Goal: Task Accomplishment & Management: Use online tool/utility

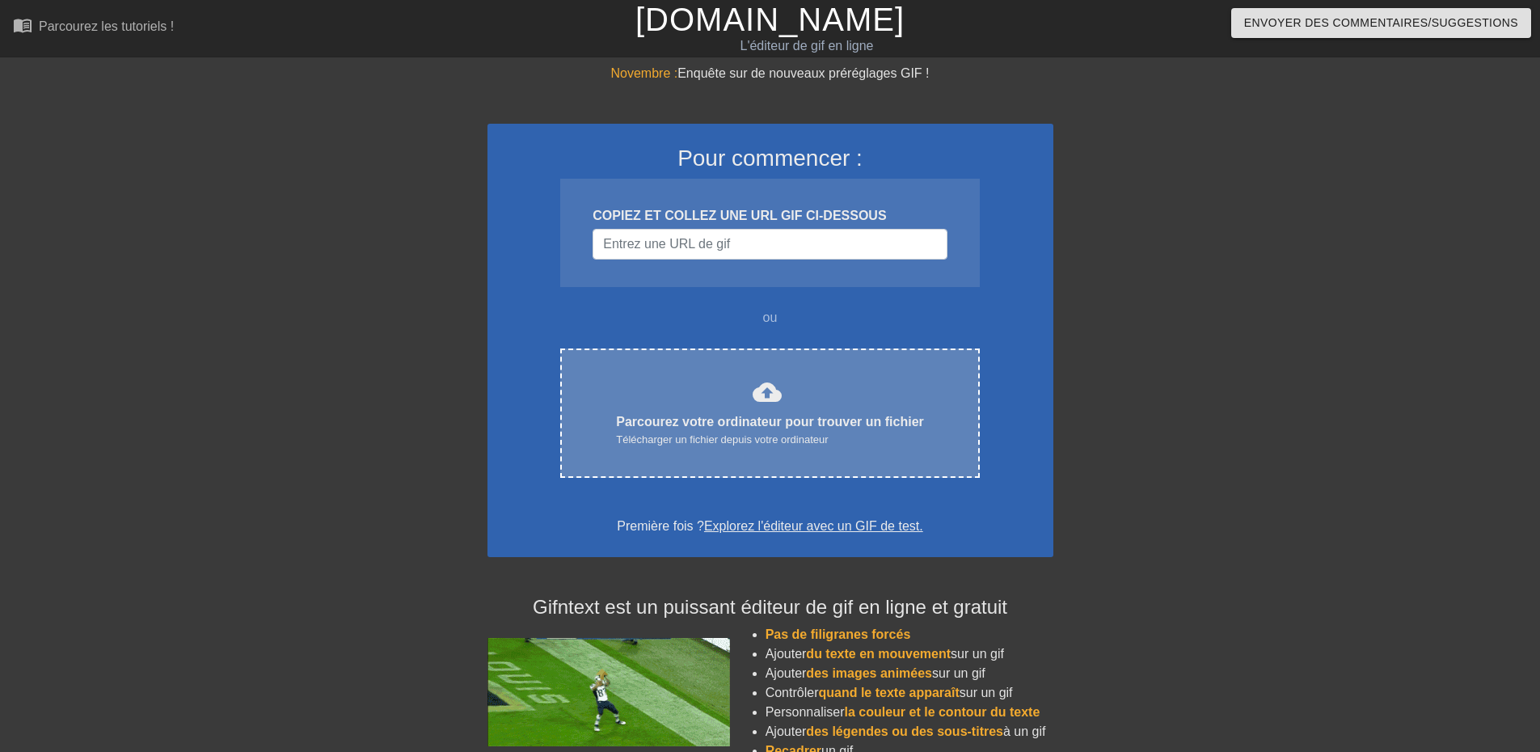
click at [773, 421] on font "Parcourez votre ordinateur pour trouver un fichier" at bounding box center [770, 422] width 308 height 14
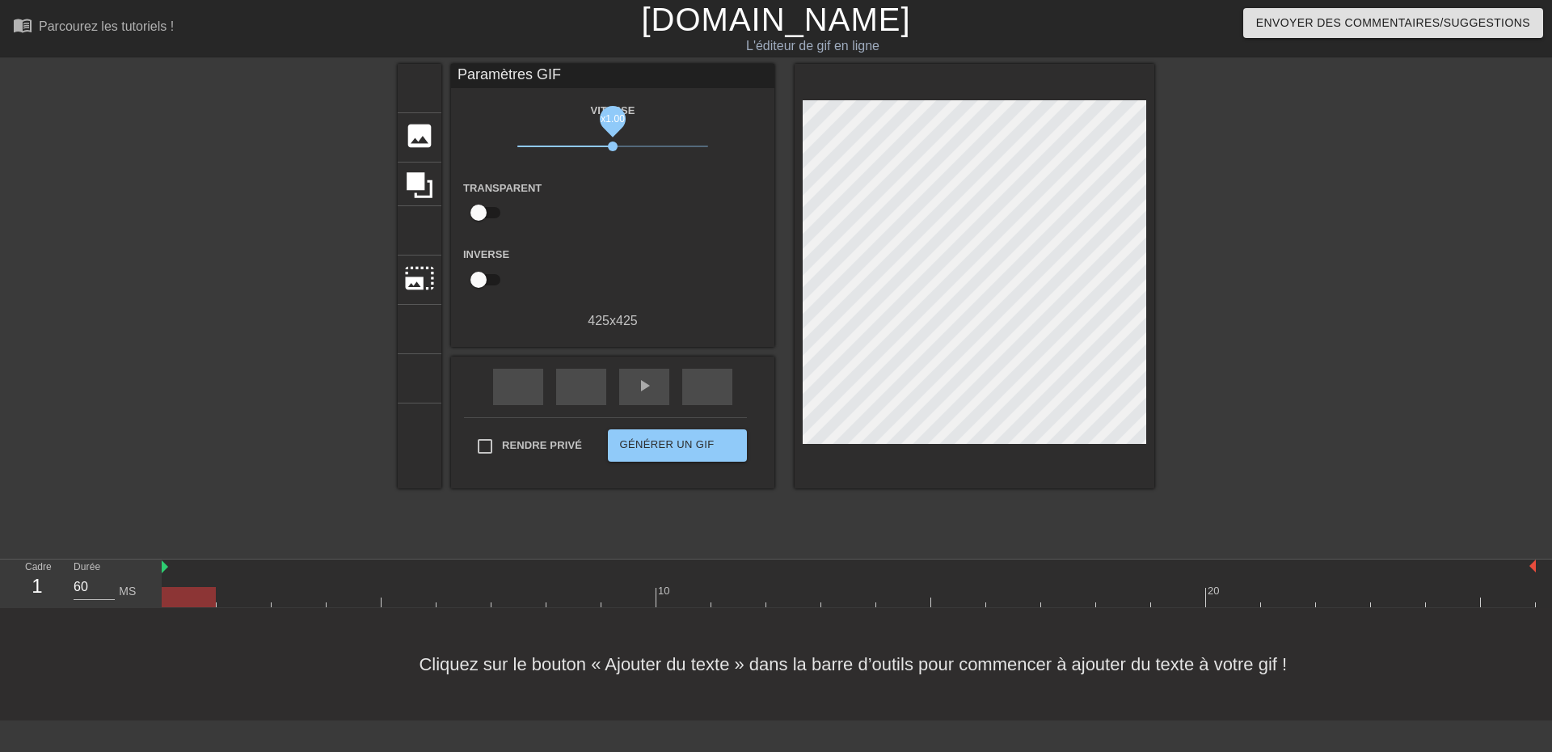
click at [613, 149] on span "x1.00" at bounding box center [613, 146] width 10 height 10
click at [513, 70] on font "Paramètres GIF" at bounding box center [508, 74] width 103 height 16
click at [522, 394] on font "retour rapide" at bounding box center [627, 385] width 238 height 19
click at [653, 390] on font "play_arrow" at bounding box center [643, 385] width 19 height 19
click at [418, 181] on icon at bounding box center [420, 185] width 26 height 26
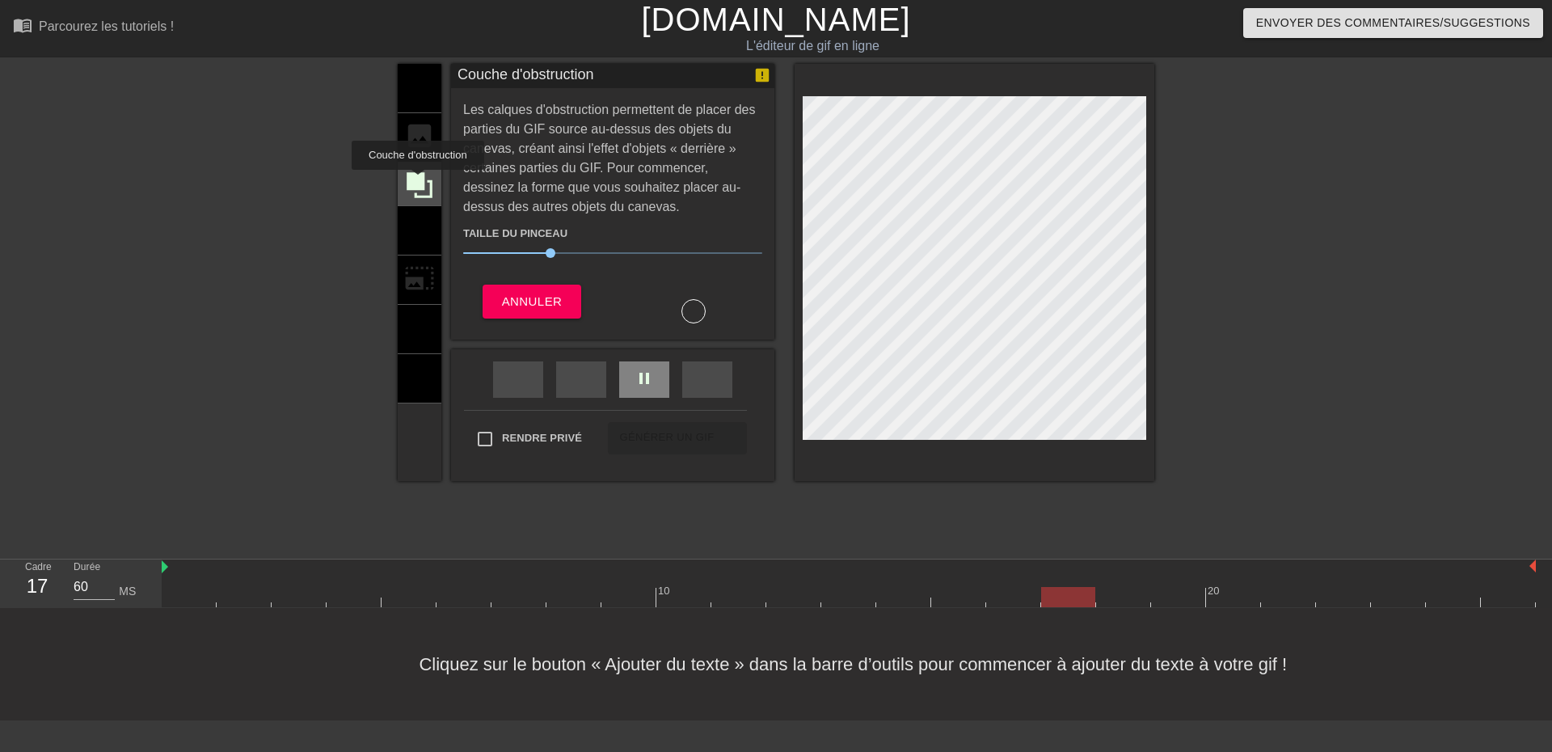
click at [418, 181] on icon at bounding box center [420, 185] width 26 height 26
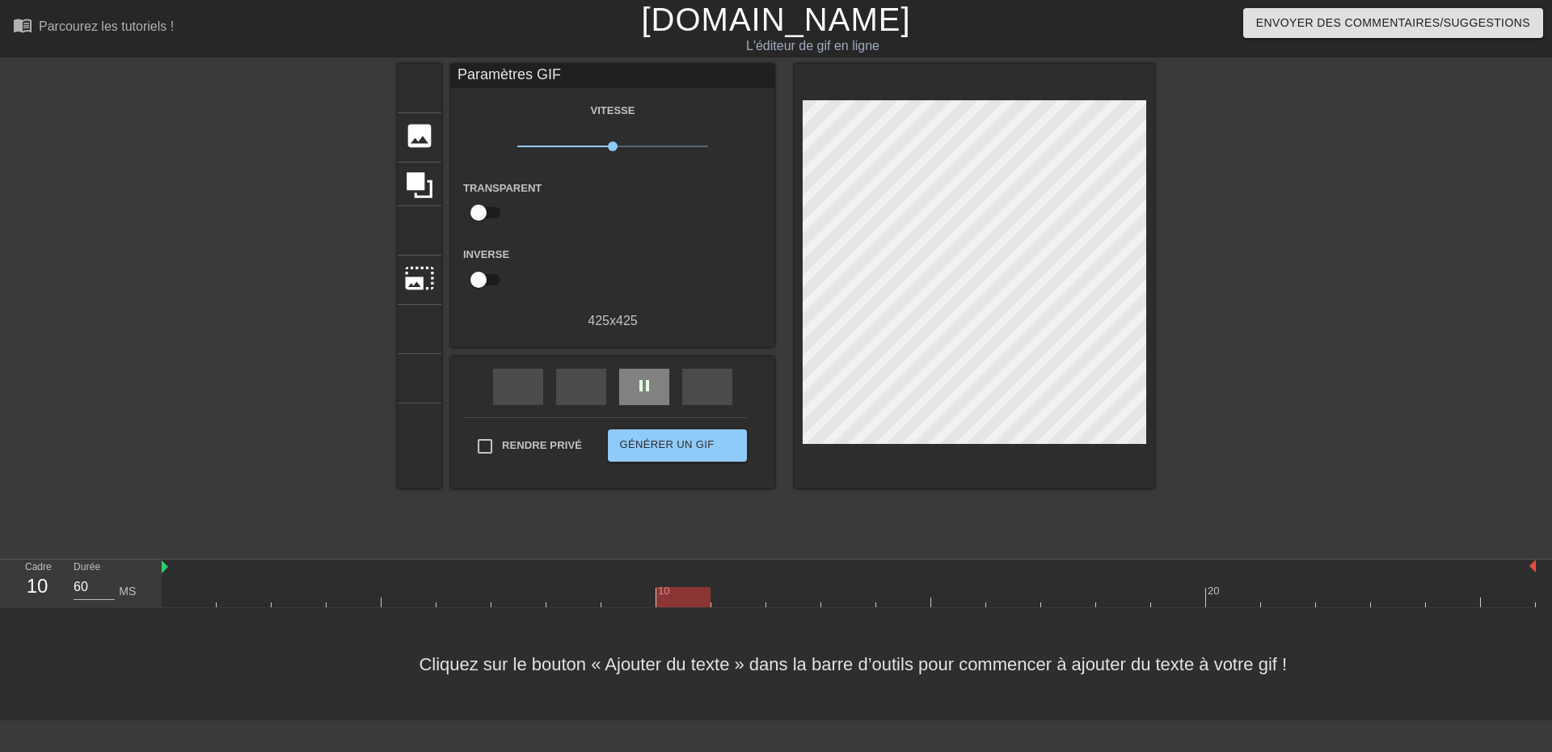
click at [124, 588] on font "MS" at bounding box center [127, 590] width 17 height 13
click at [634, 196] on div "Transparent aide" at bounding box center [612, 203] width 323 height 51
click at [420, 93] on font "titre" at bounding box center [481, 86] width 154 height 31
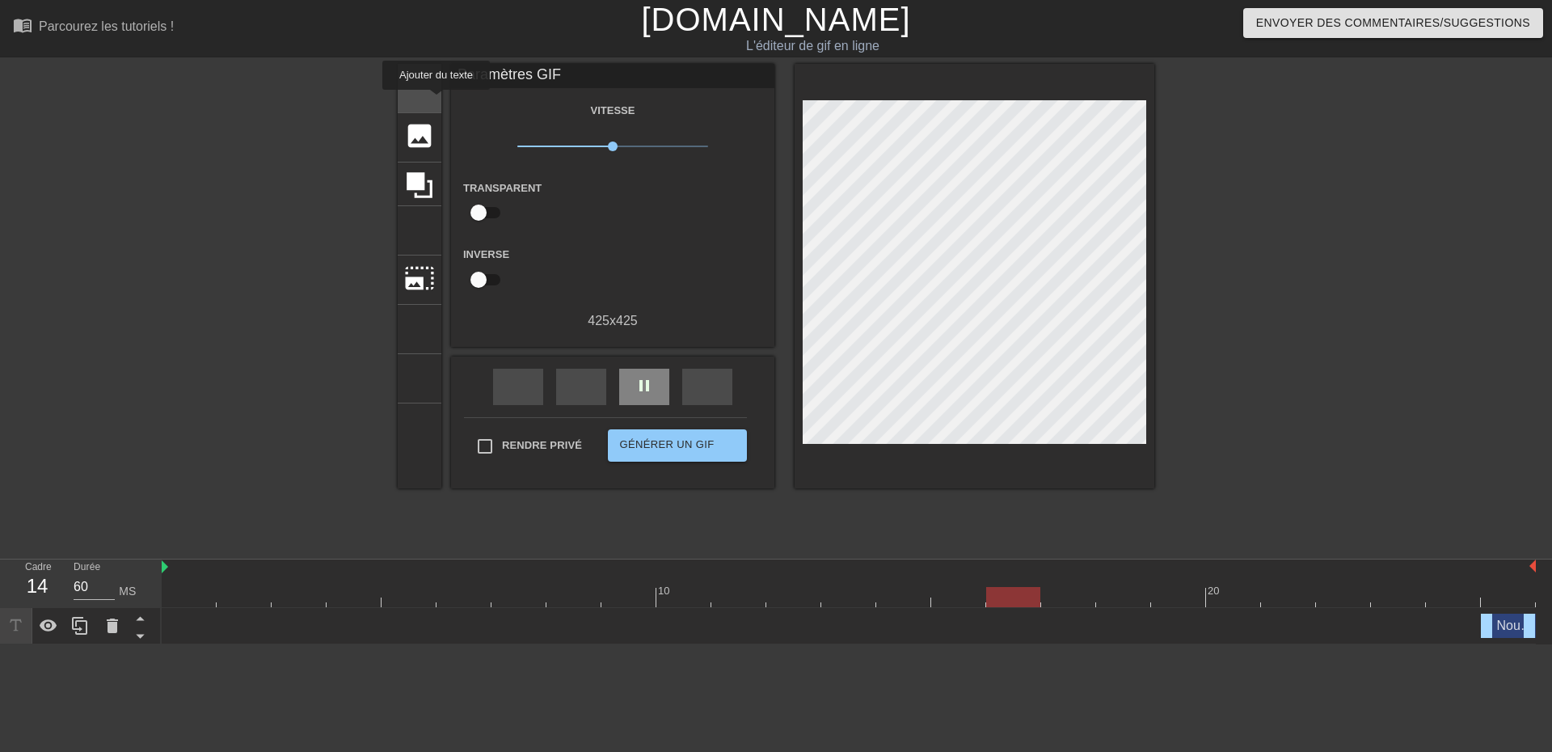
click at [419, 101] on font "titre" at bounding box center [481, 86] width 154 height 31
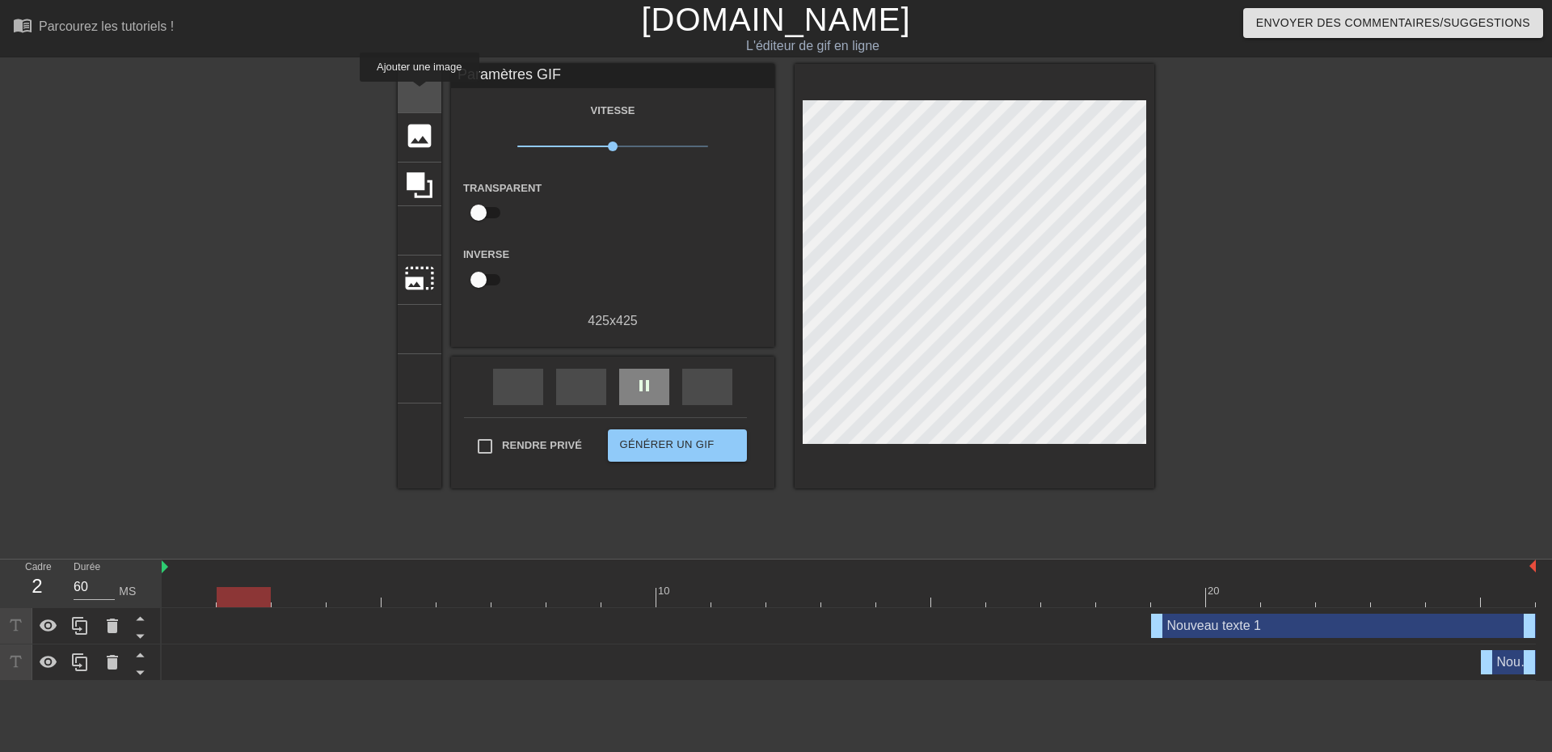
click at [419, 93] on font "titre" at bounding box center [481, 86] width 154 height 31
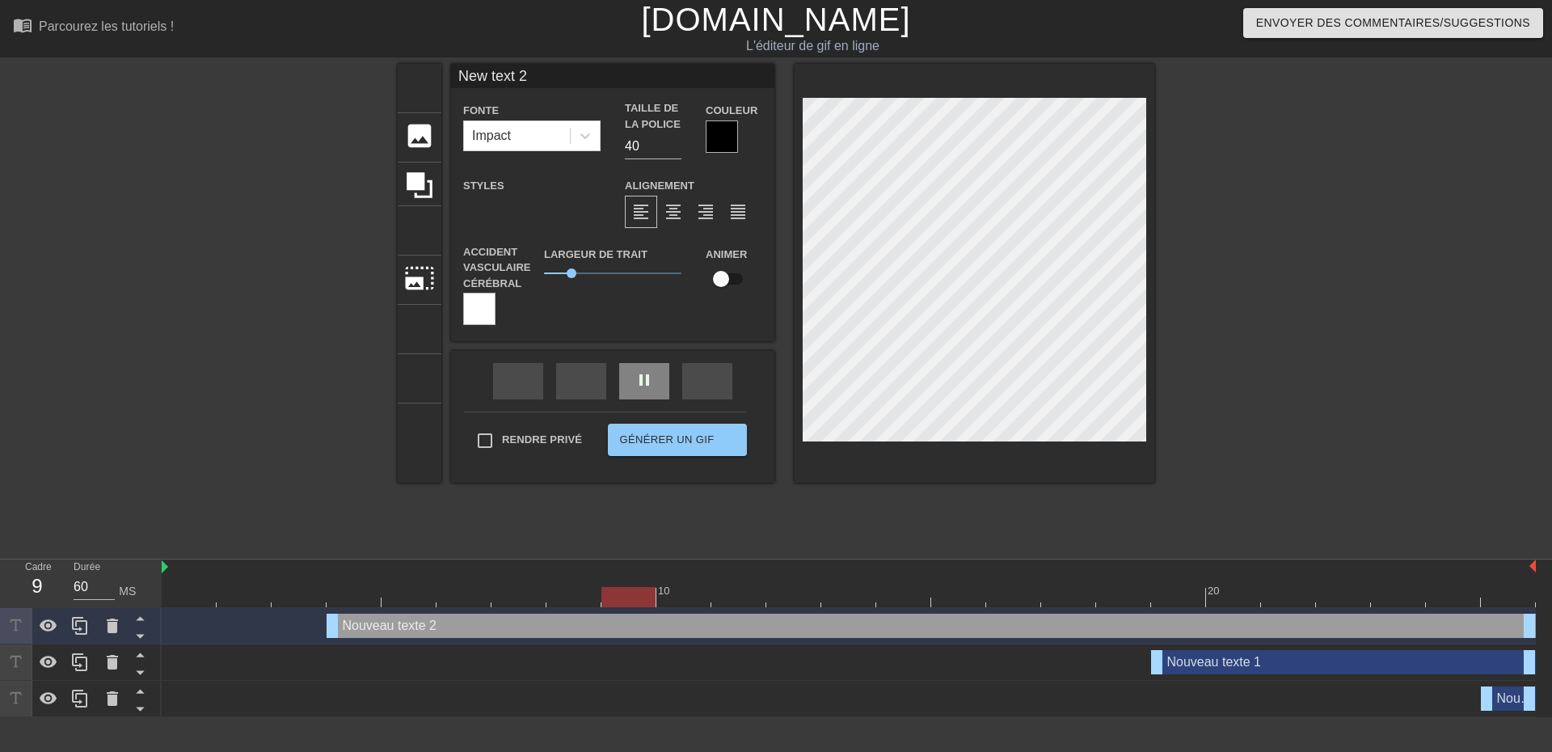
click at [484, 315] on div at bounding box center [479, 309] width 32 height 32
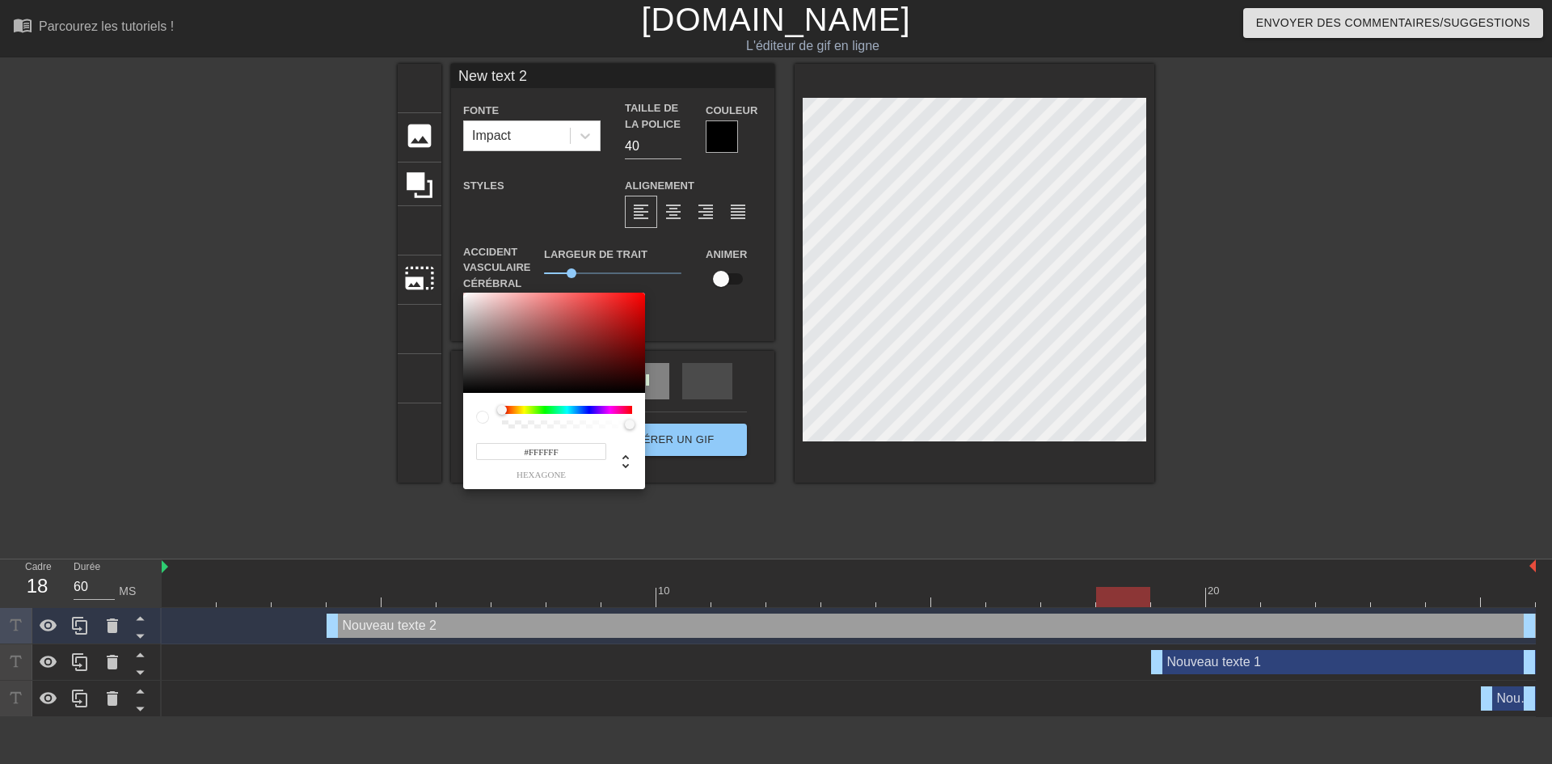
click at [524, 409] on div at bounding box center [567, 410] width 130 height 8
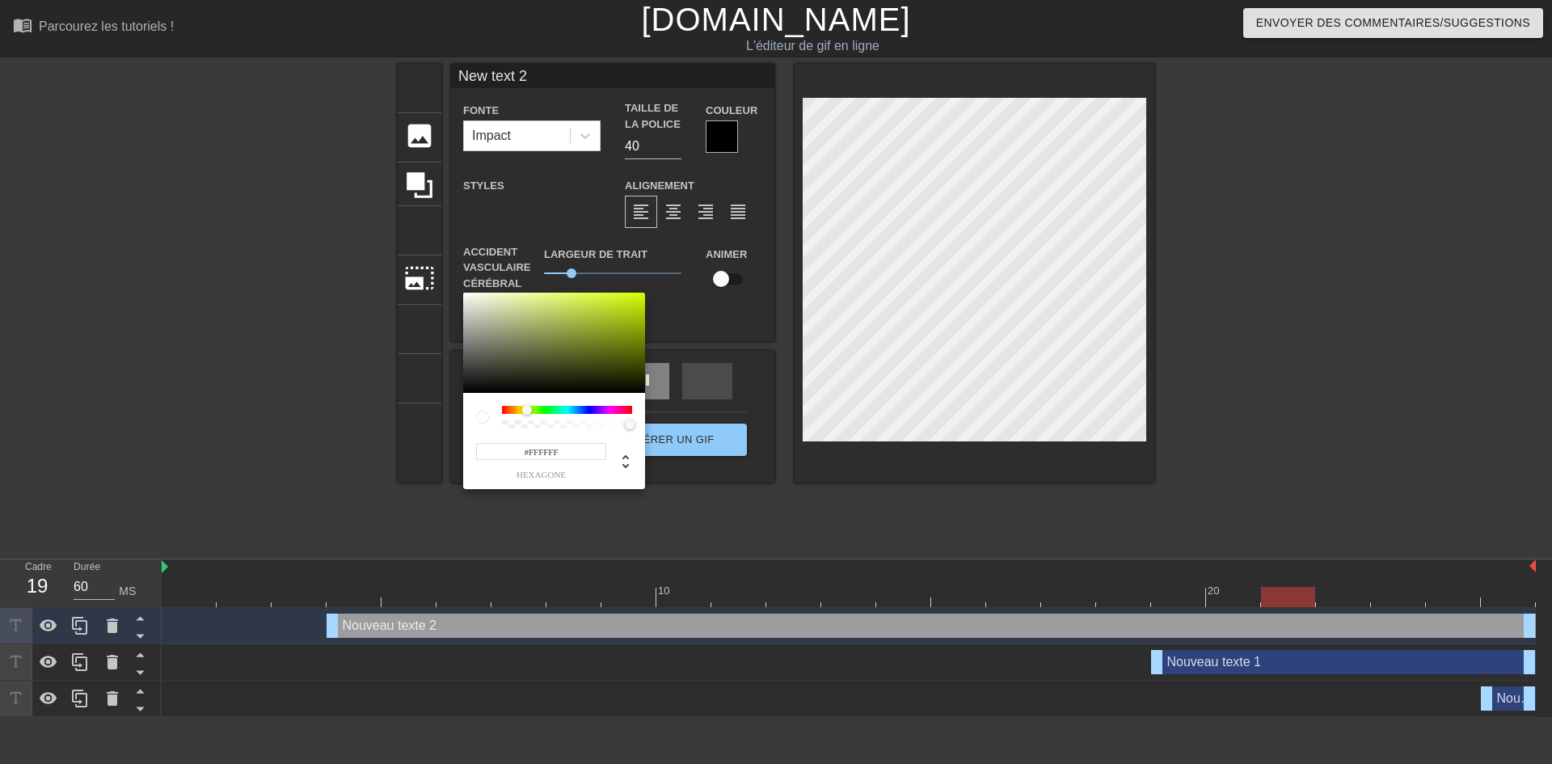
drag, startPoint x: 502, startPoint y: 408, endPoint x: 533, endPoint y: 403, distance: 31.9
click at [527, 415] on div at bounding box center [567, 417] width 130 height 23
type input "#C6E80C"
click at [635, 301] on div at bounding box center [554, 343] width 182 height 100
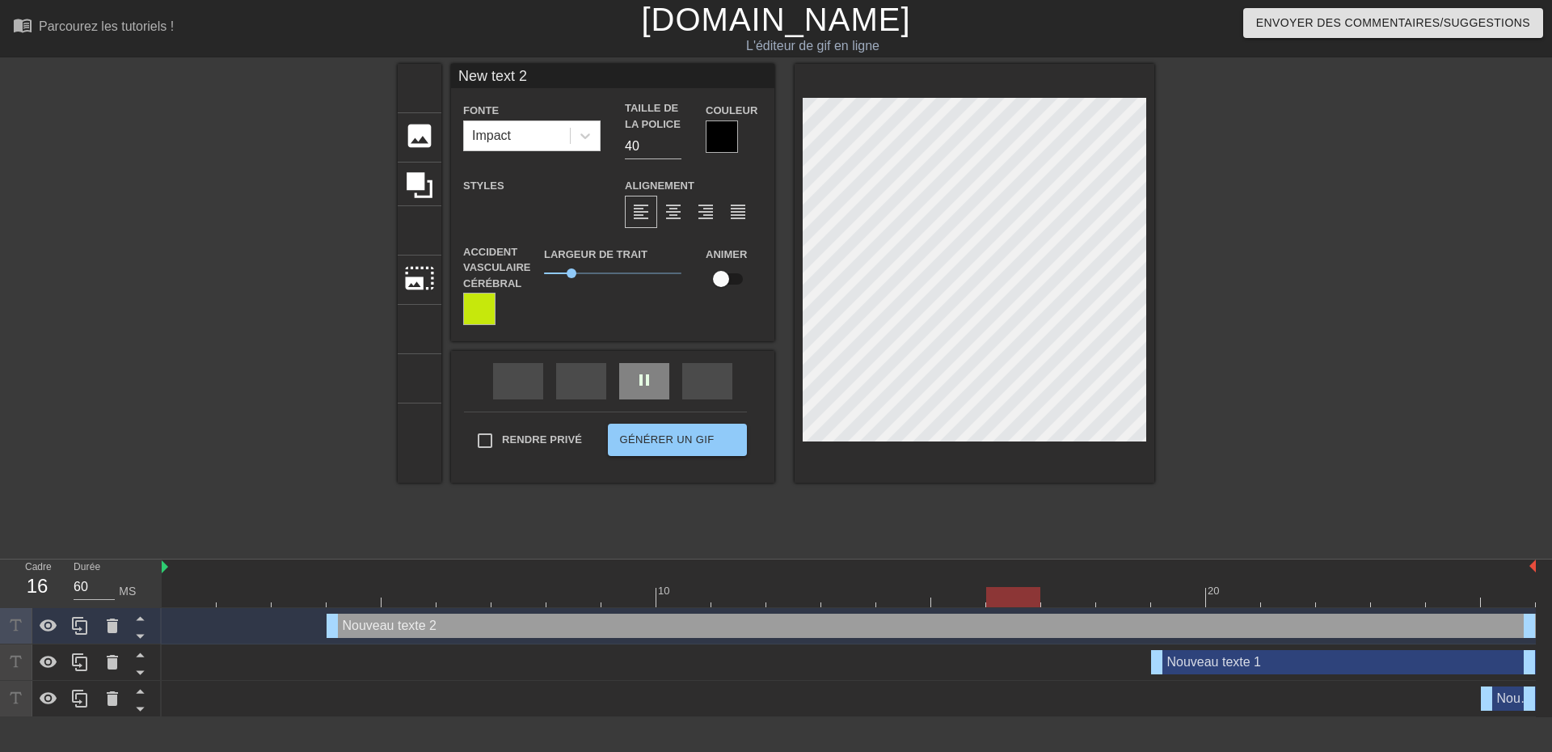
scroll to position [2, 2]
type input "New mtext 2"
type textarea "New mtext 2"
type input "New mmtext 2"
type textarea "New mmtext 2"
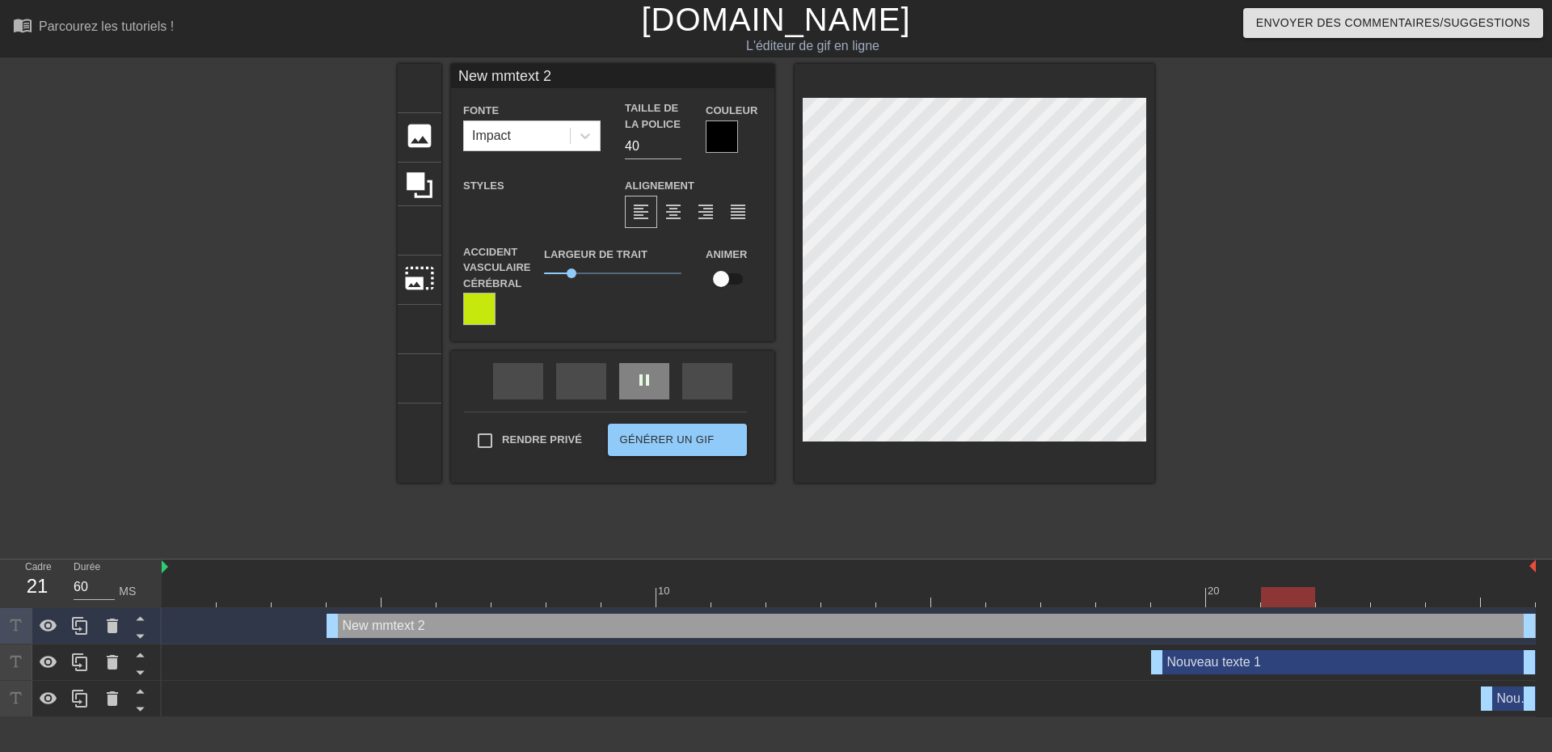
type input "New mmmtext 2"
type textarea "New mmmtext 2"
type input "New mmtext 2"
type textarea "New mmtext 2"
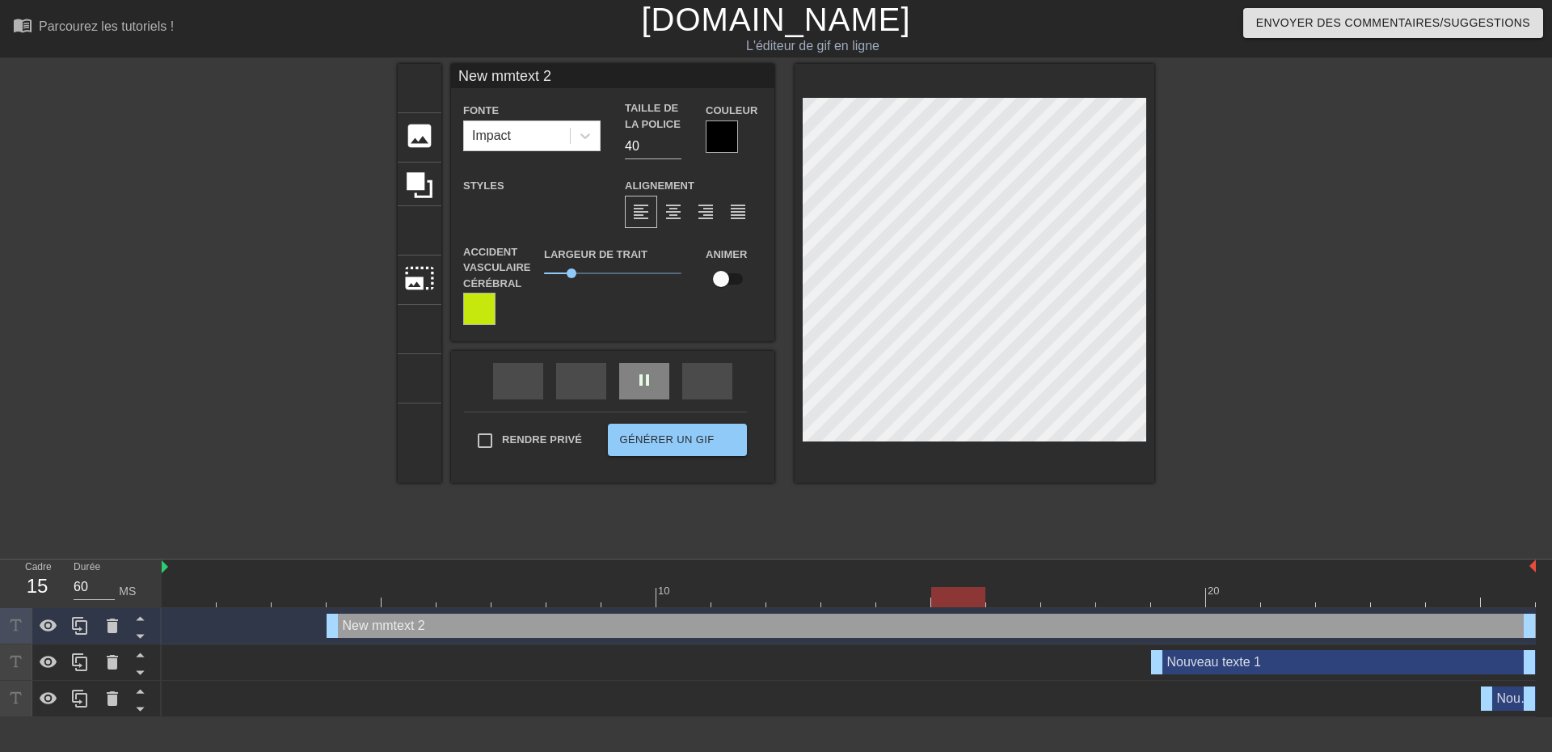
type input "New mtext 2"
type textarea "New mtext 2"
type input "New text 2"
type textarea "New text 2"
type input "Newtext 2"
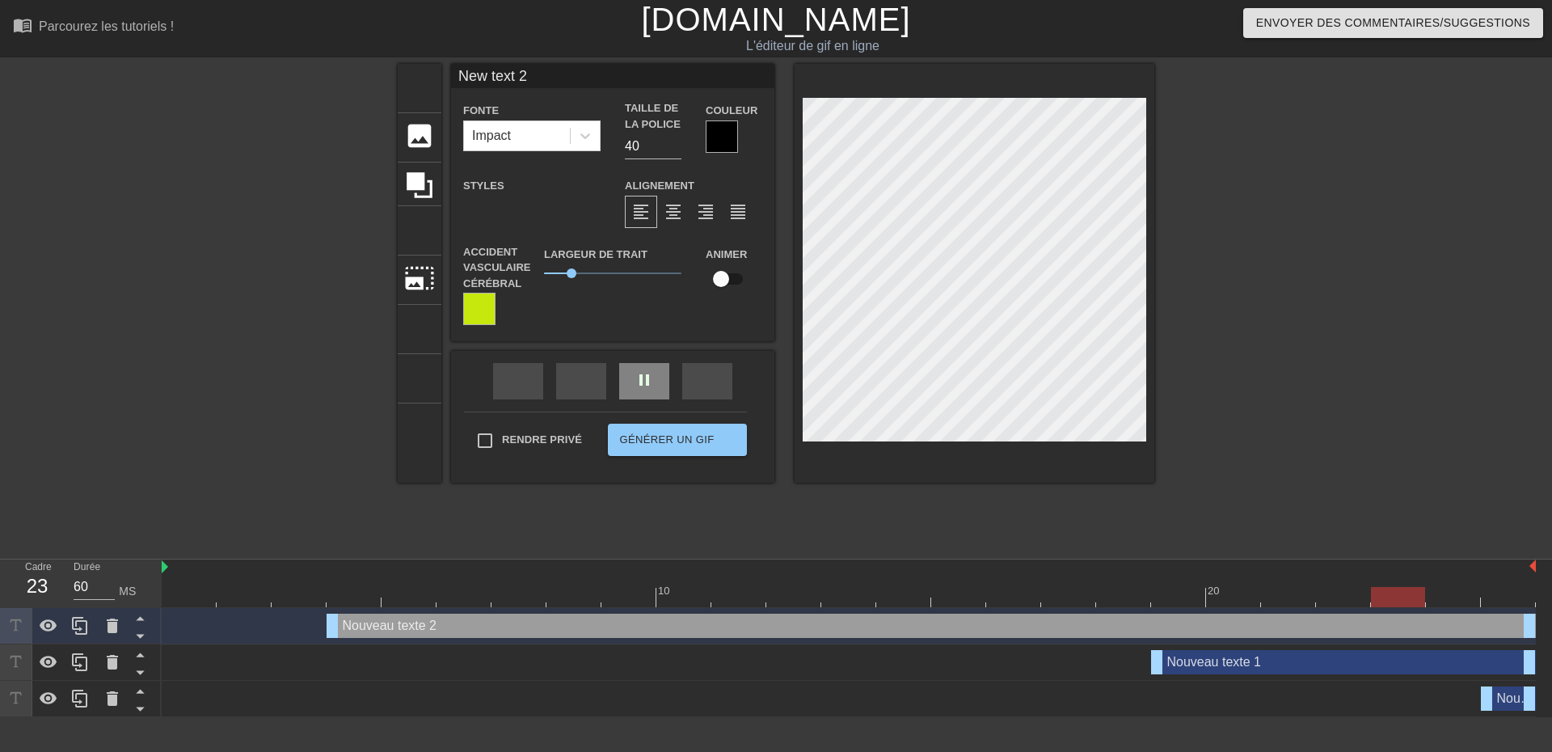
type textarea "Newtext 2"
type input "Netext 2"
type textarea "Netext 2"
type input "Netex 2"
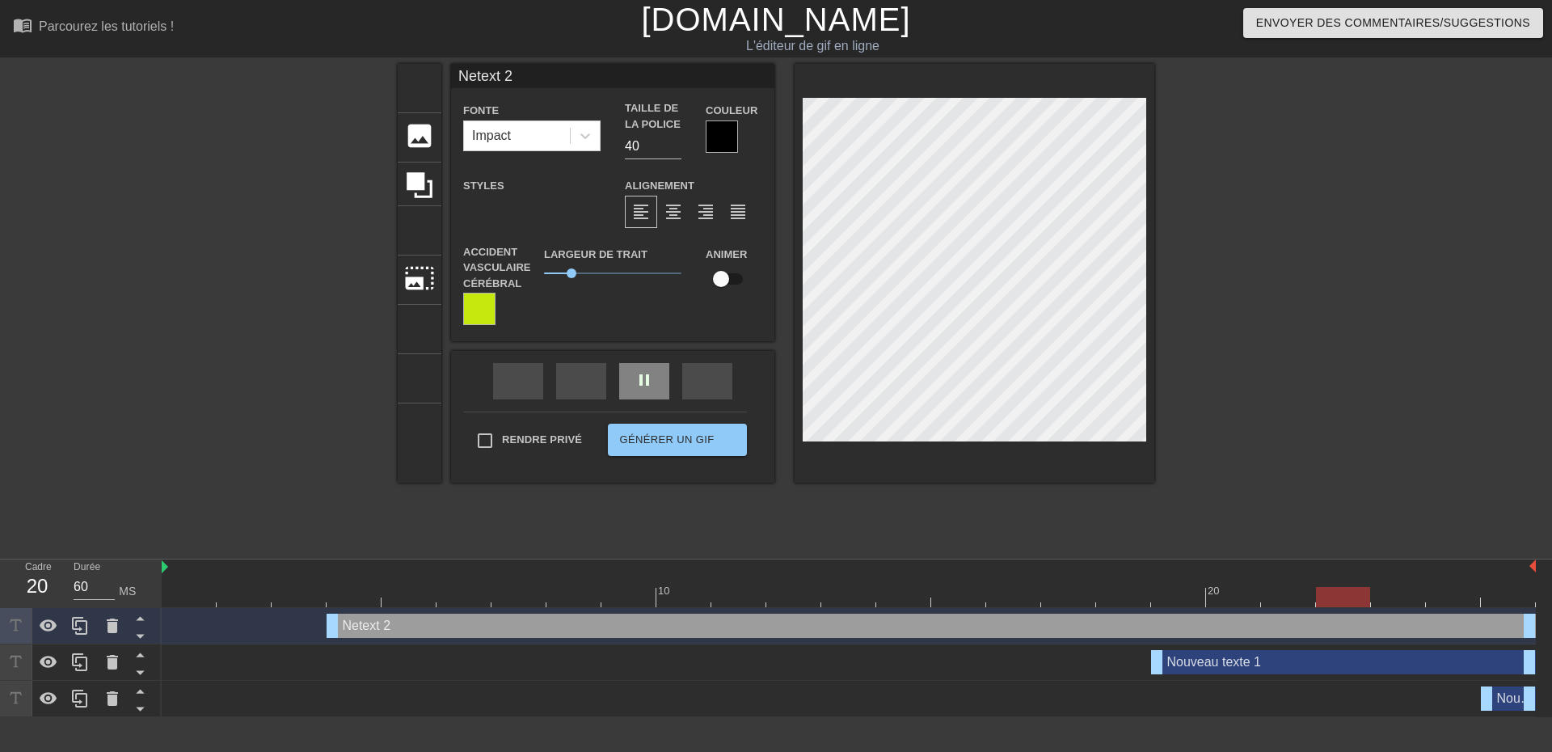
type textarea "Netex 2"
type input "Nete 2"
type textarea "Nete 2"
type input "Net 2"
type textarea "Net 2"
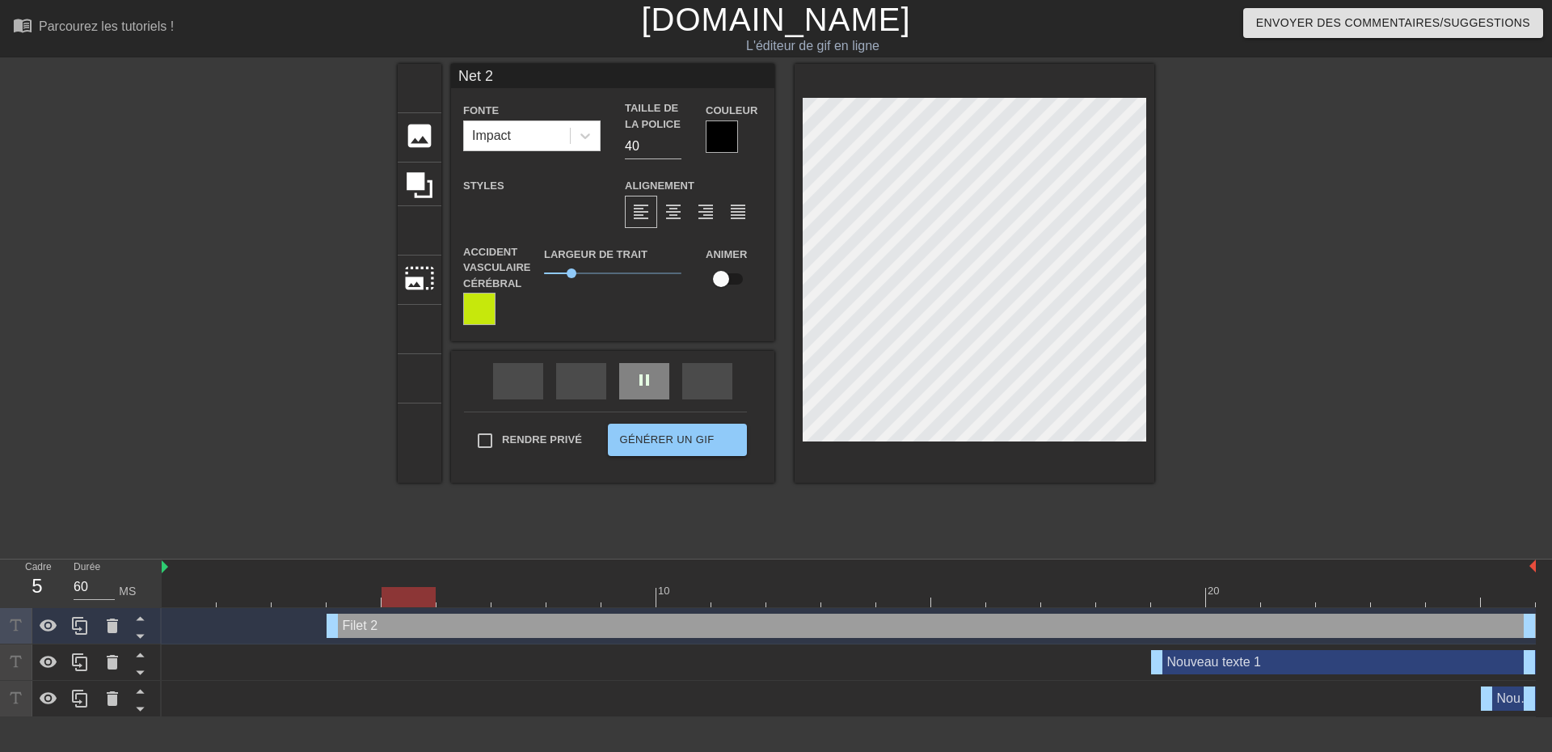
type input "Ne 2"
type textarea "Ne 2"
type input "N 2"
type textarea "N 2"
type input "2"
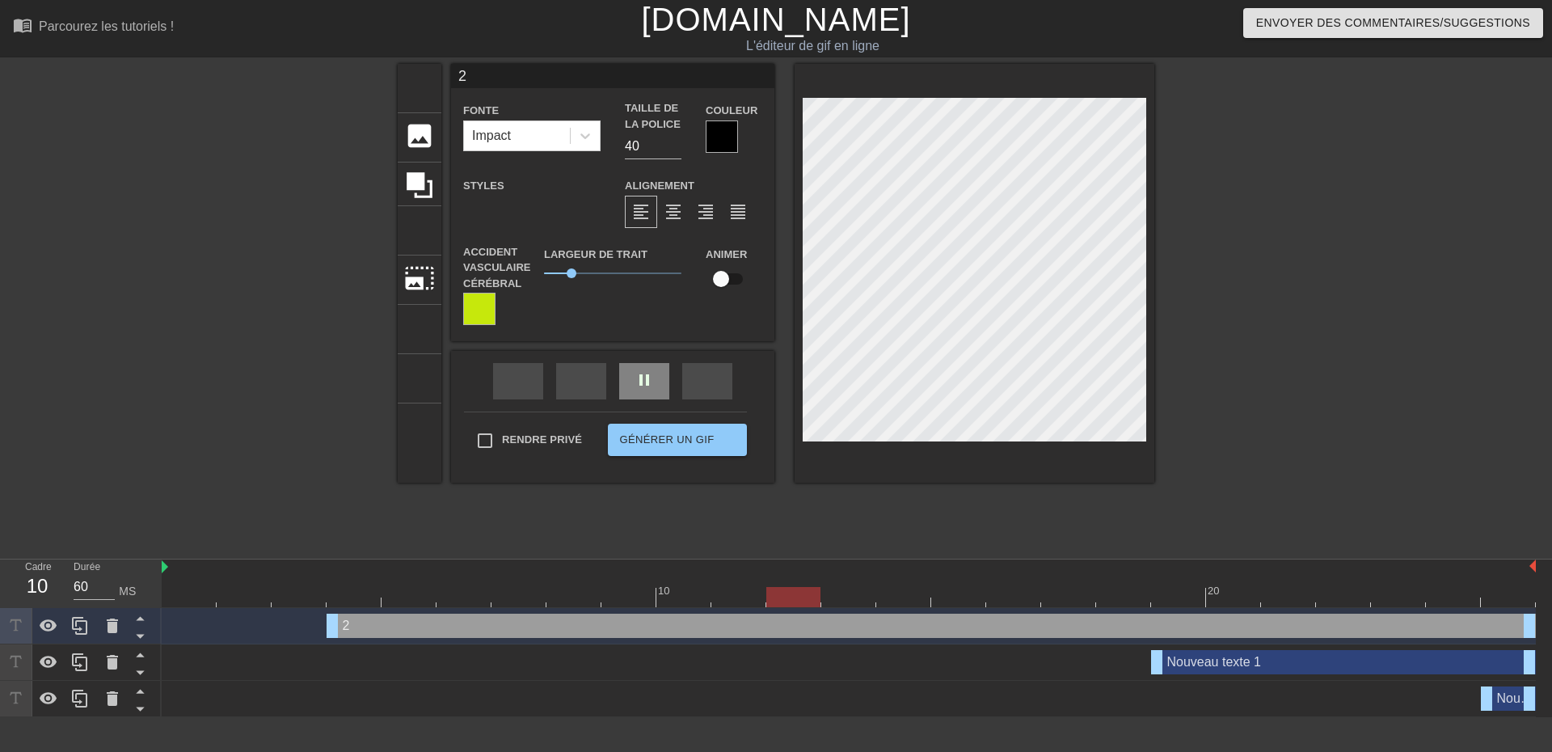
scroll to position [2, 2]
type textarea "2"
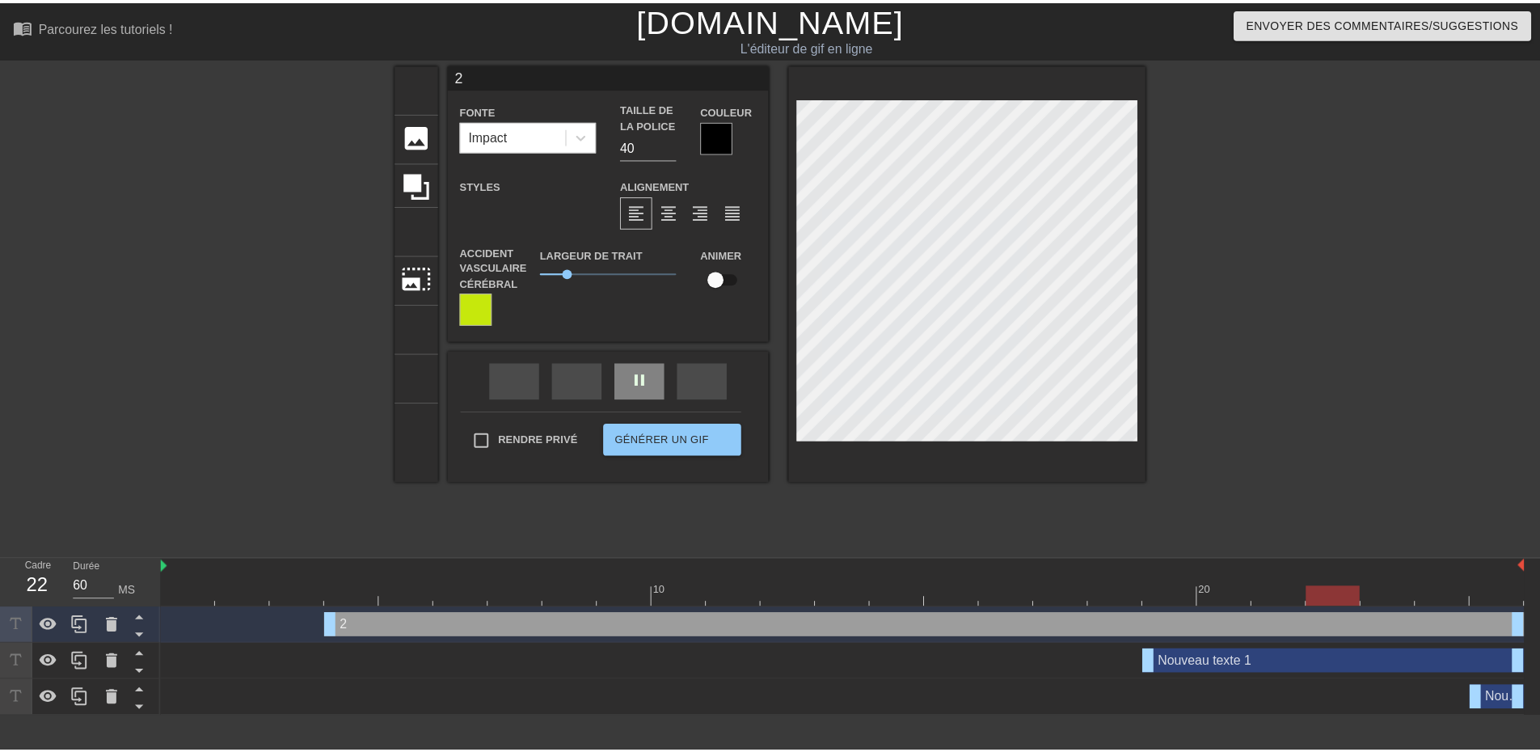
scroll to position [2, 2]
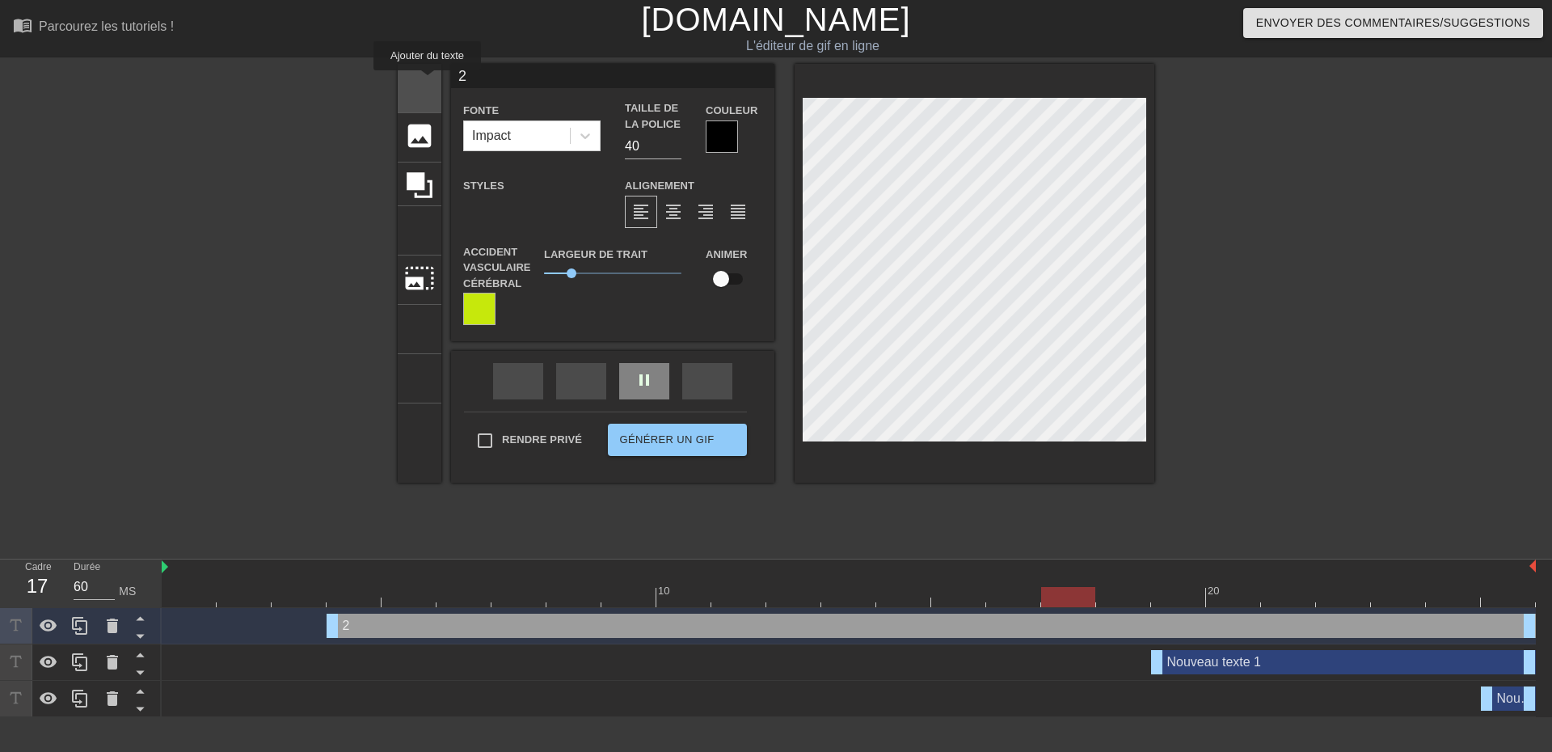
click at [410, 82] on font "titre" at bounding box center [481, 86] width 154 height 31
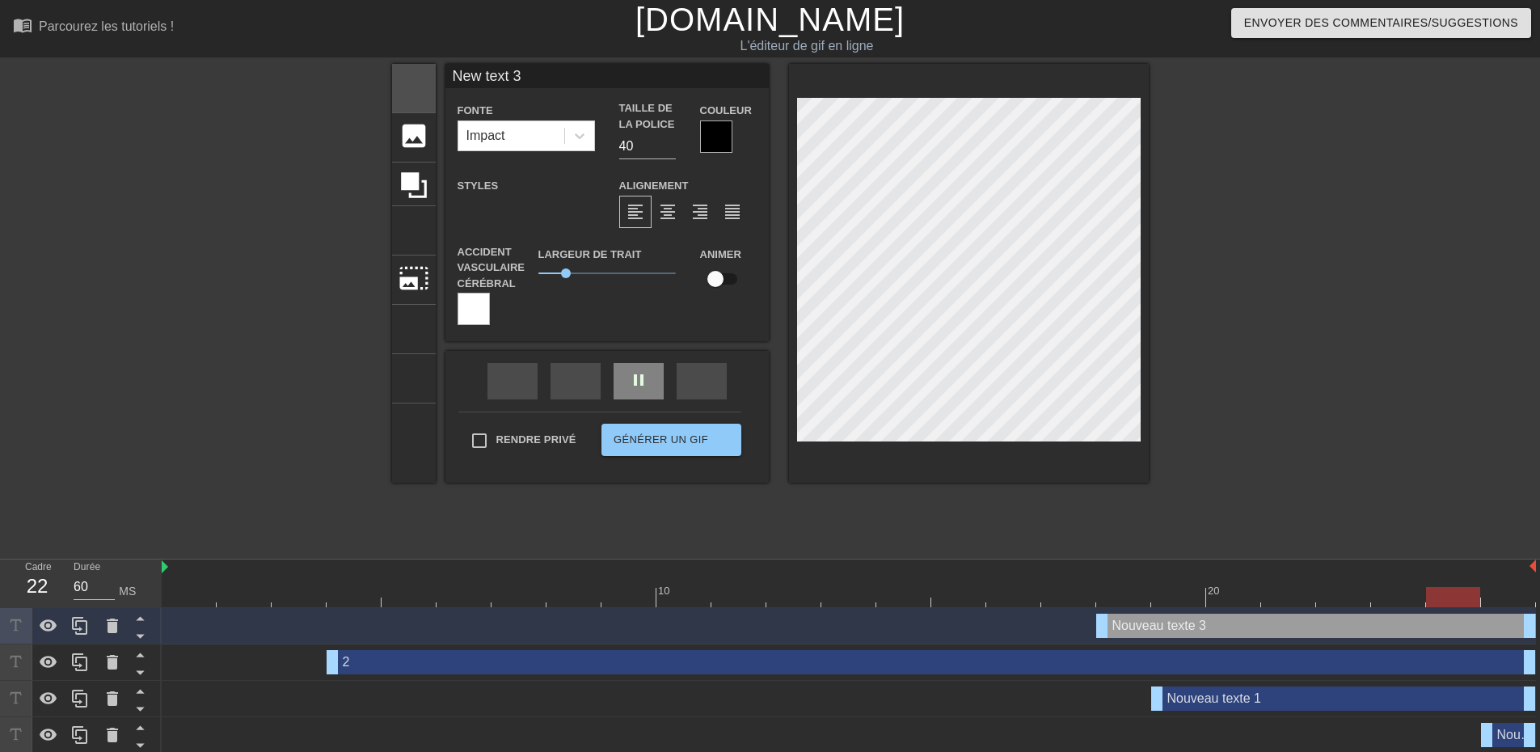
drag, startPoint x: 704, startPoint y: 234, endPoint x: 417, endPoint y: 93, distance: 319.9
click at [417, 93] on font "titre" at bounding box center [475, 86] width 154 height 31
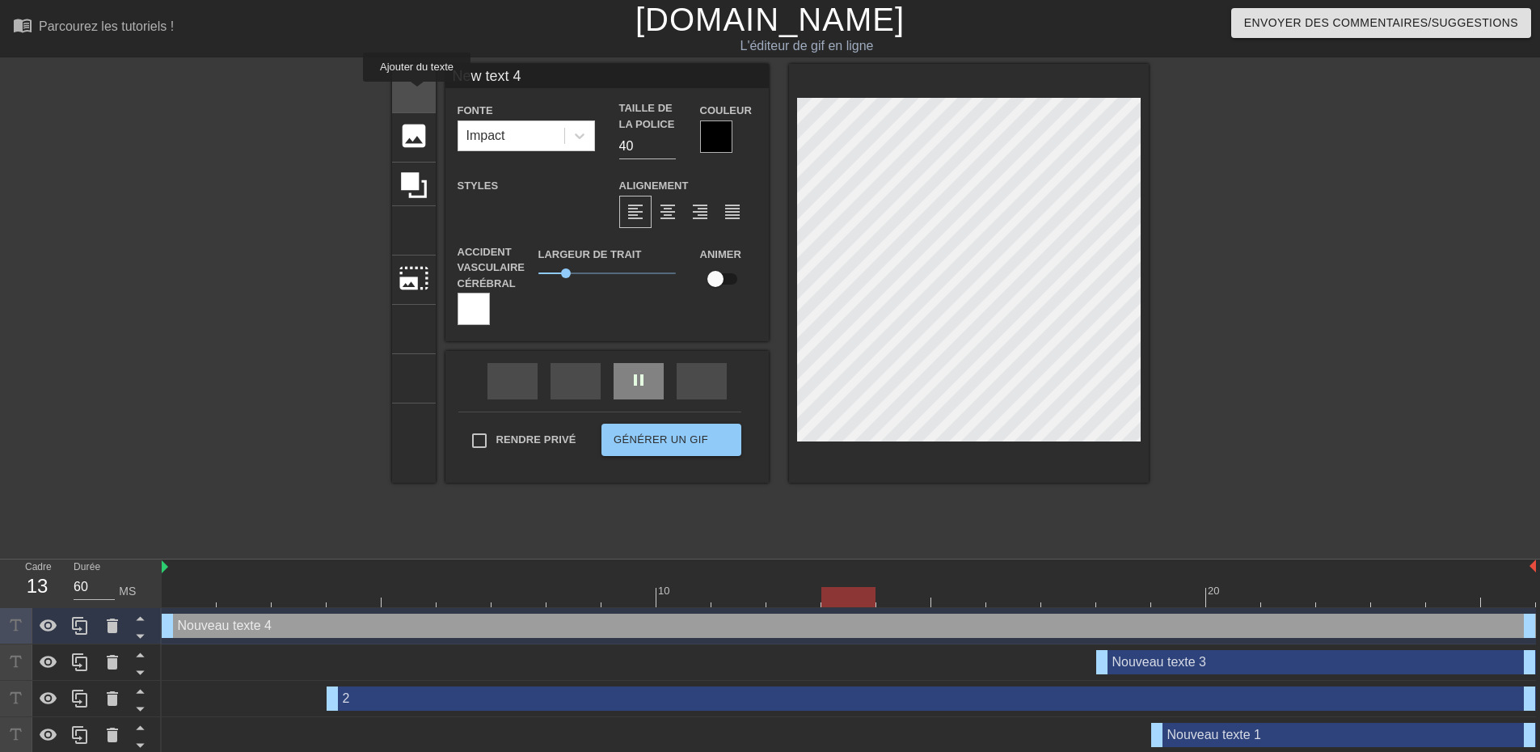
click at [417, 92] on font "titre" at bounding box center [475, 86] width 154 height 31
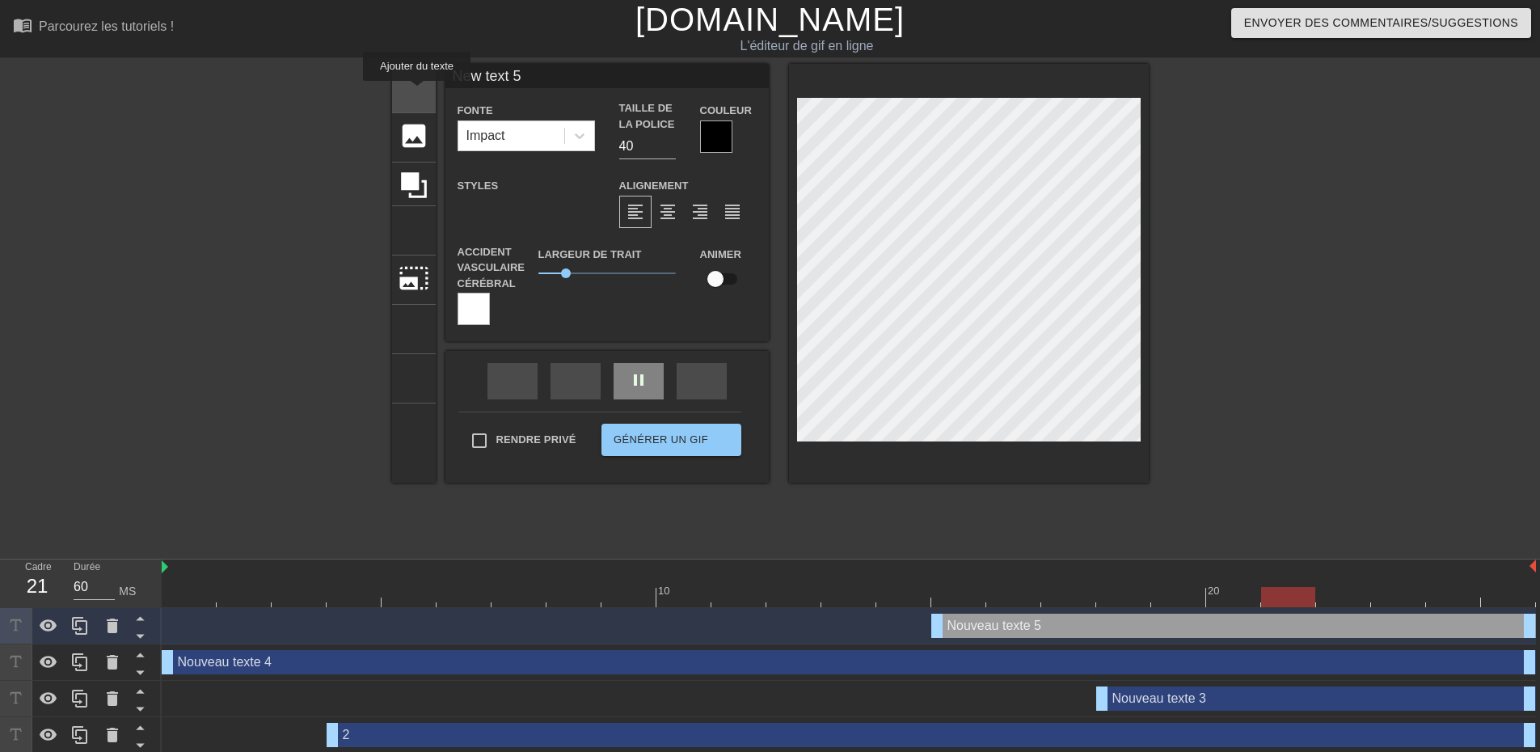
click at [417, 92] on font "titre" at bounding box center [475, 86] width 154 height 31
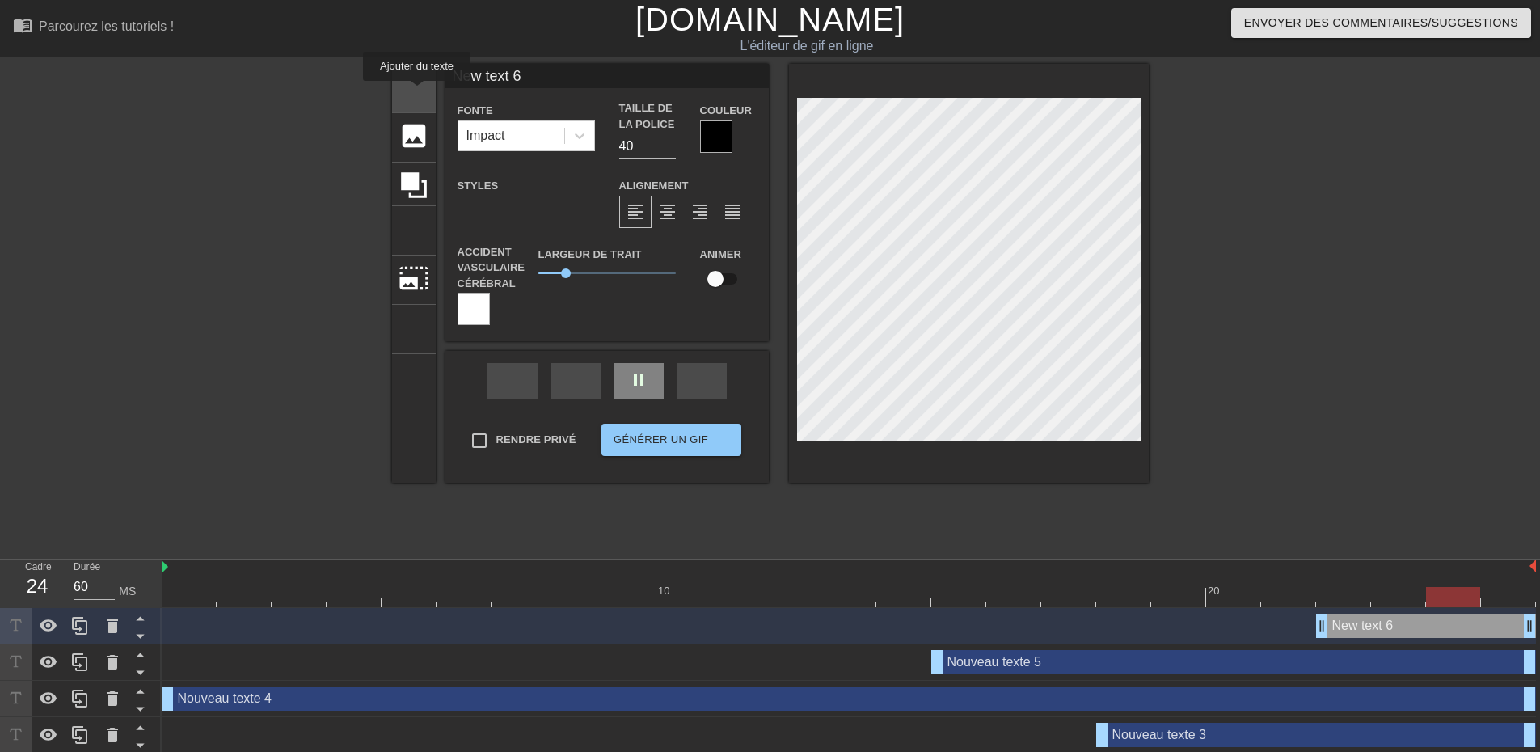
click at [417, 92] on font "titre" at bounding box center [475, 86] width 154 height 31
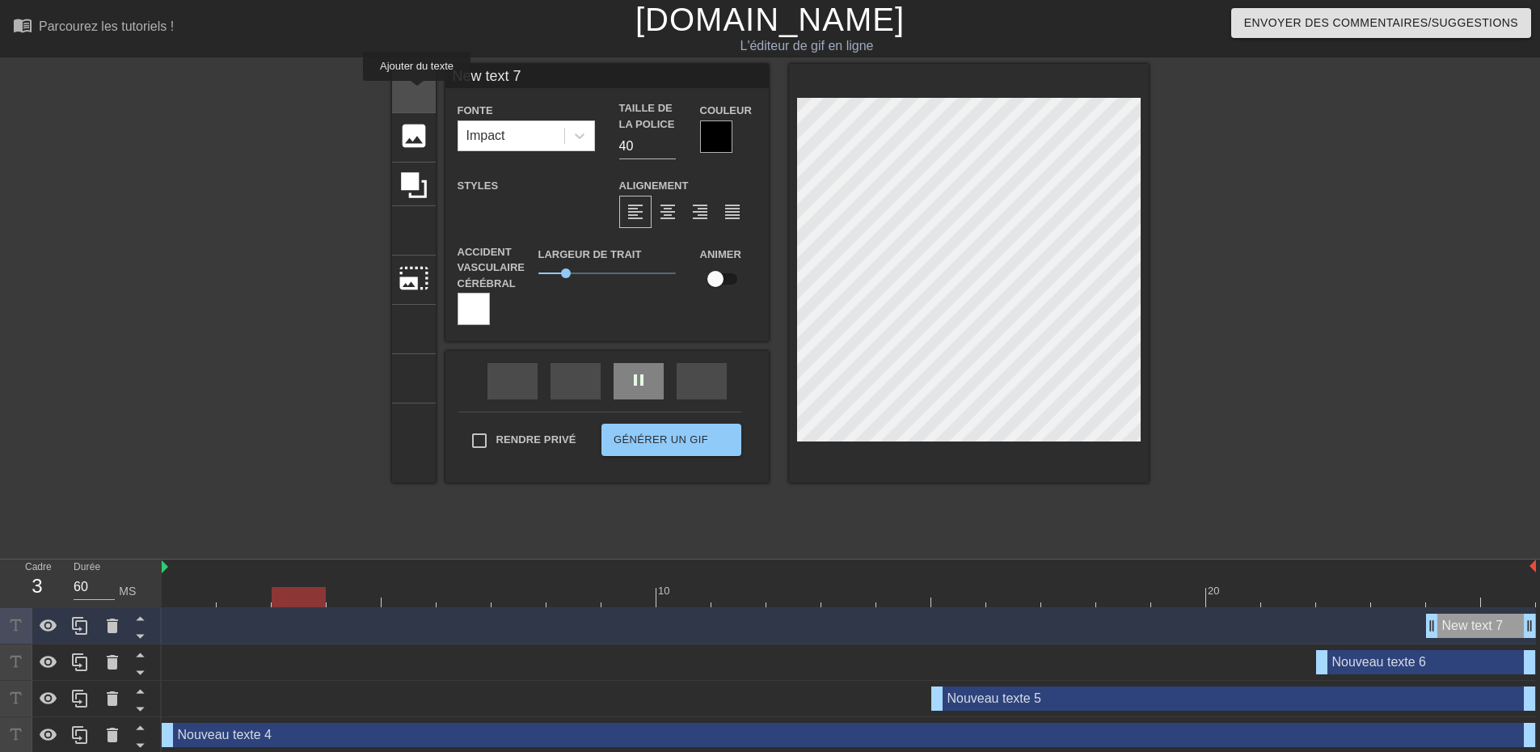
click at [417, 92] on font "titre" at bounding box center [475, 86] width 154 height 31
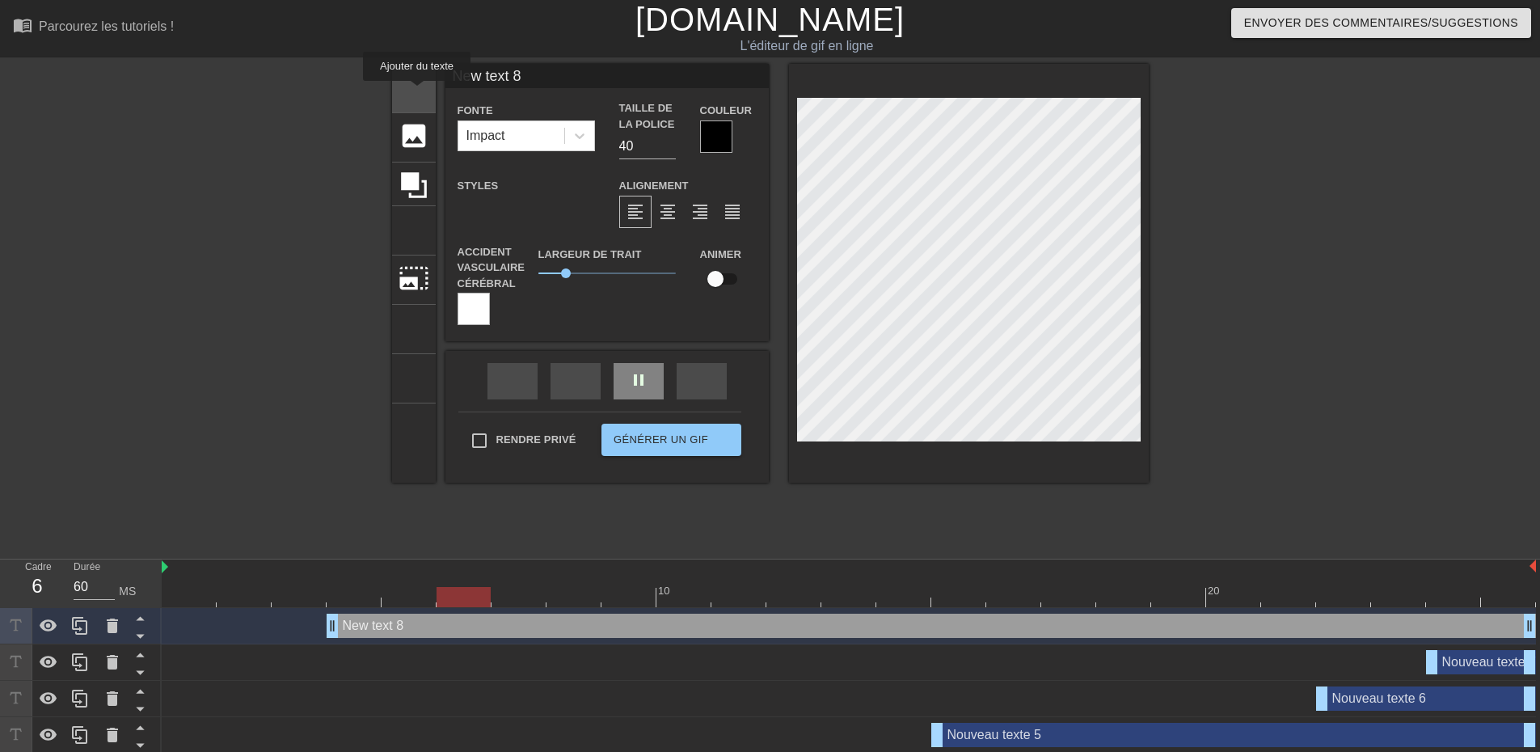
click at [417, 92] on font "titre" at bounding box center [475, 86] width 154 height 31
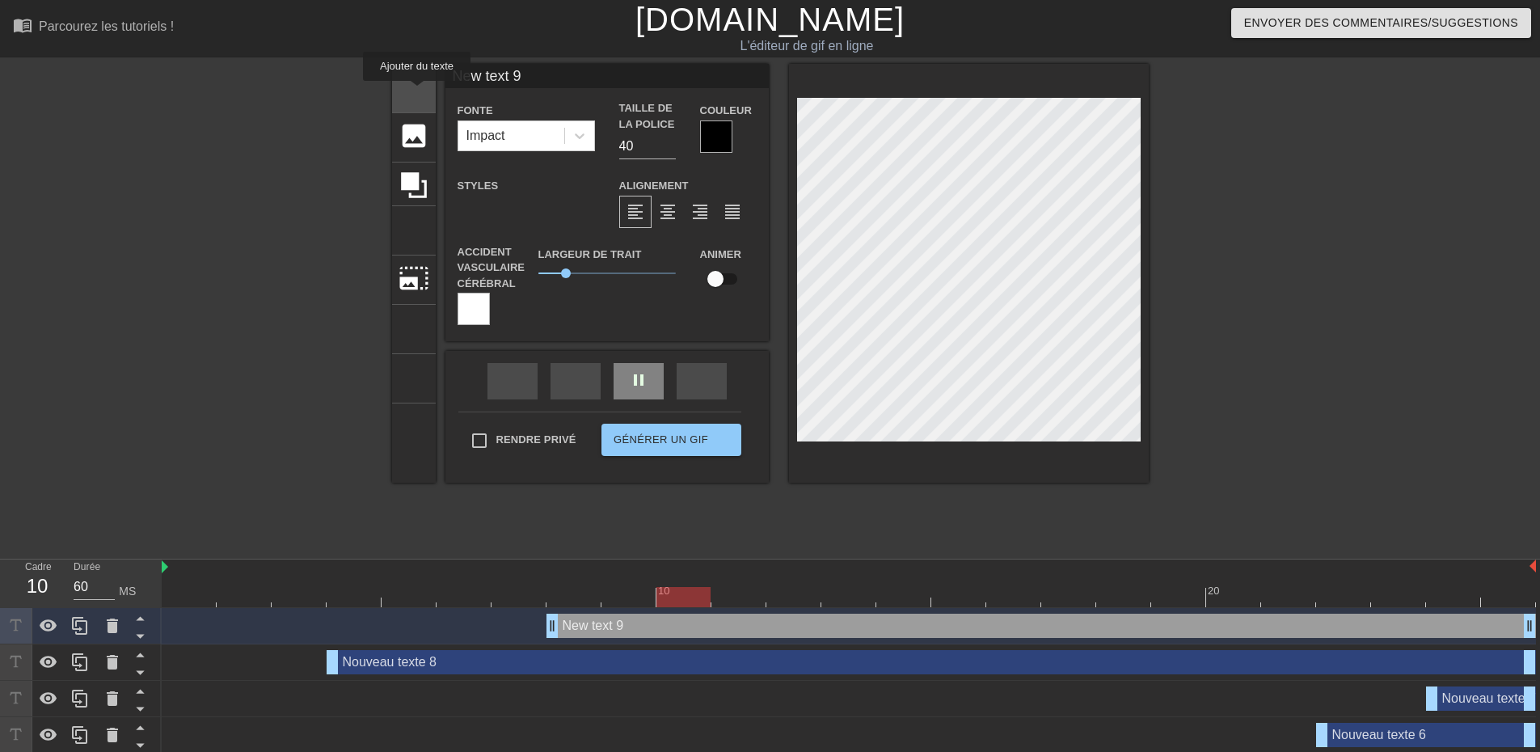
click at [417, 92] on font "titre" at bounding box center [475, 86] width 154 height 31
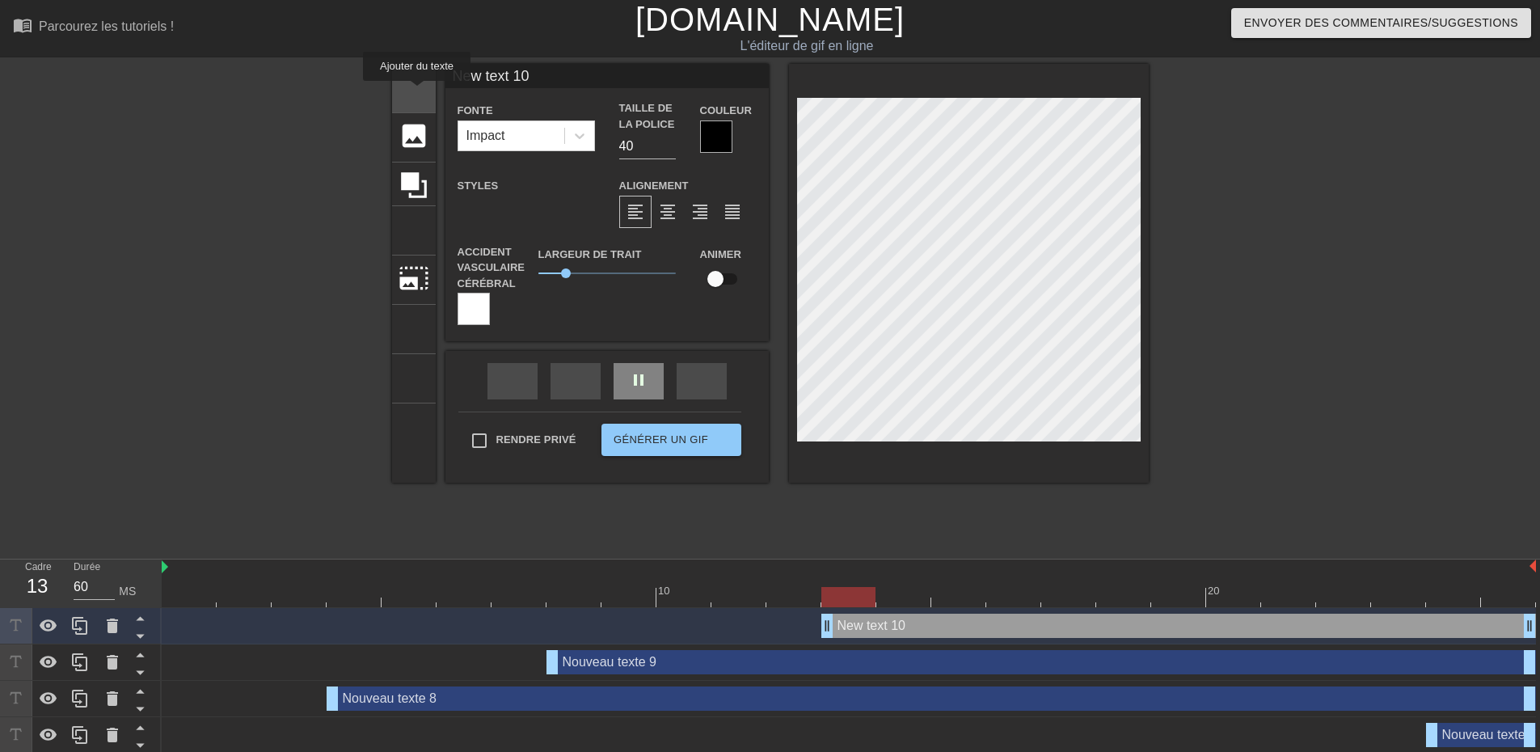
click at [417, 92] on font "titre" at bounding box center [475, 86] width 154 height 31
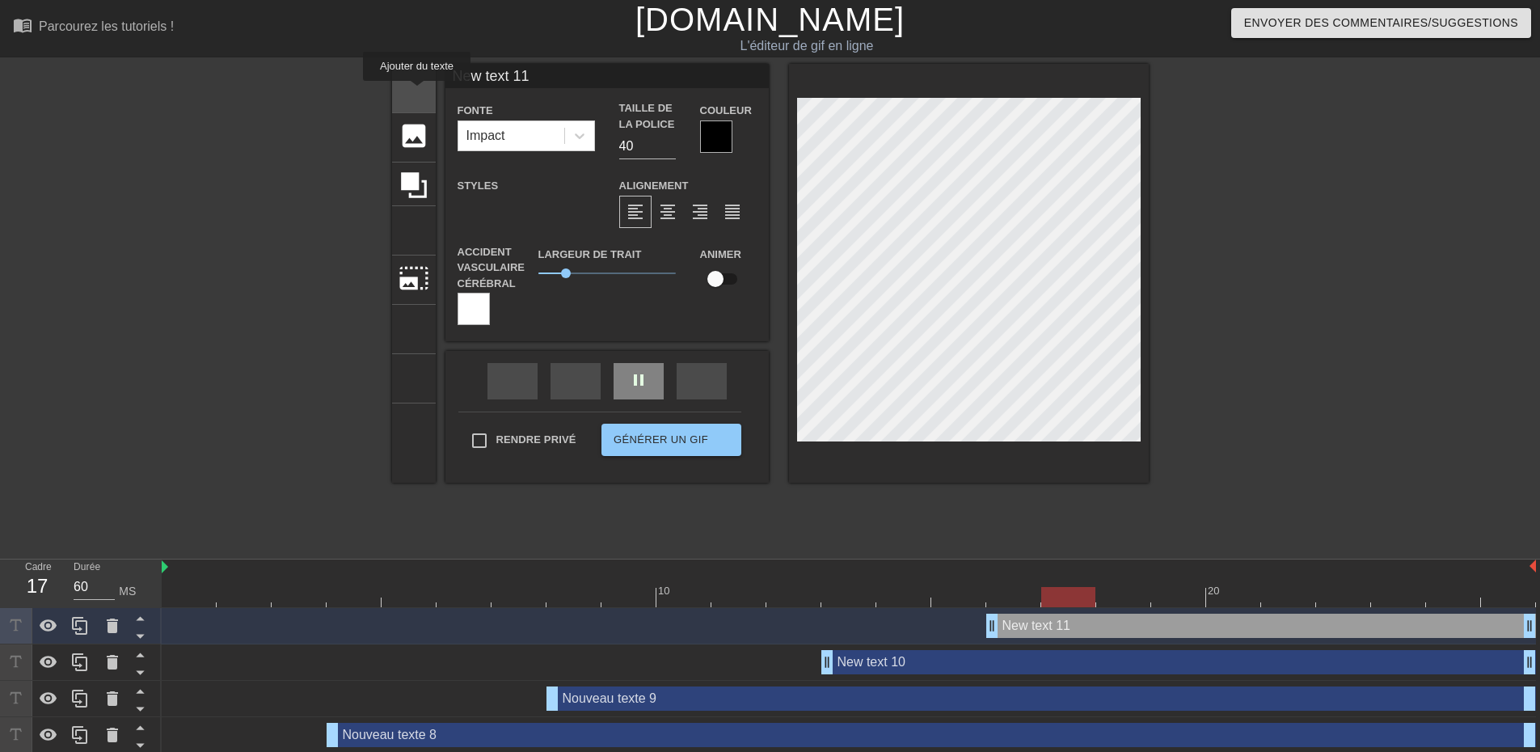
click at [417, 92] on font "titre" at bounding box center [475, 86] width 154 height 31
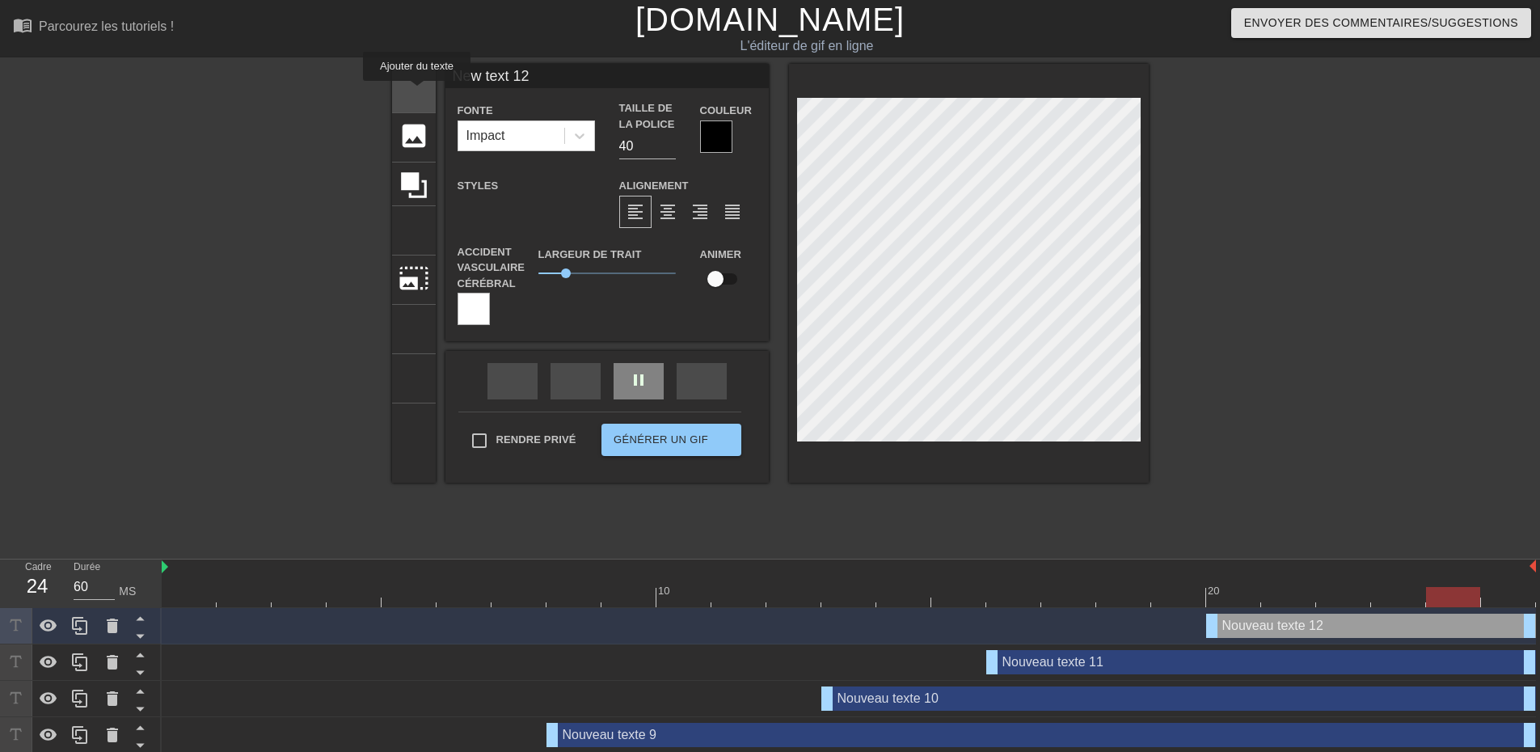
click at [417, 92] on font "titre" at bounding box center [475, 86] width 154 height 31
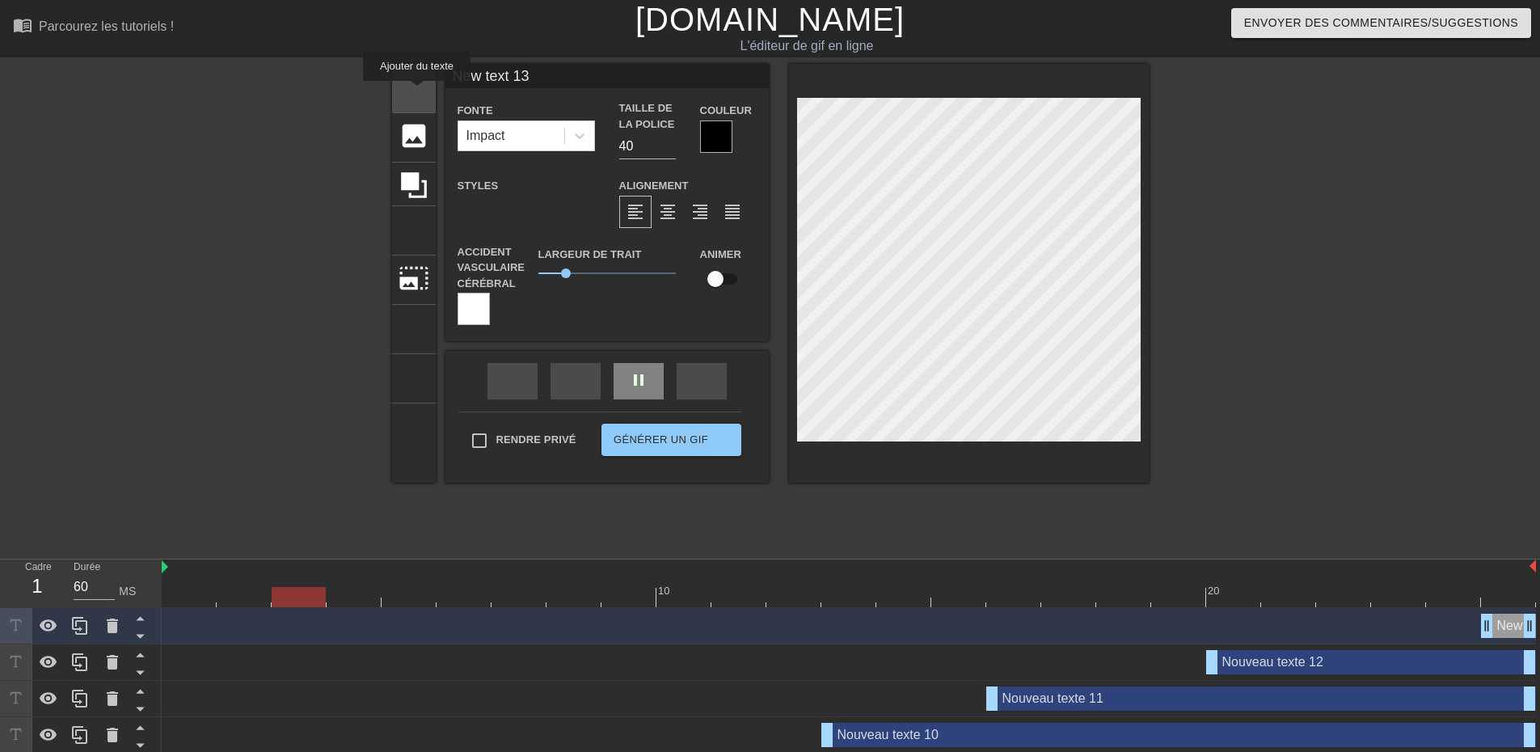
click at [417, 92] on font "titre" at bounding box center [475, 86] width 154 height 31
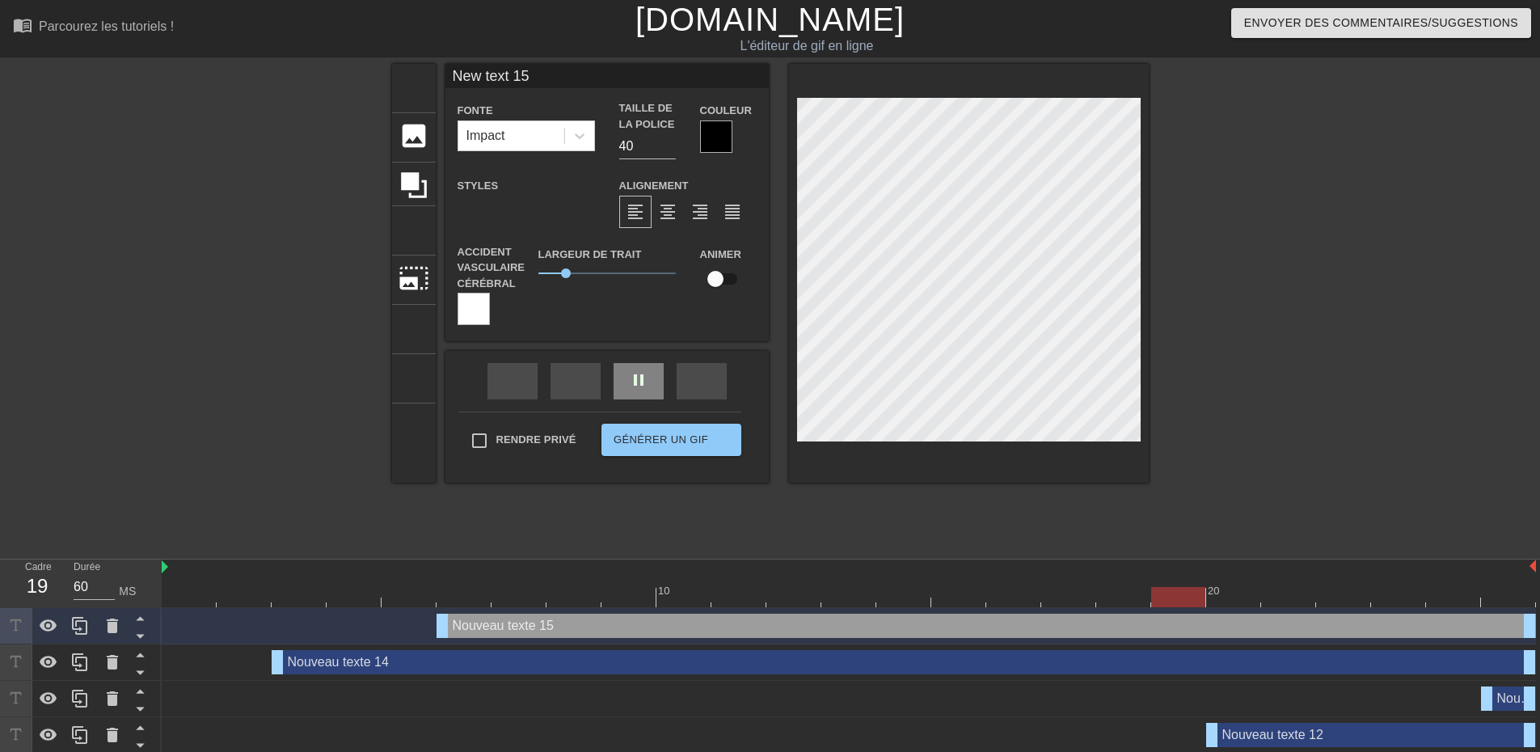
scroll to position [2, 4]
type input "New 15"
type textarea "New 15"
type input "New m 15"
type textarea "New m 15"
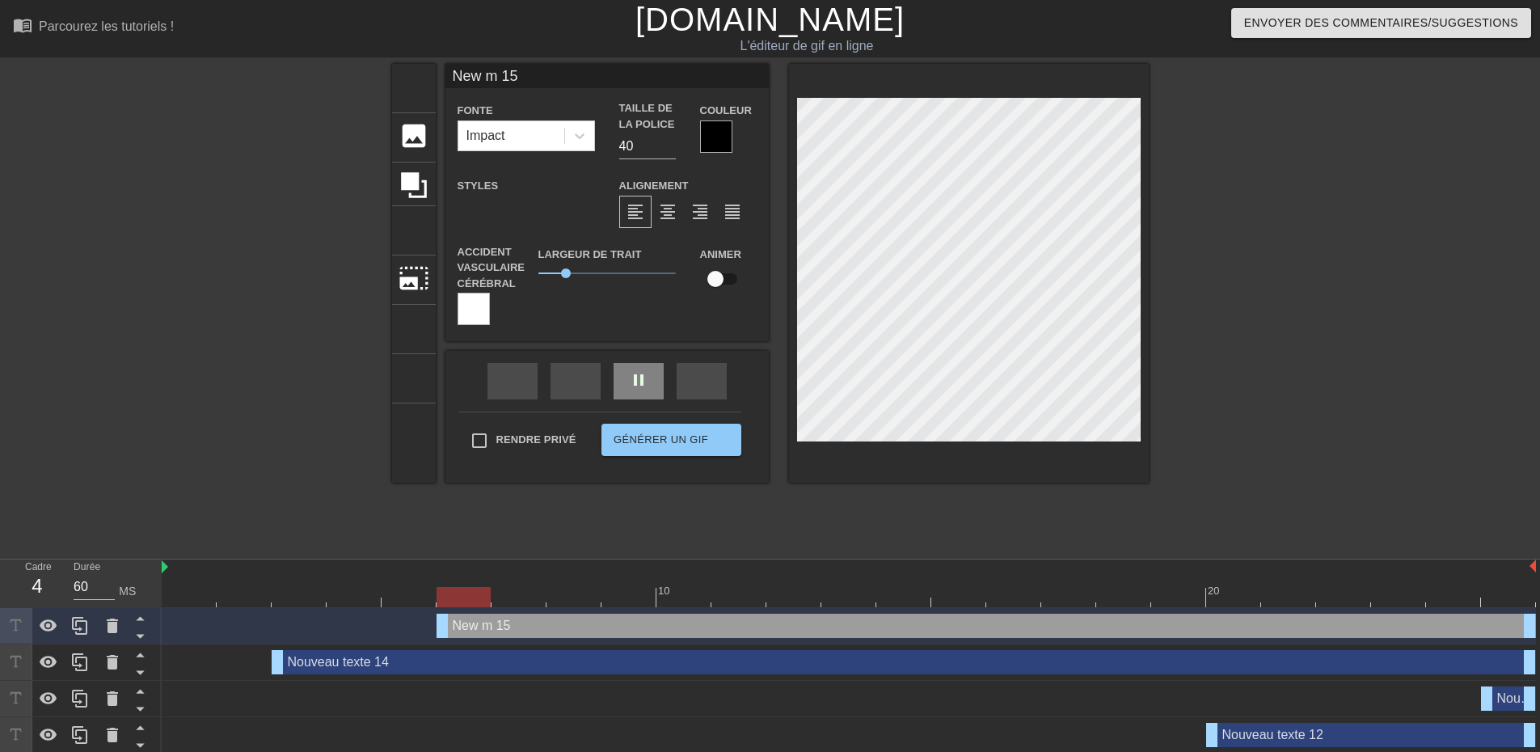
type input "New mm 15"
type textarea "New mm 15"
type input "New mmm 15"
type textarea "New mmm 15"
type input "New mmmm 15"
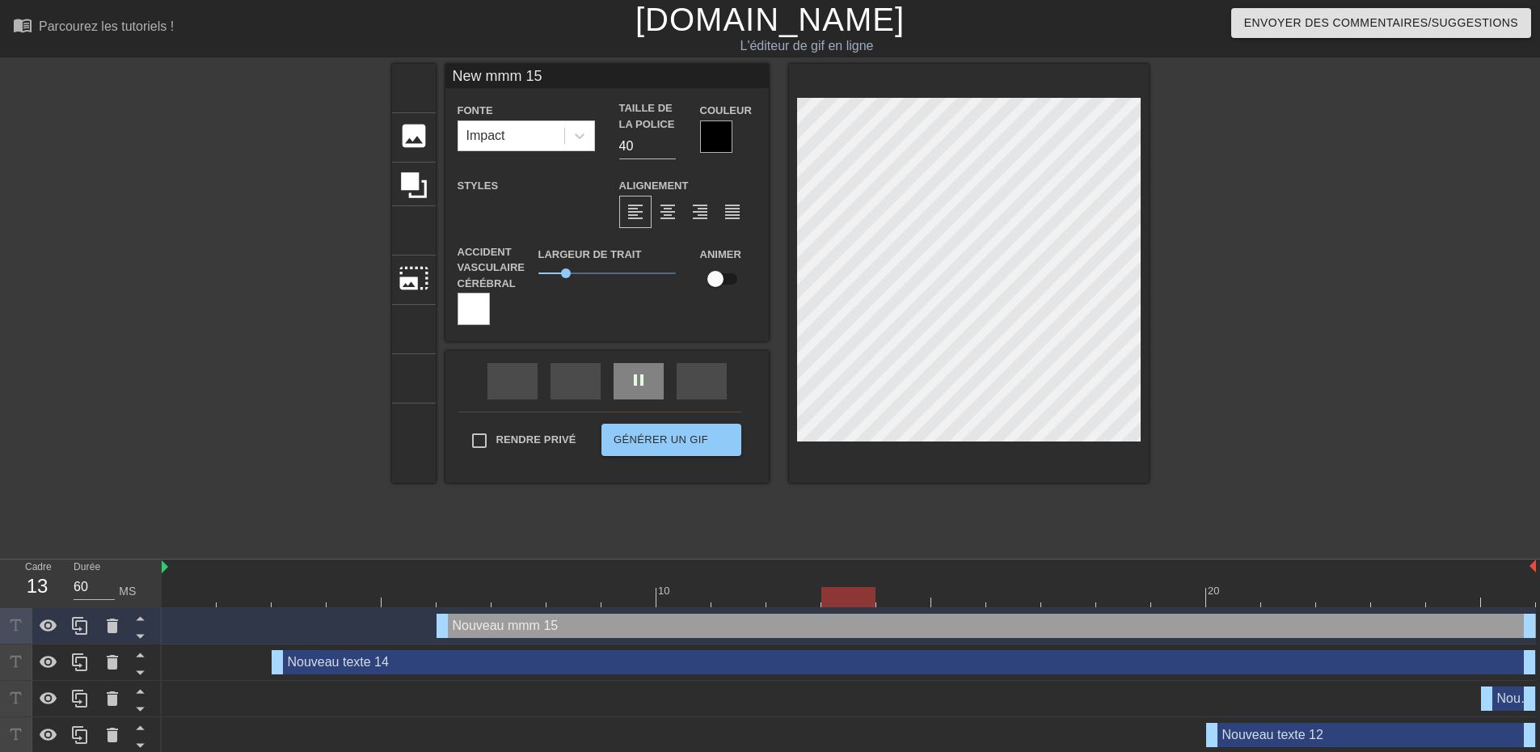
type textarea "New mmmm 15"
type input "New mmmmm 15"
type textarea "New mmmmm 15"
type input "New mmmmmm 15"
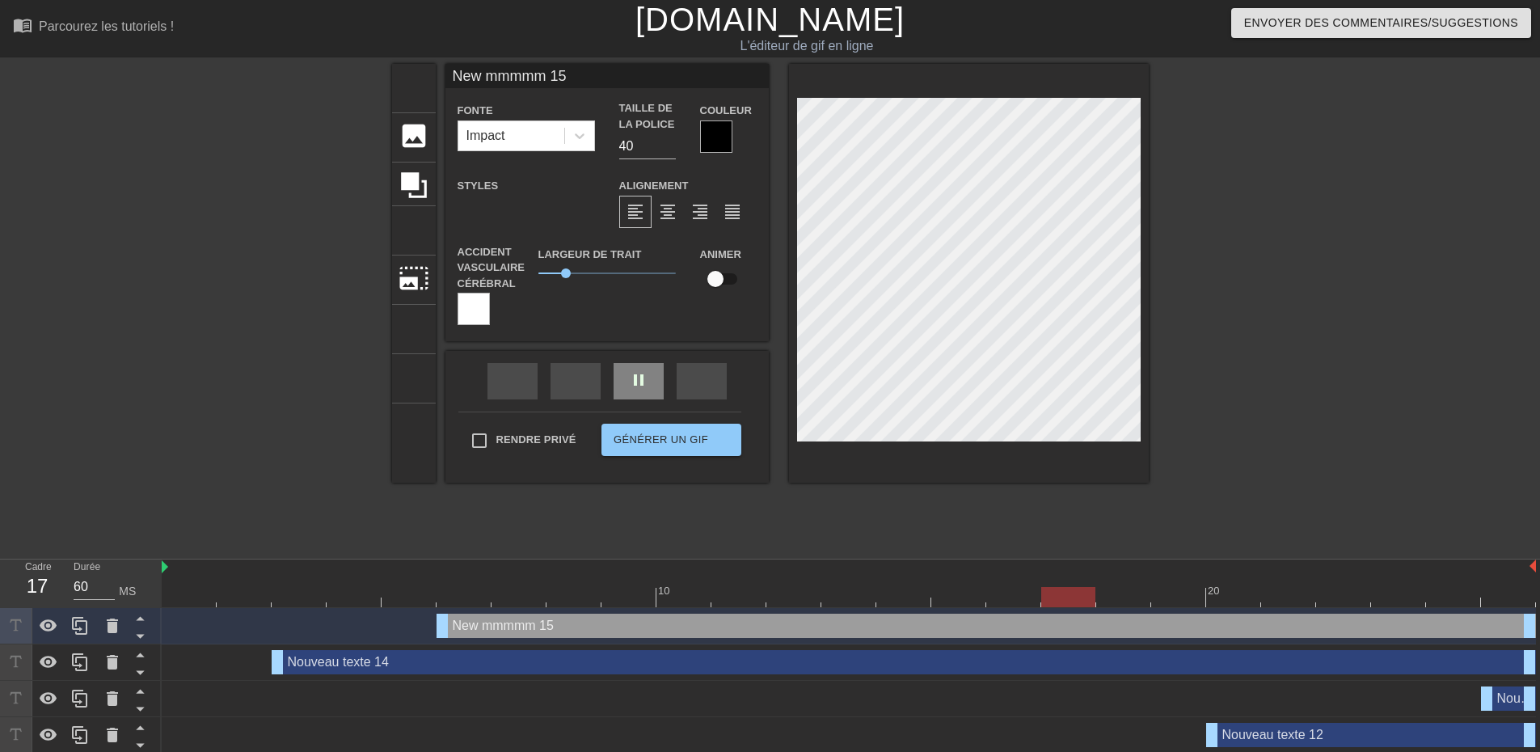
type textarea "New mmmmmm 15"
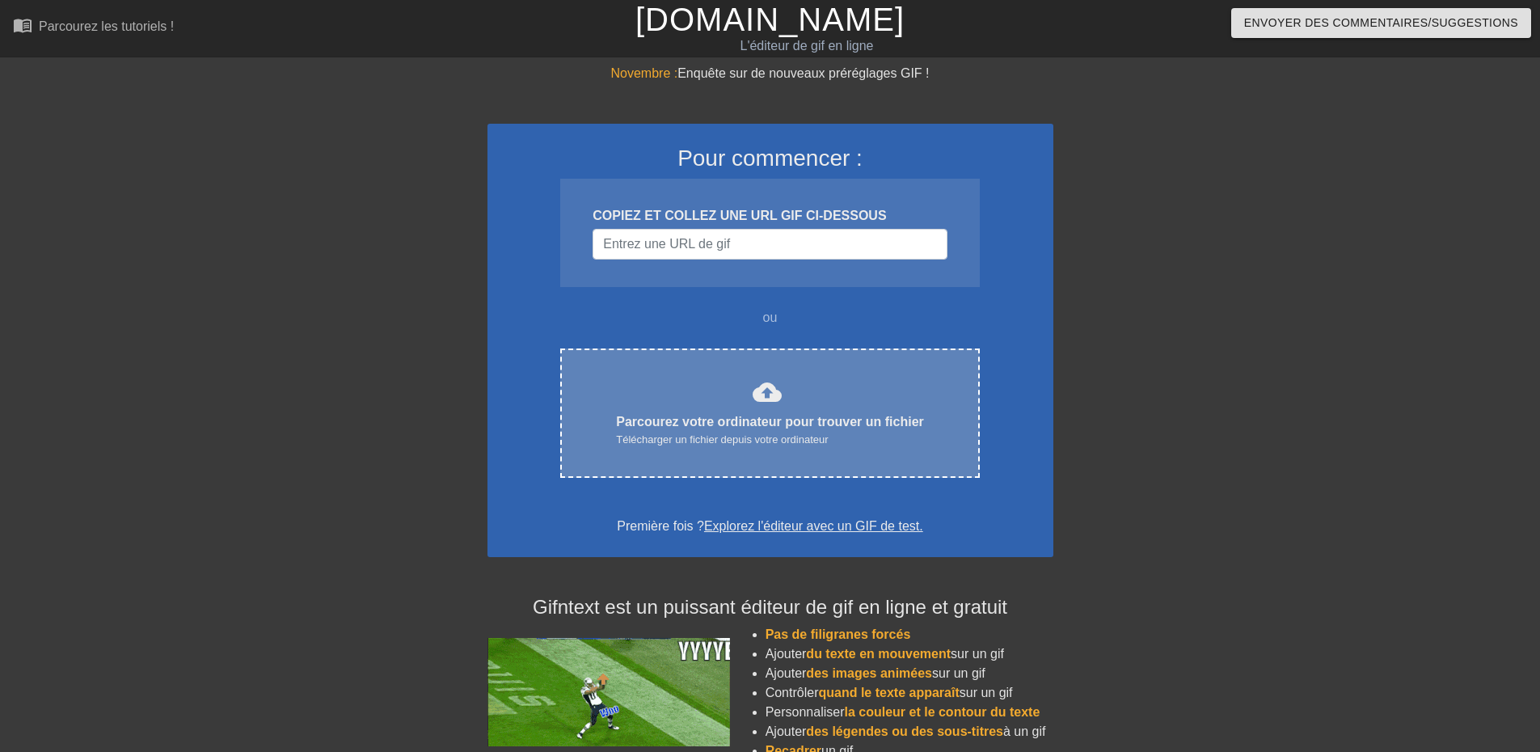
click at [785, 423] on font "Parcourez votre ordinateur pour trouver un fichier" at bounding box center [770, 422] width 308 height 14
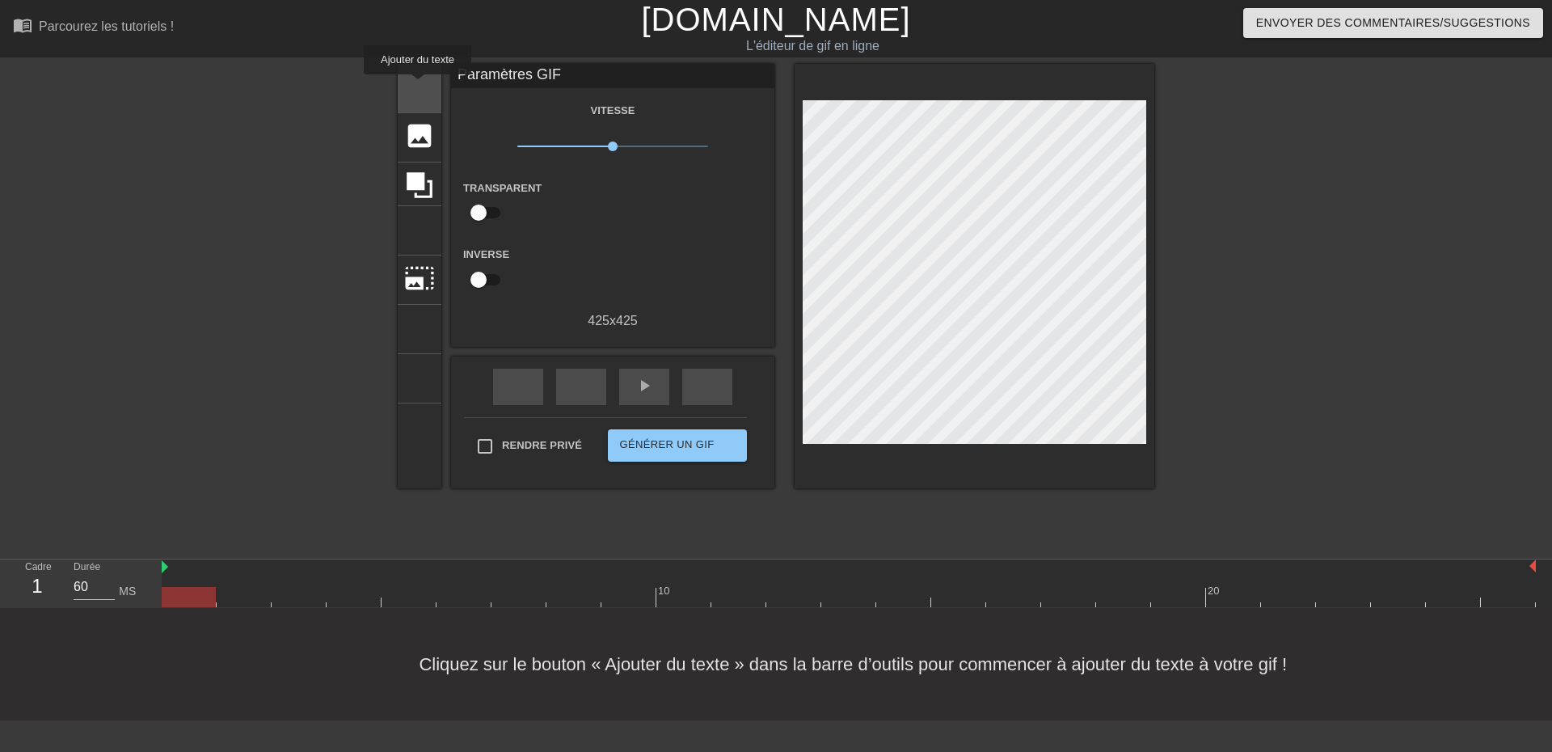
click at [418, 86] on font "titre" at bounding box center [481, 86] width 154 height 31
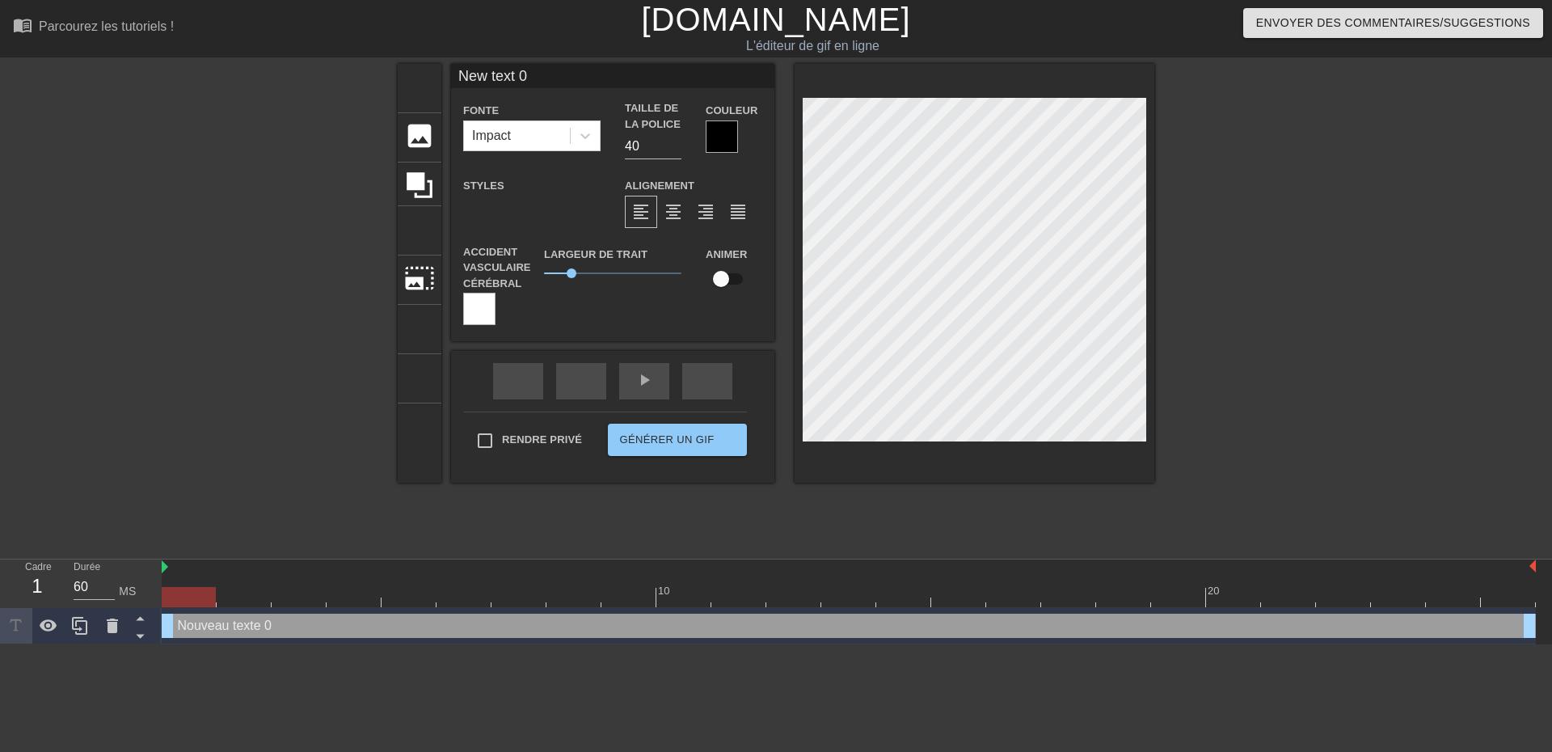
scroll to position [2, 2]
type input "New texEt 0"
type textarea "New texEt 0"
type input "New text 0"
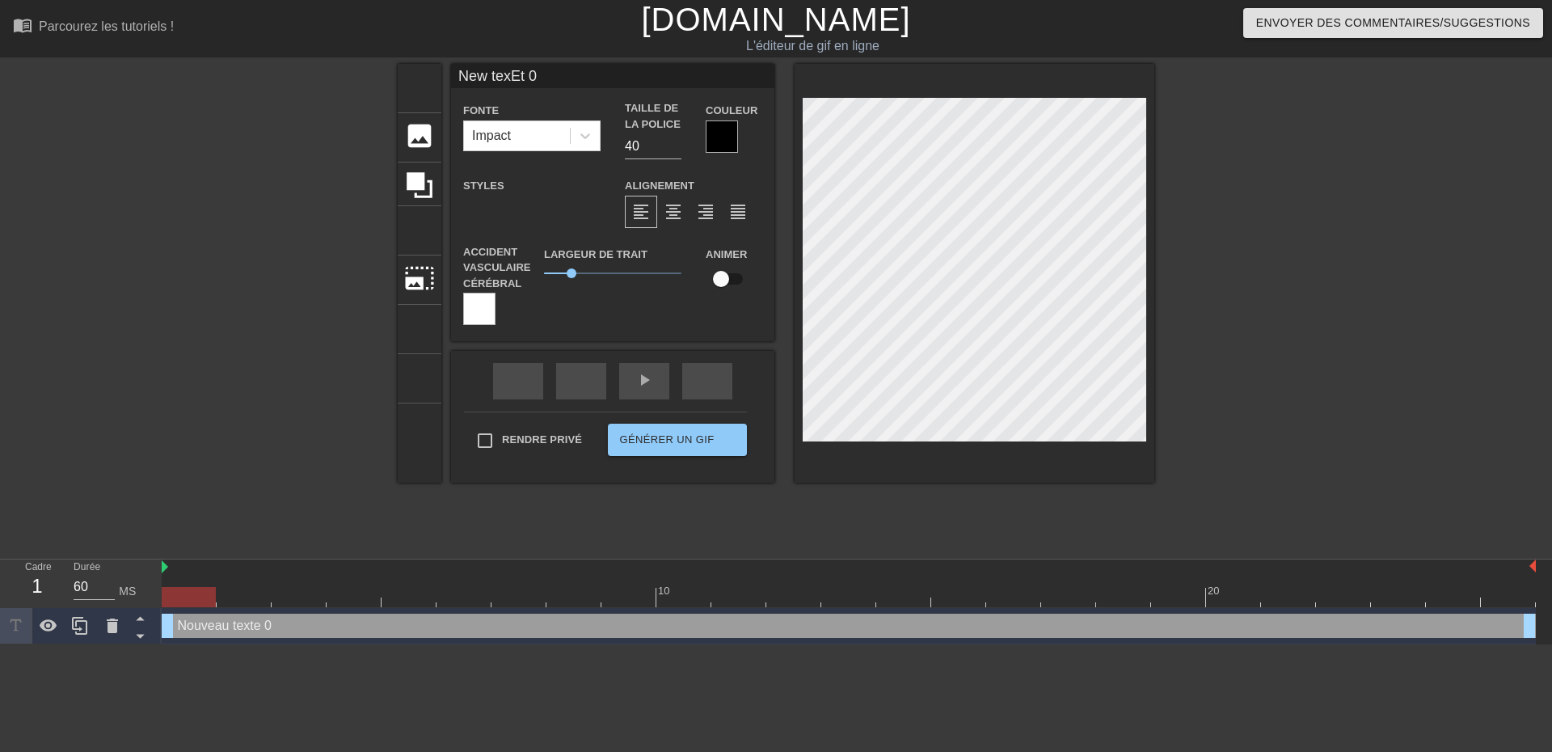
type textarea "New text 0"
type input "New tet 0"
type textarea "New tet 0"
type input "New tt 0"
type textarea "New tt 0"
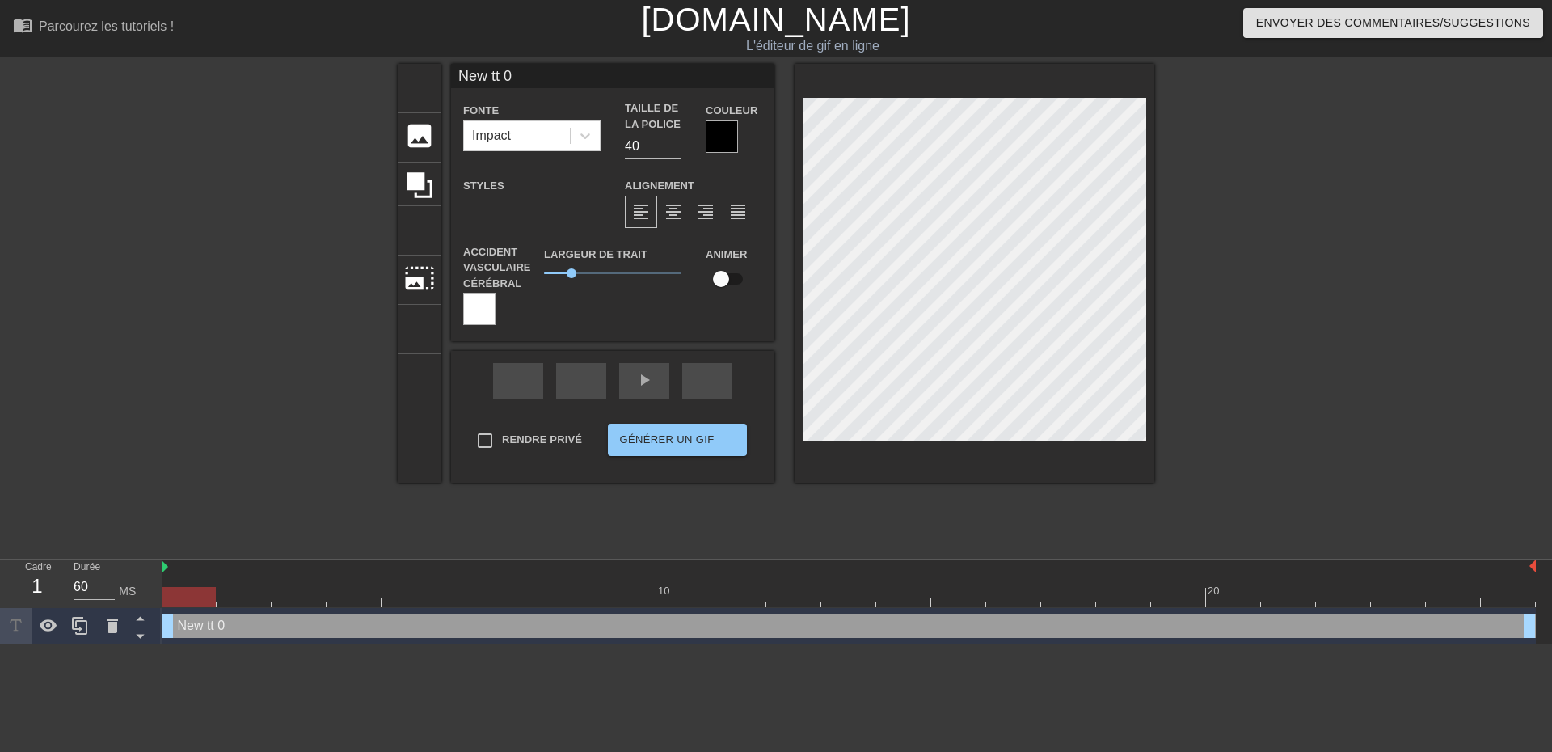
type input "New t 0"
type textarea "New t 0"
type input "Newt 0"
type textarea "Newt 0"
type input "Net 0"
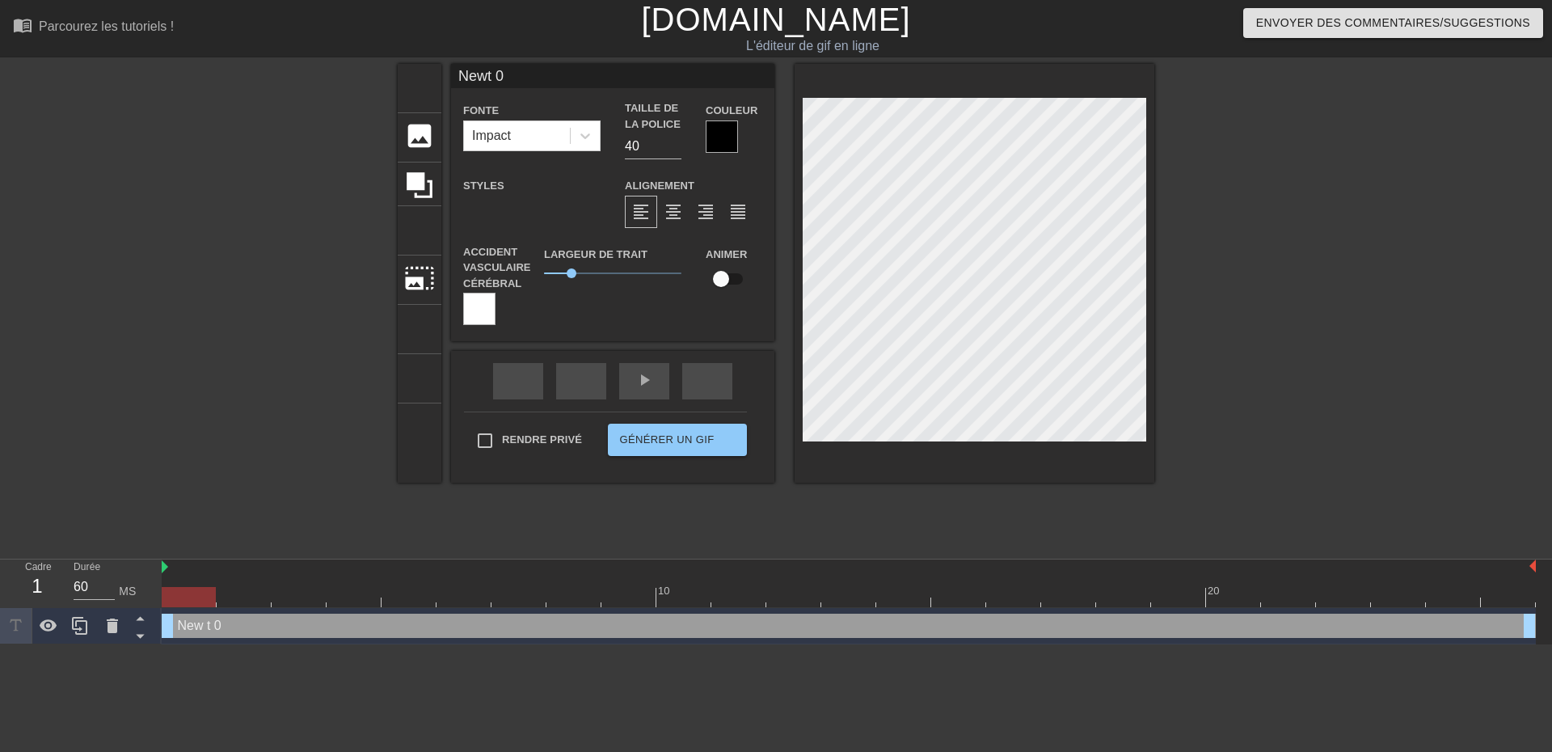
type textarea "Net 0"
type input "Nt 0"
type textarea "Nt 0"
type input "t 0"
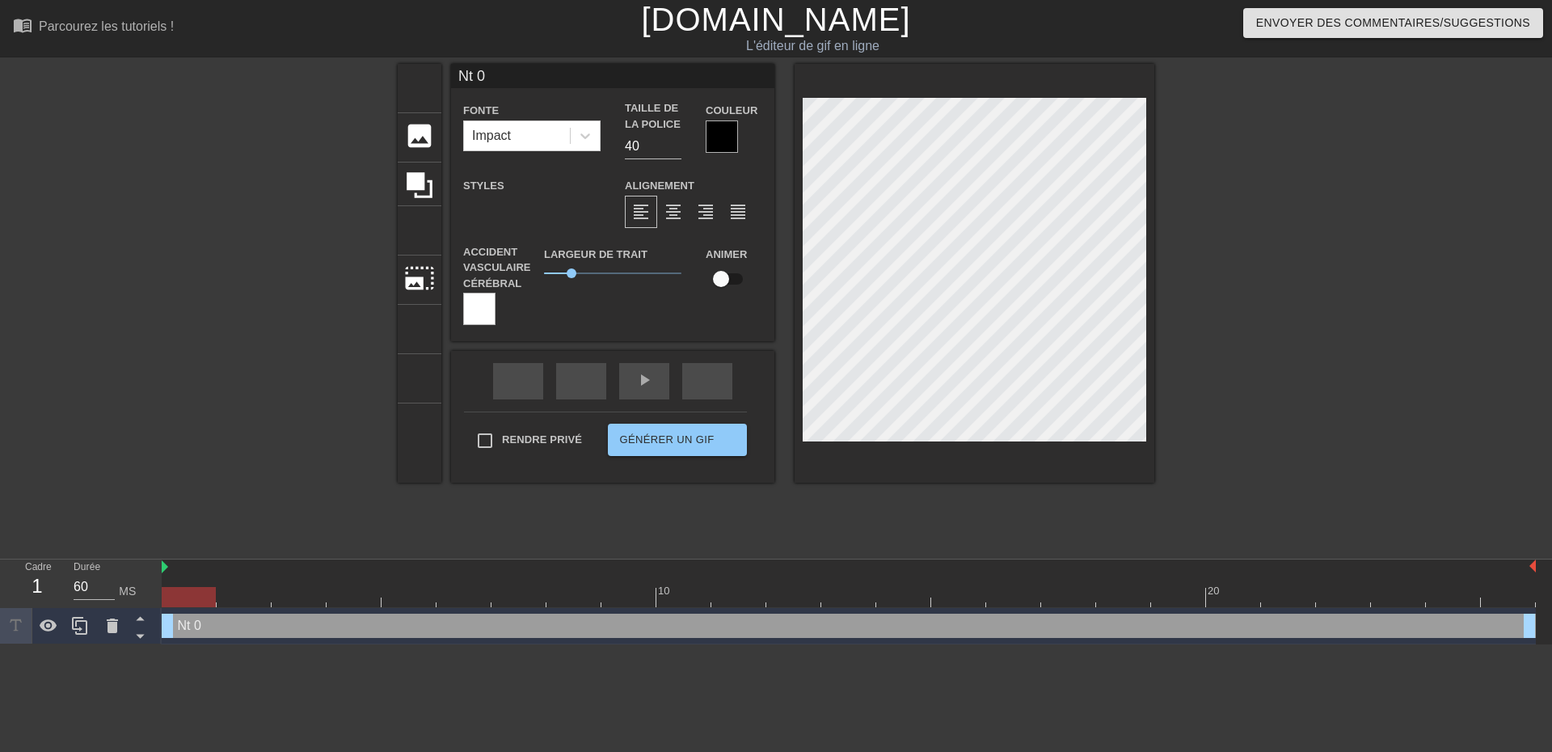
type textarea "t 0"
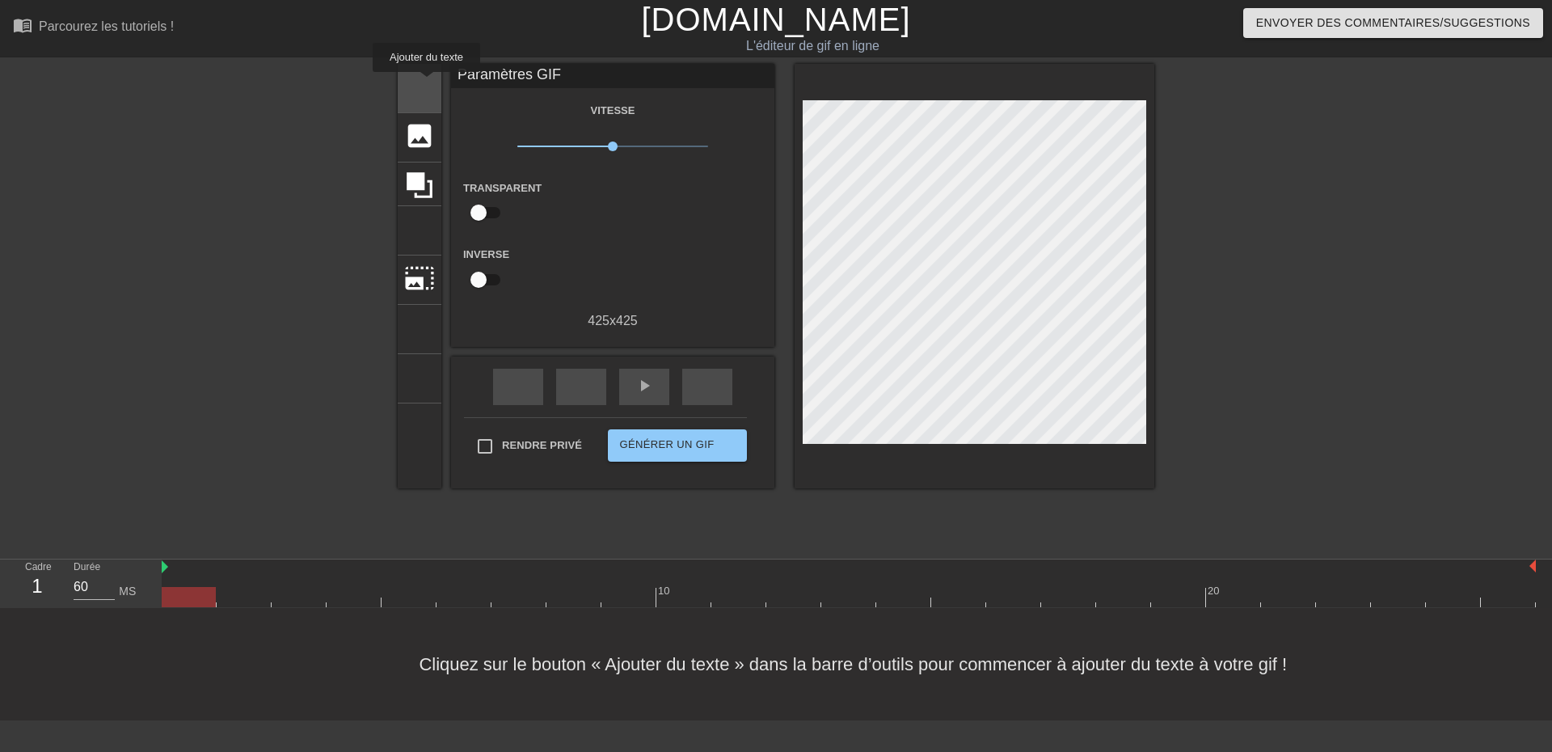
click at [427, 83] on font "titre" at bounding box center [481, 86] width 154 height 31
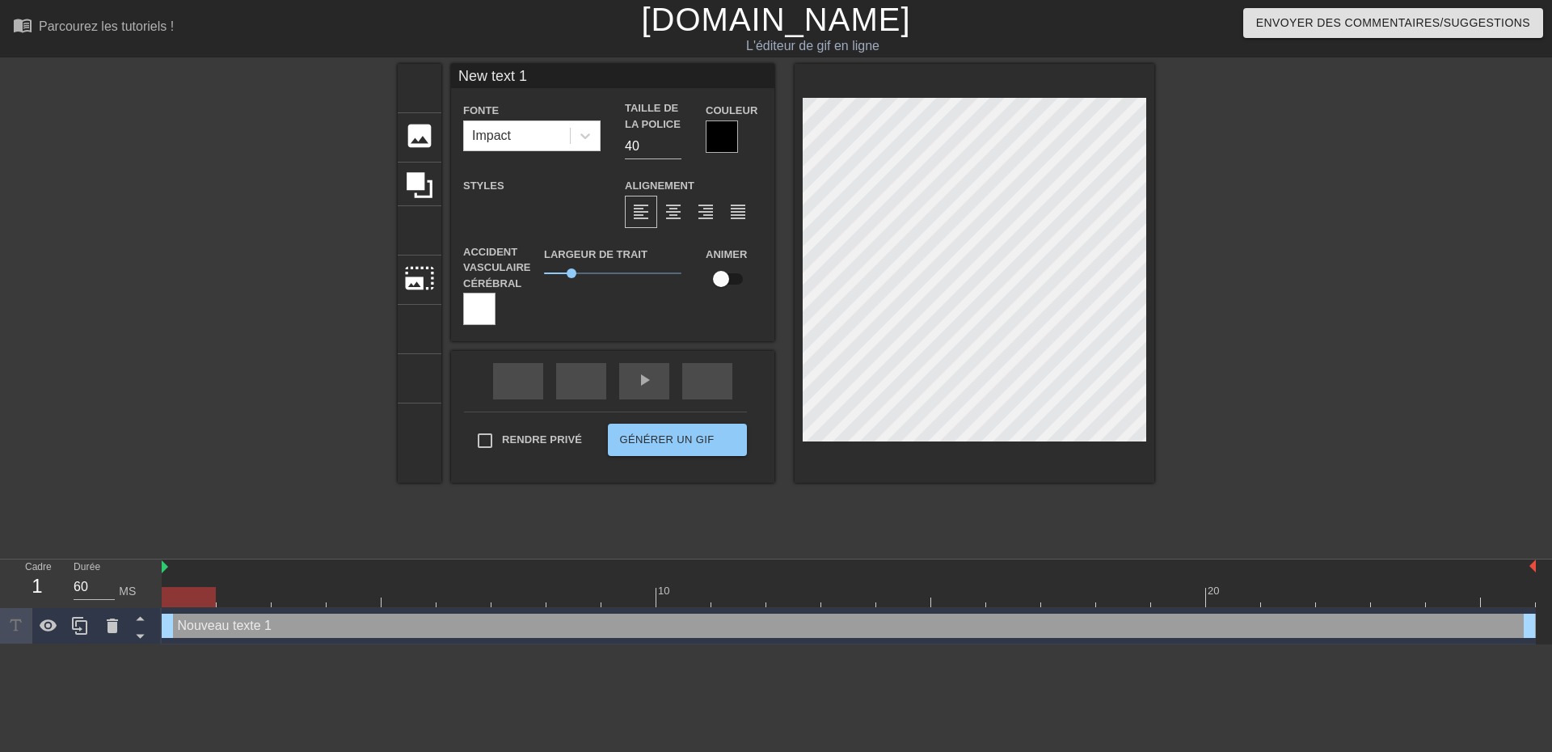
type input "NewE text 1"
type textarea "NewE text 1"
type input "NewEm text 1"
type textarea "NewEm text 1"
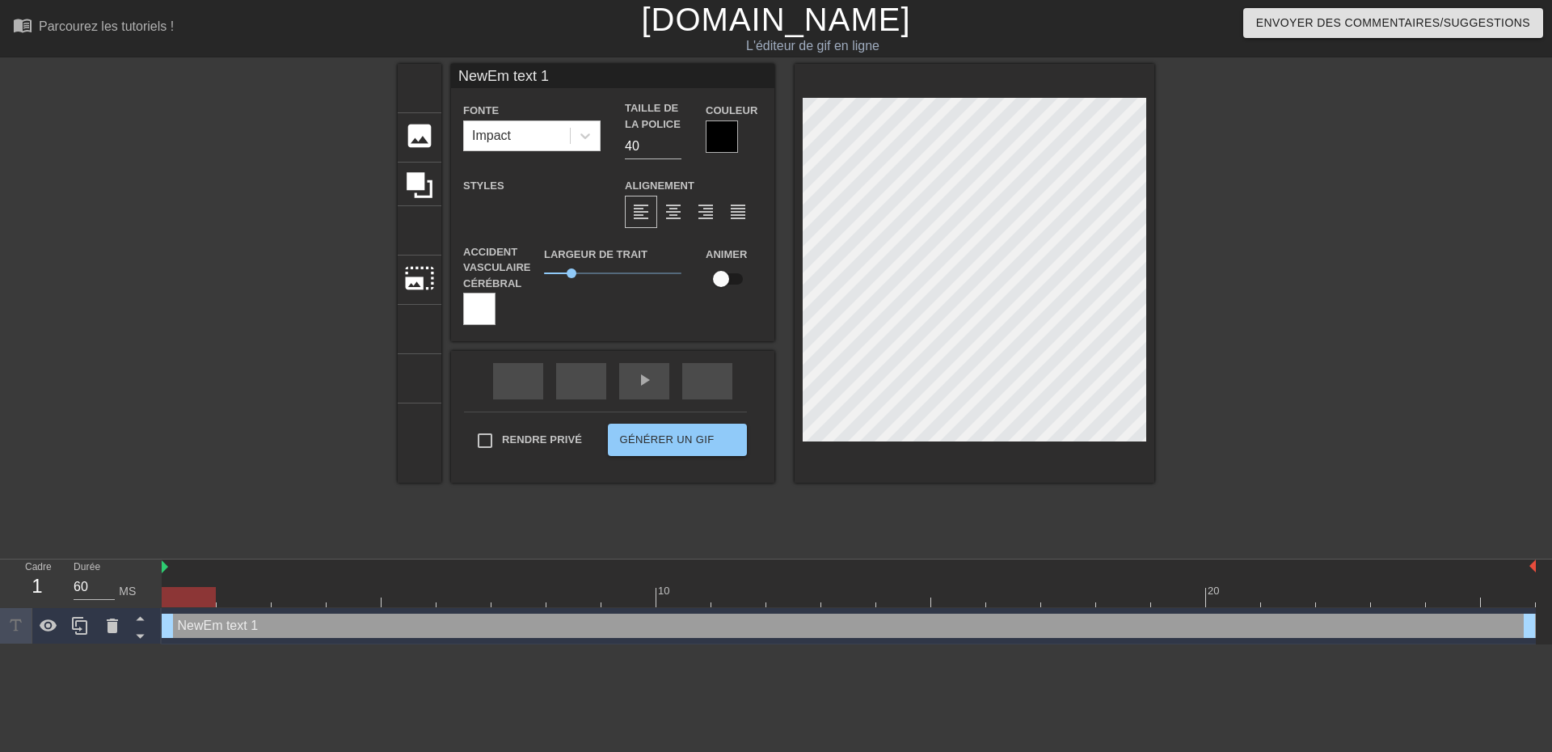
type input "NewEmm text 1"
type textarea "NewEmm text 1"
type input "NewEmma text 1"
type textarea "NewEmma text 1"
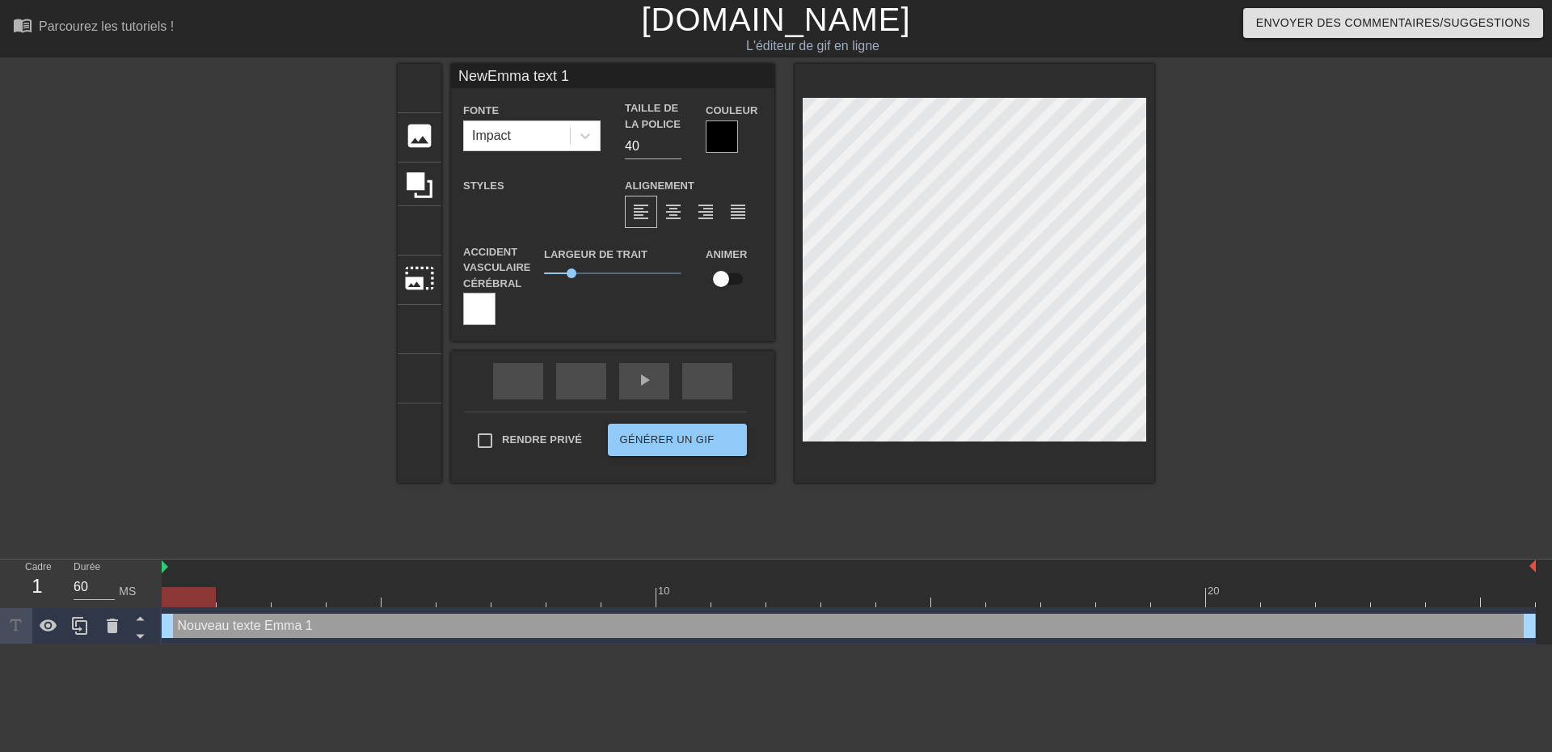
type input "NewEmman text 1"
type textarea "NewEmman text 1"
type input "NewEmmane text 1"
type textarea "NewEmmane text 1"
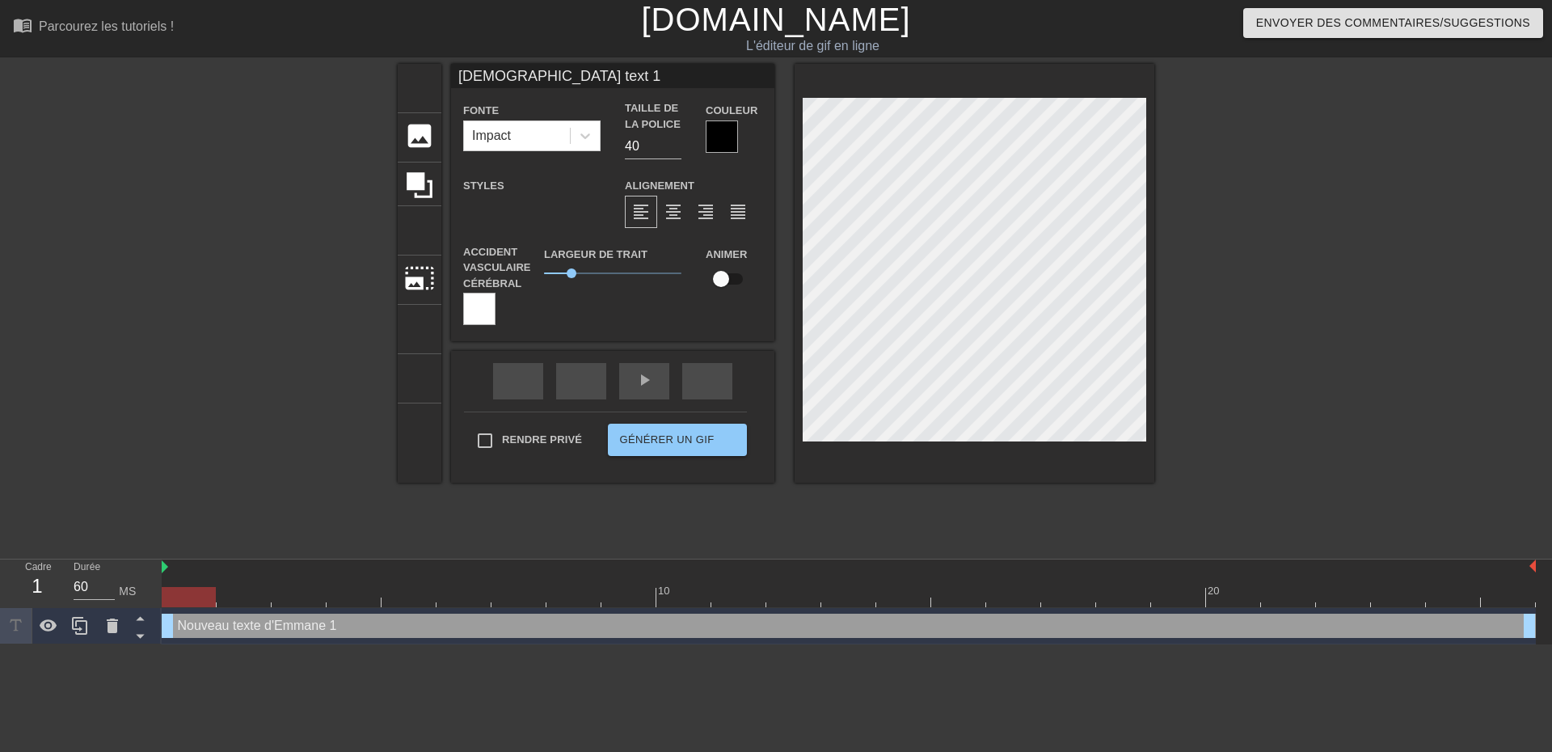
type input "NewEmman text 1"
type textarea "NewEmman text 1"
type input "NewEmmanu text 1"
type textarea "NewEmmanu text 1"
type input "NewEmmanuE text 1"
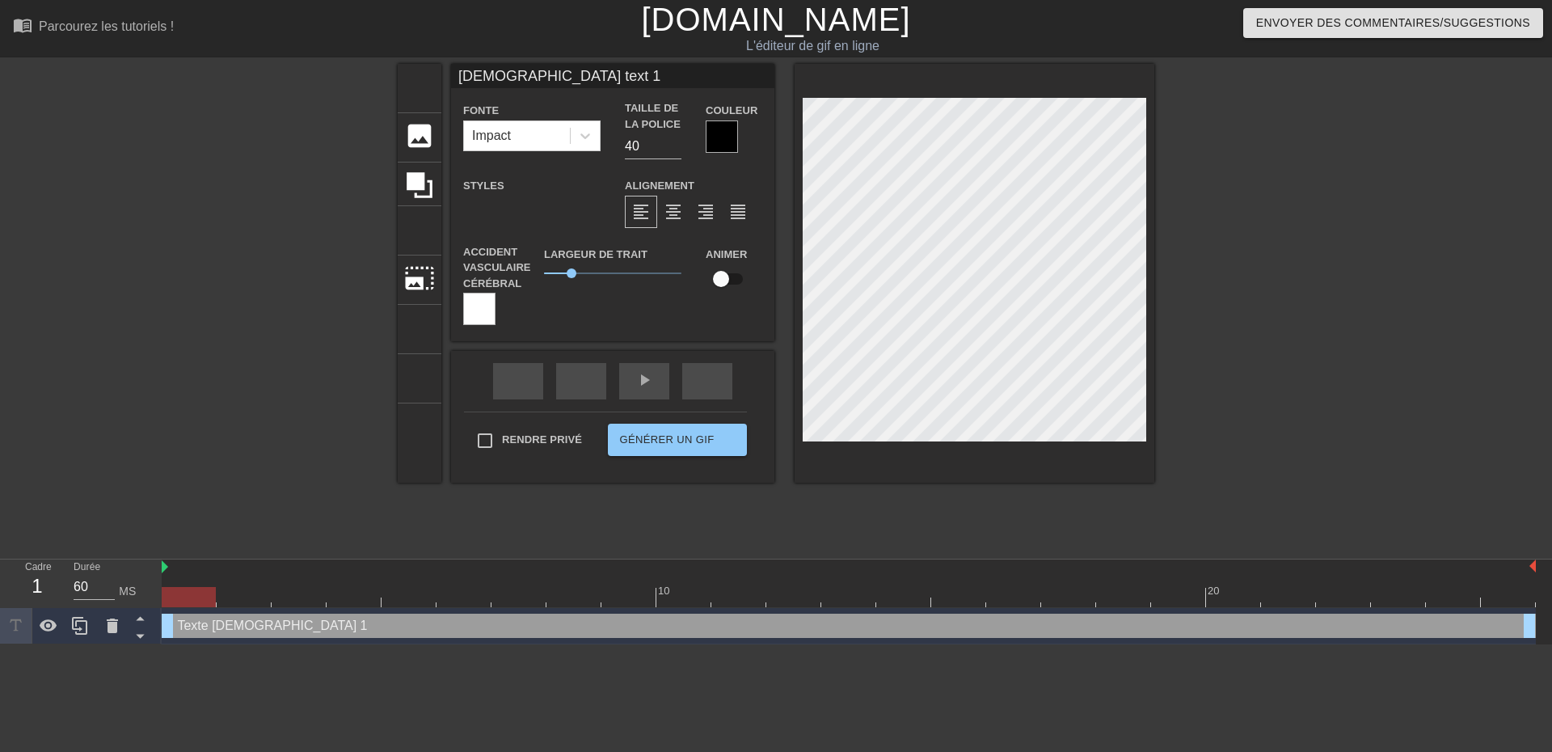
type textarea "NewEmmanuE text 1"
type input "NewEmmanuEL text 1"
type textarea "NewEmmanuEL text 1"
type input "NeEmmanuEL text 1"
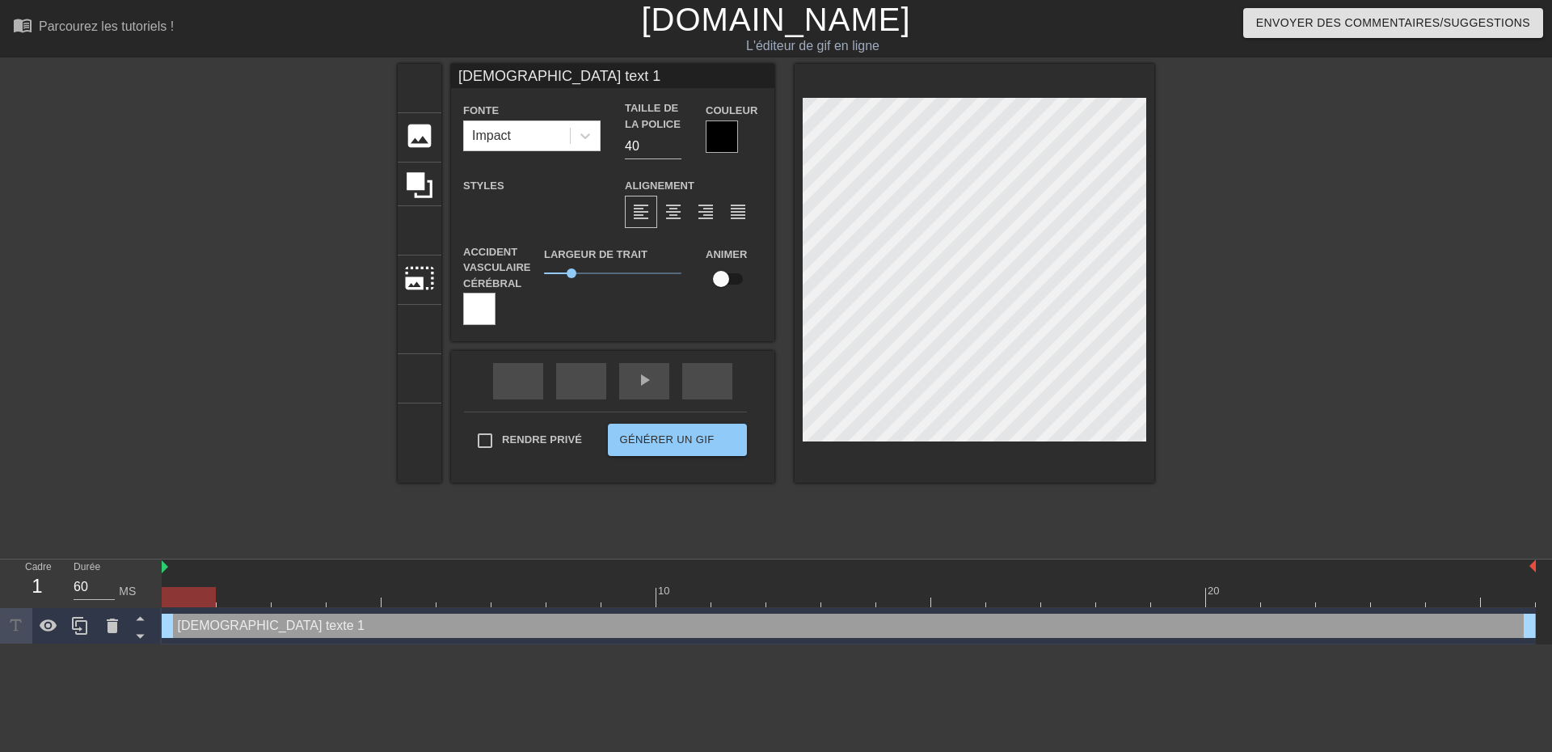
type textarea "NeEmmanuEL text 1"
type input "NEmmanuEL text 1"
type textarea "NEmmanuEL text 1"
type input "EmmanuEL text 1"
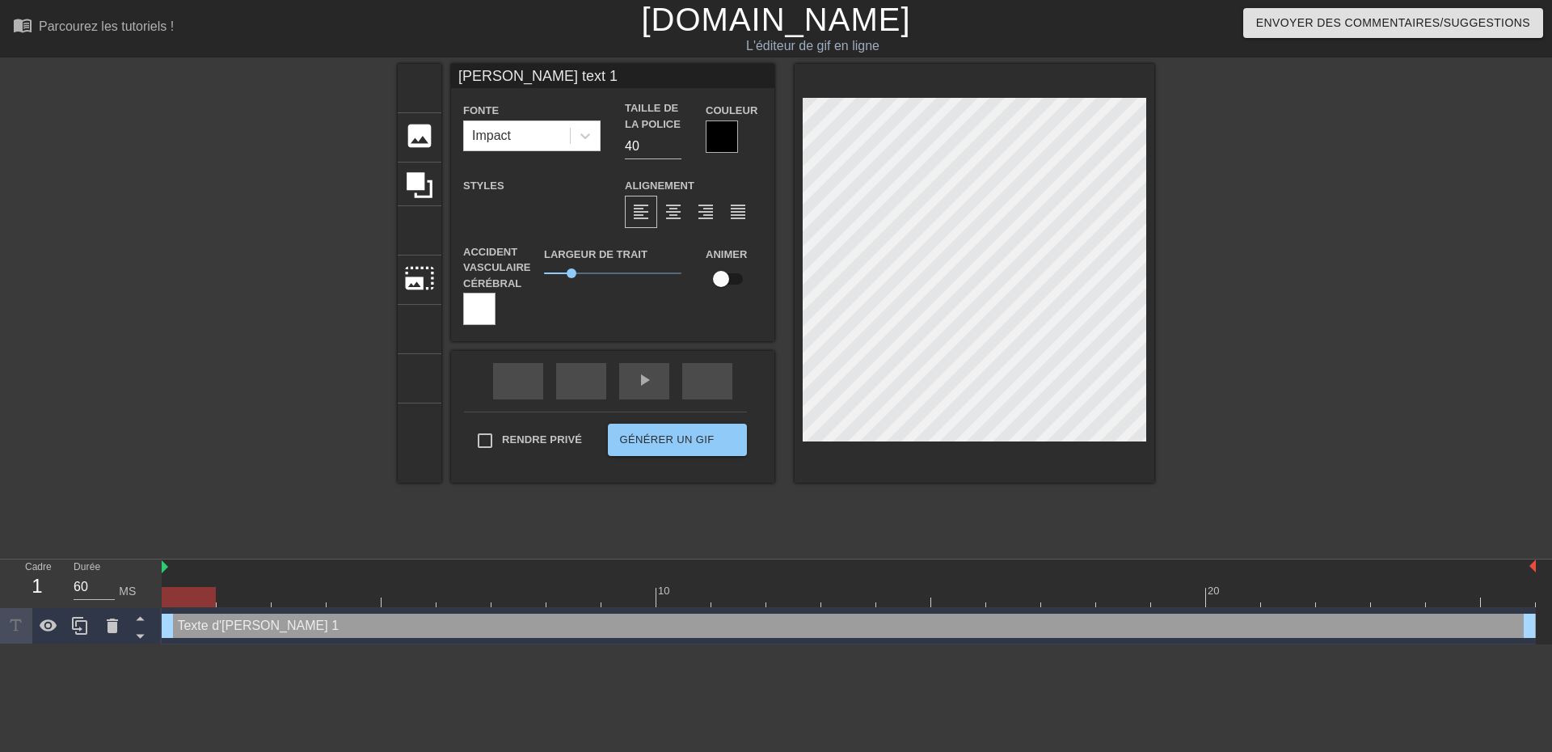
type textarea "EmmanuEL text 1"
type input "EmmanuEL text1"
type textarea "EmmanuEL text1"
type input "EmmanuEL tex1"
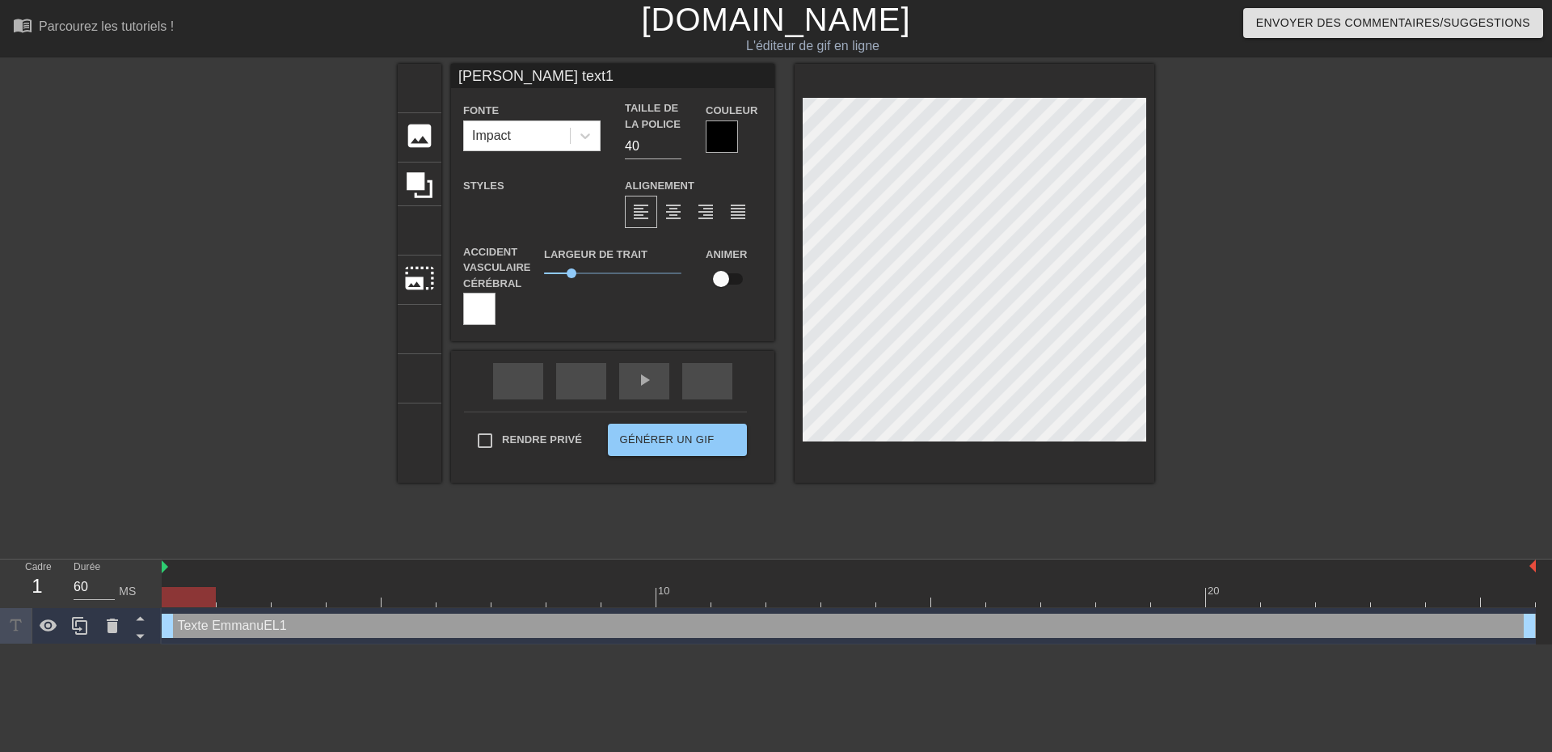
type textarea "EmmanuEL tex1"
type input "EmmanuEL te1"
type textarea "EmmanuEL te1"
type input "EmmanuEL t1"
type textarea "EmmanuEL t1"
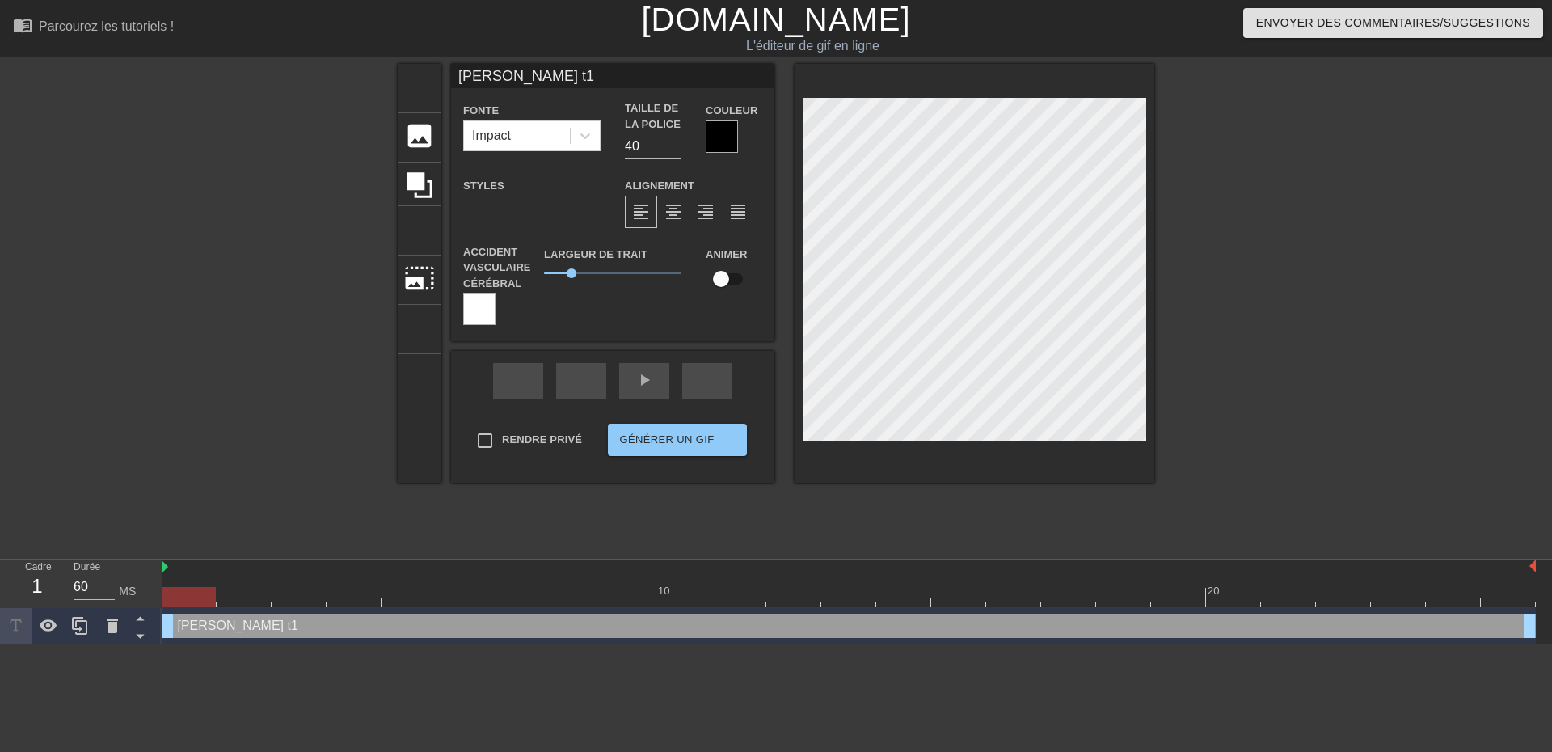
type input "EmmanuEL 1"
type textarea "EmmanuEL 1"
type input "EmmanuEL1"
type textarea "EmmanuEL1"
type input "EmmanuE1"
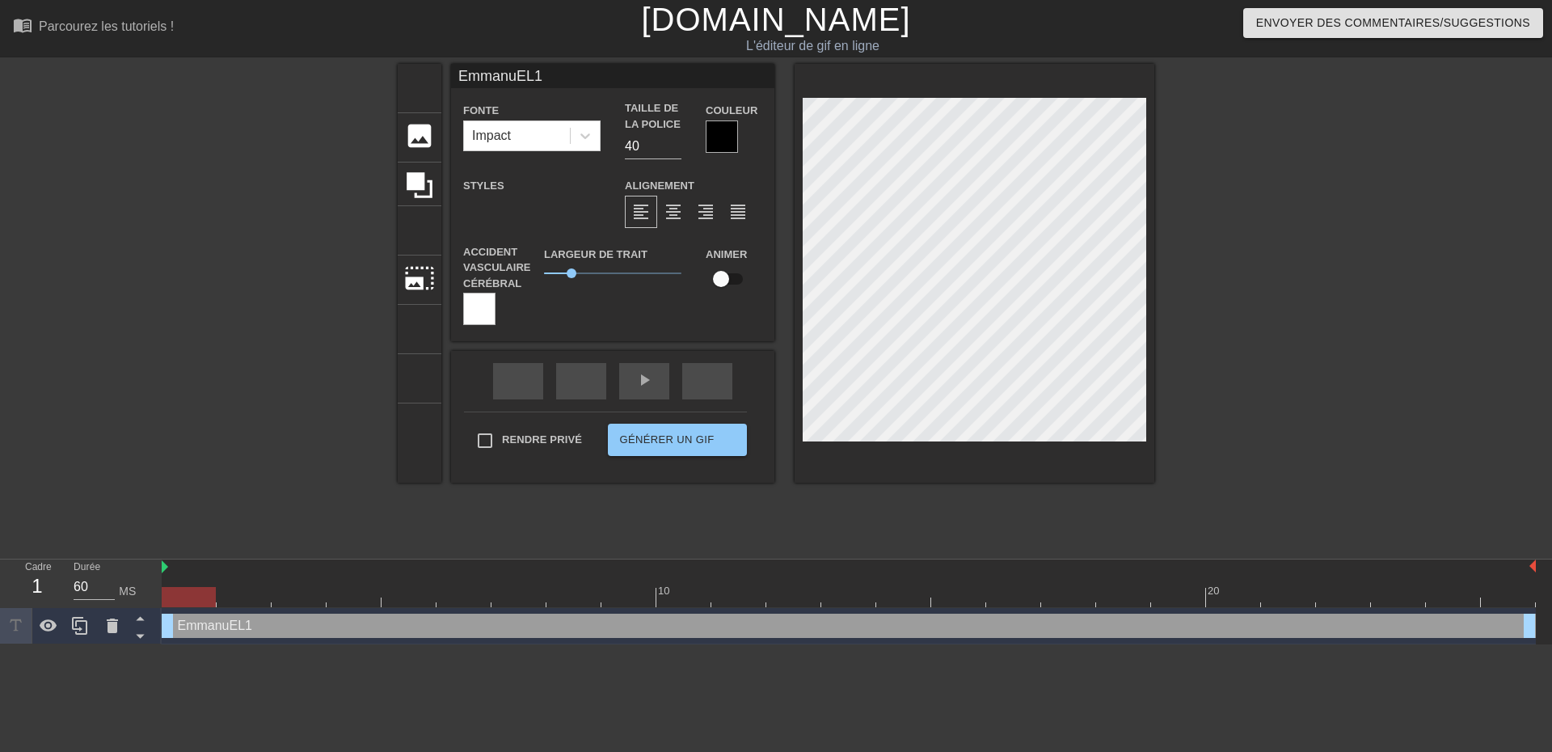
type textarea "EmmanuE1"
type input "Emmanu1"
type textarea "Emmanu1"
type input "Emman1"
type textarea "Emman1"
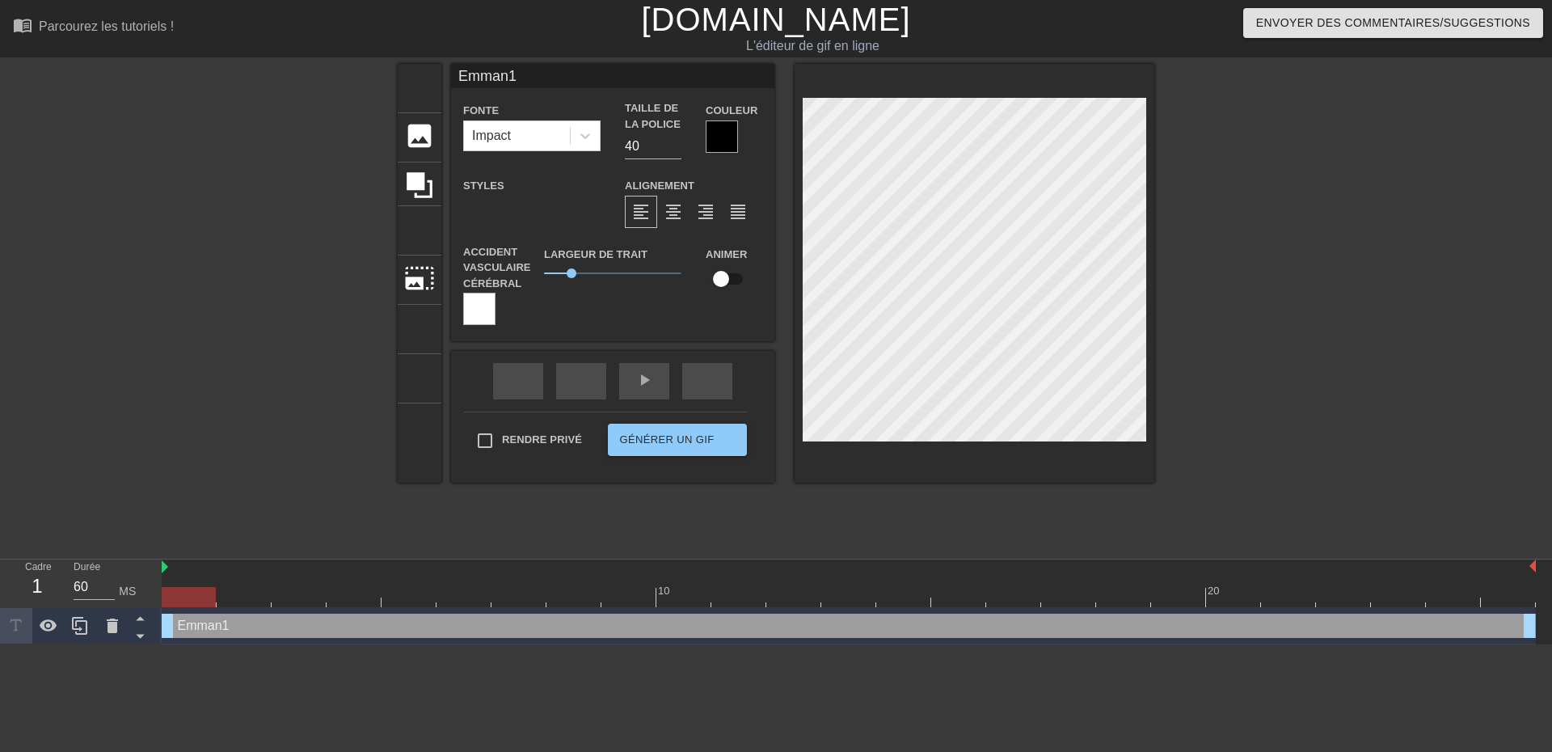
scroll to position [2, 3]
type input "Emman"
type textarea "Emman"
type input "Emmanu"
type textarea "Emmanu"
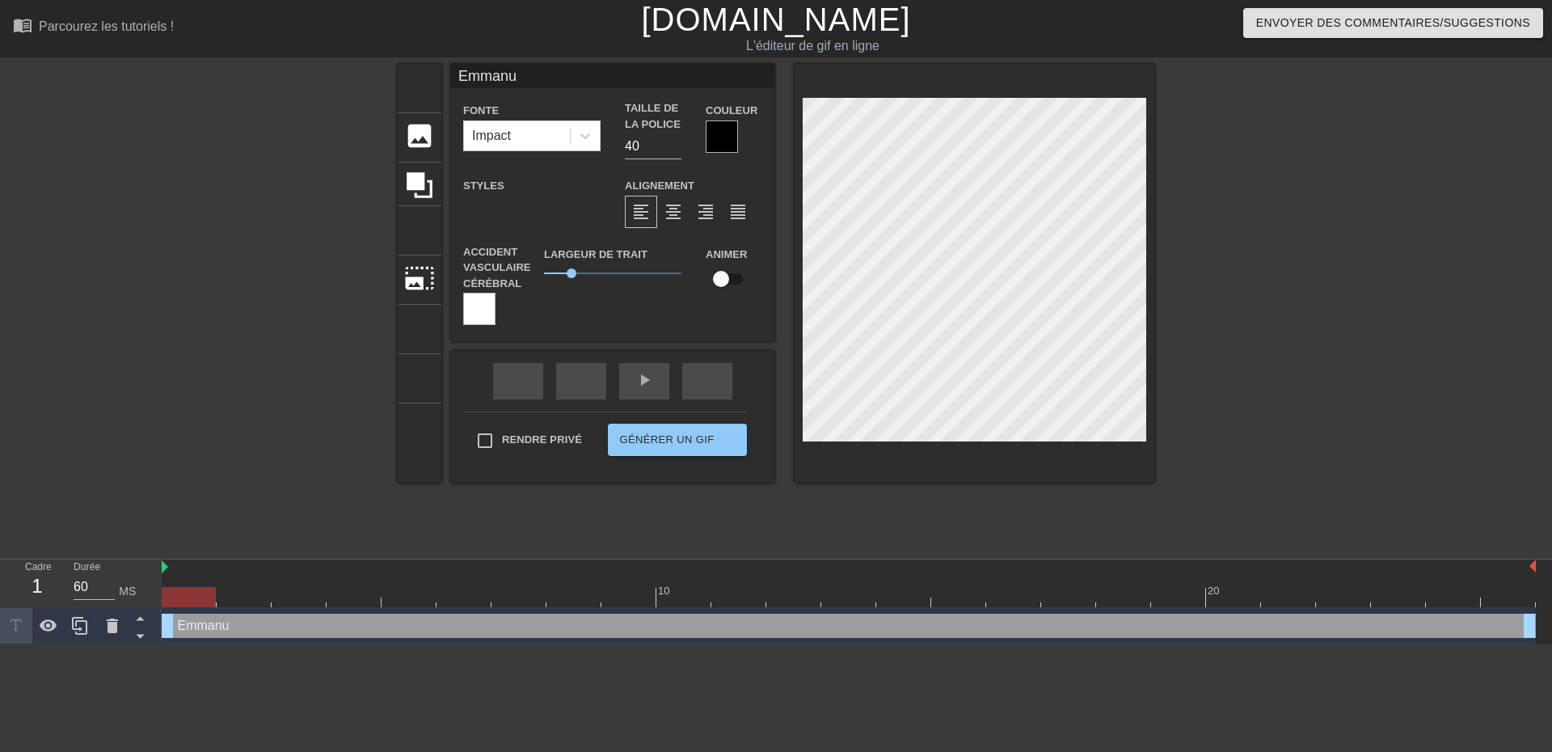
type input "Emmanue"
type textarea "Emmanue"
type input "Emmanuel"
type textarea "Emmanuel"
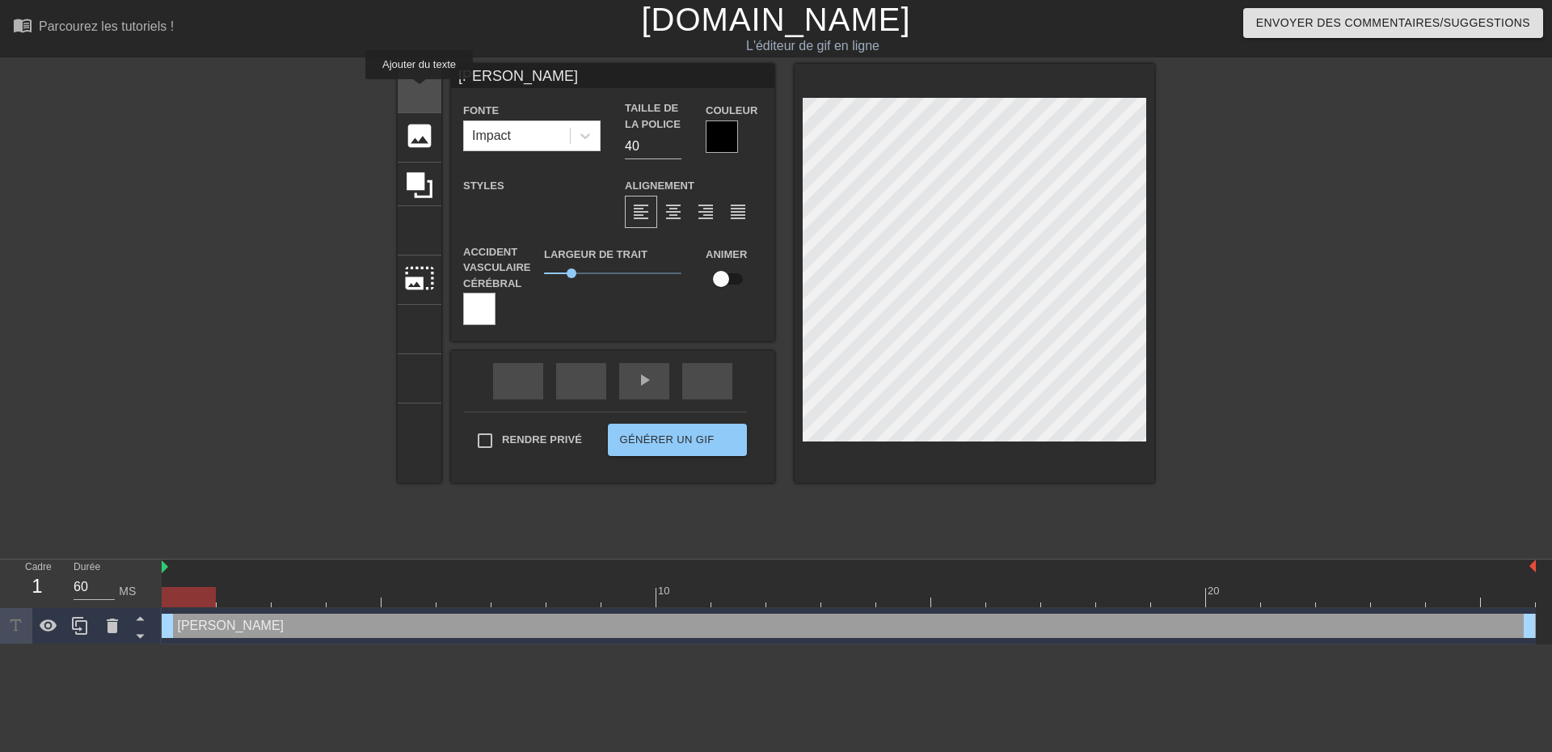
click at [419, 91] on font "titre" at bounding box center [481, 86] width 154 height 31
type input "New text 2"
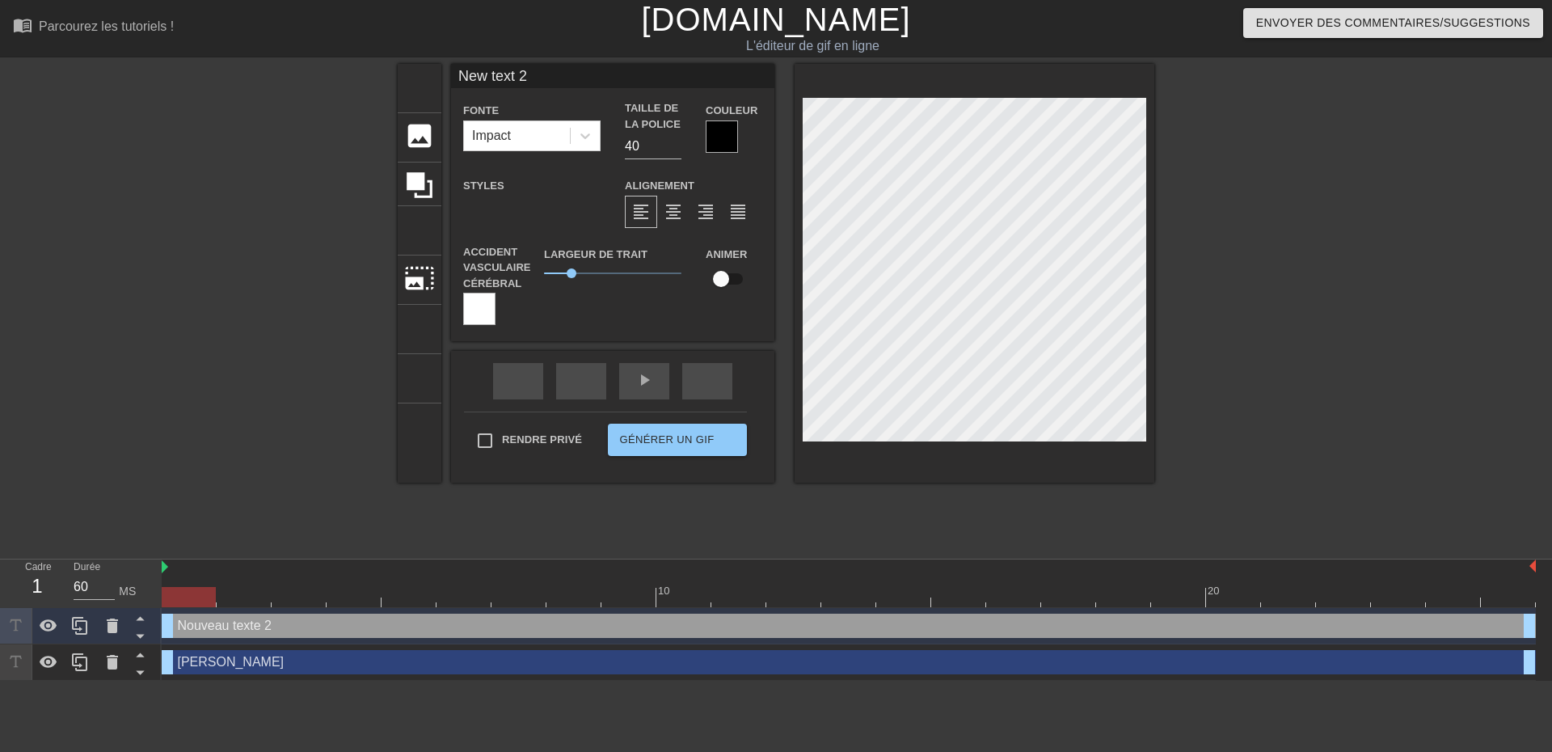
click at [724, 138] on div at bounding box center [722, 136] width 32 height 32
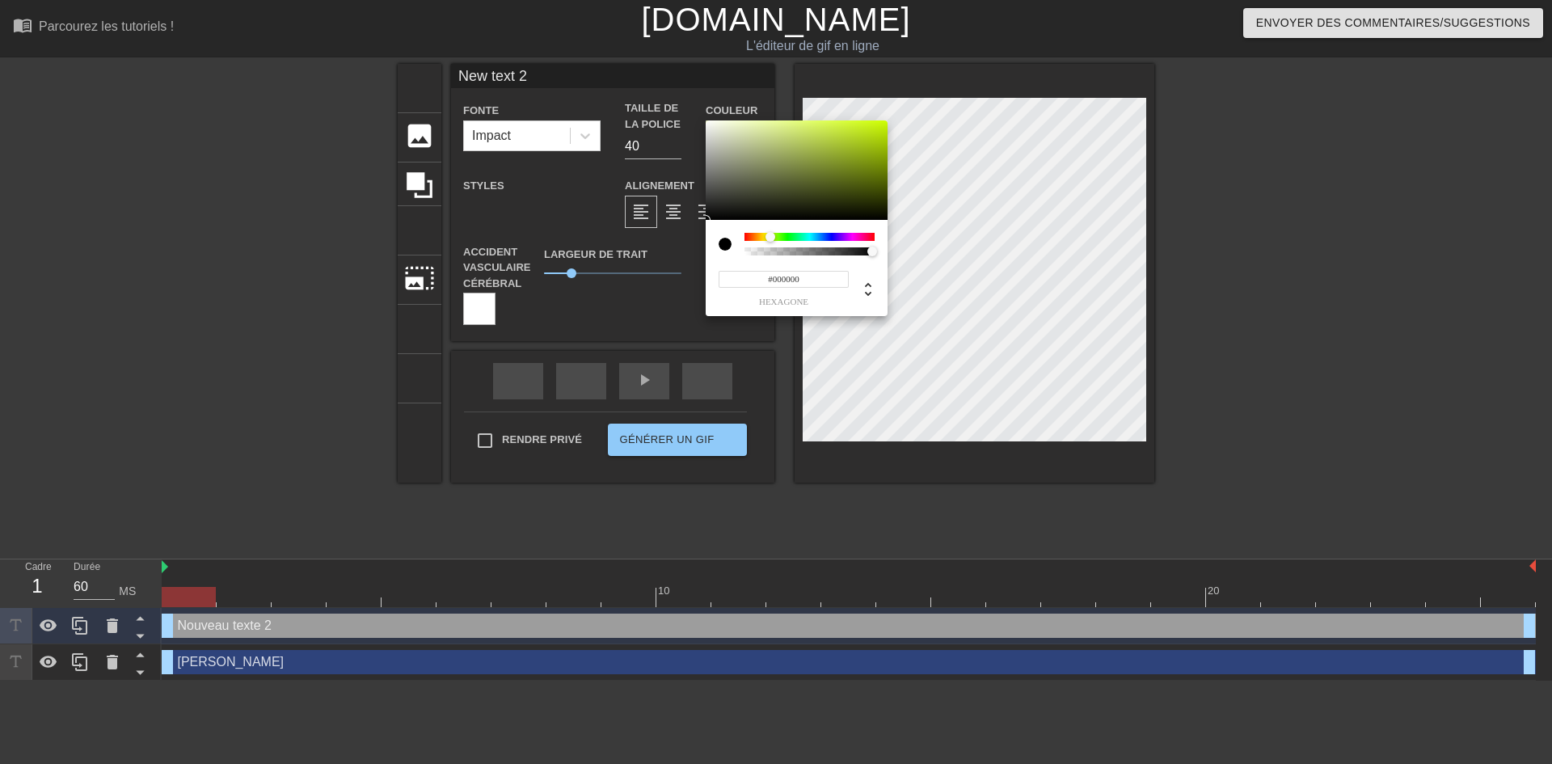
drag, startPoint x: 751, startPoint y: 234, endPoint x: 770, endPoint y: 241, distance: 20.4
click at [770, 241] on div at bounding box center [770, 237] width 10 height 10
type input "#C6F408"
click at [882, 124] on div at bounding box center [797, 170] width 182 height 100
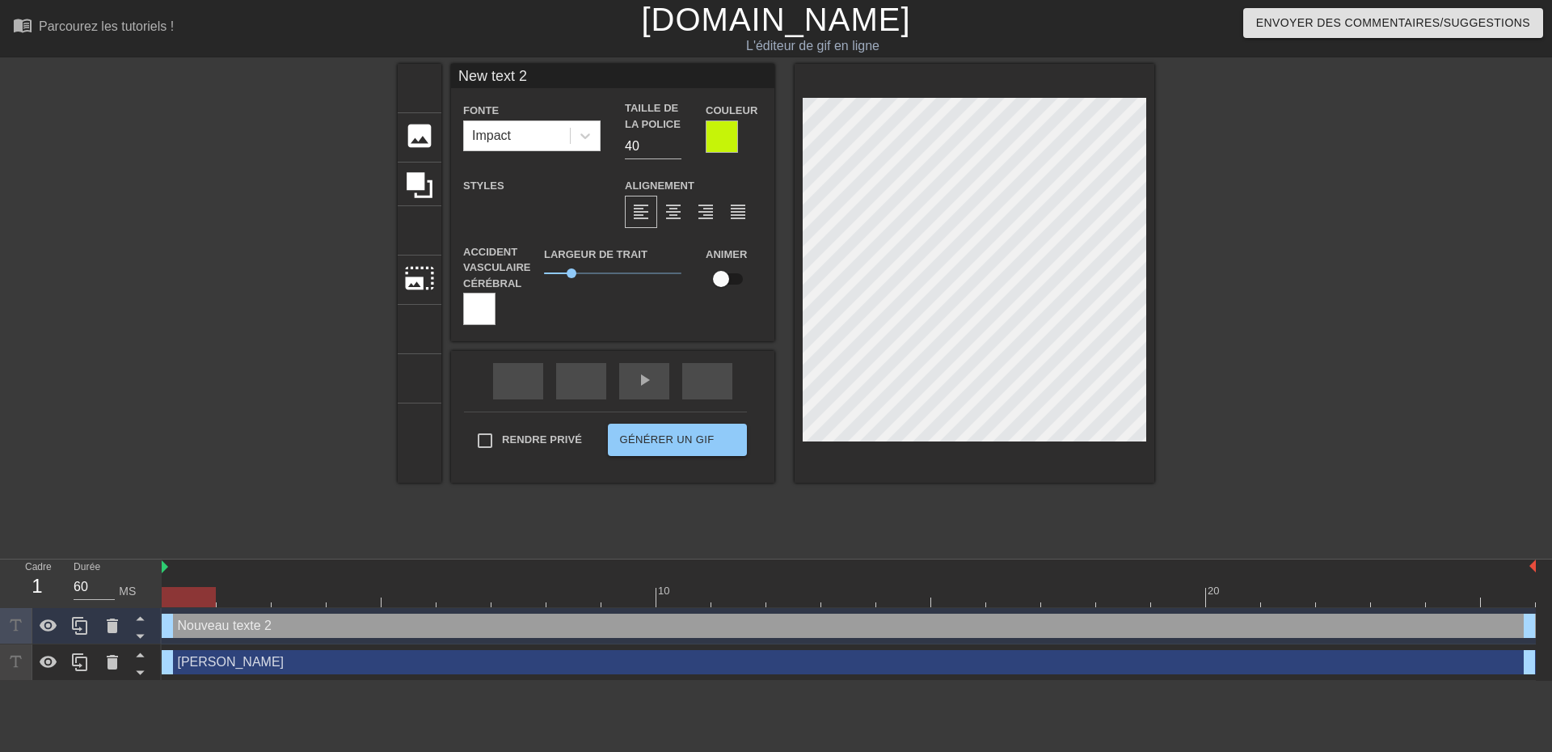
type input "Emmanuel"
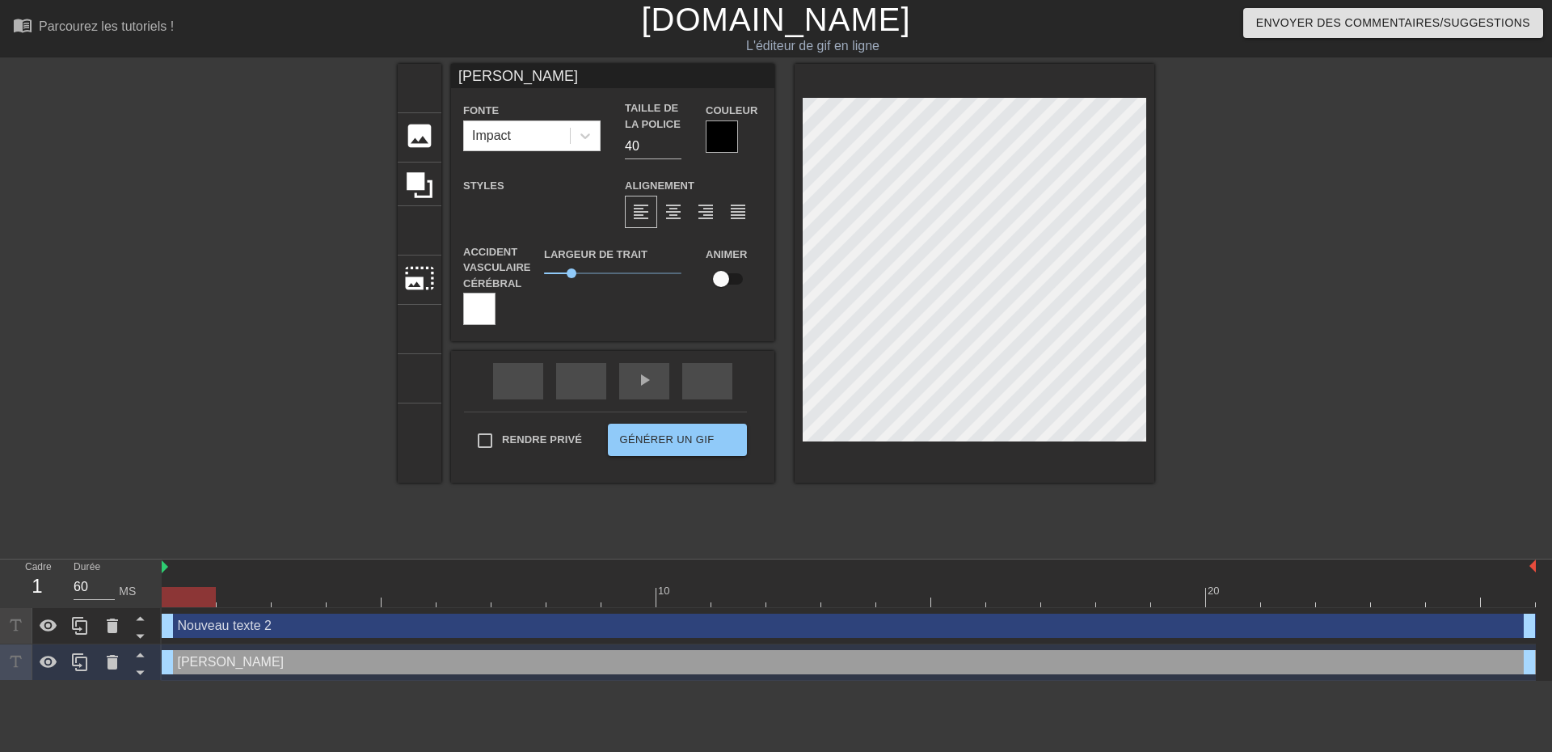
click at [716, 134] on div at bounding box center [722, 136] width 32 height 32
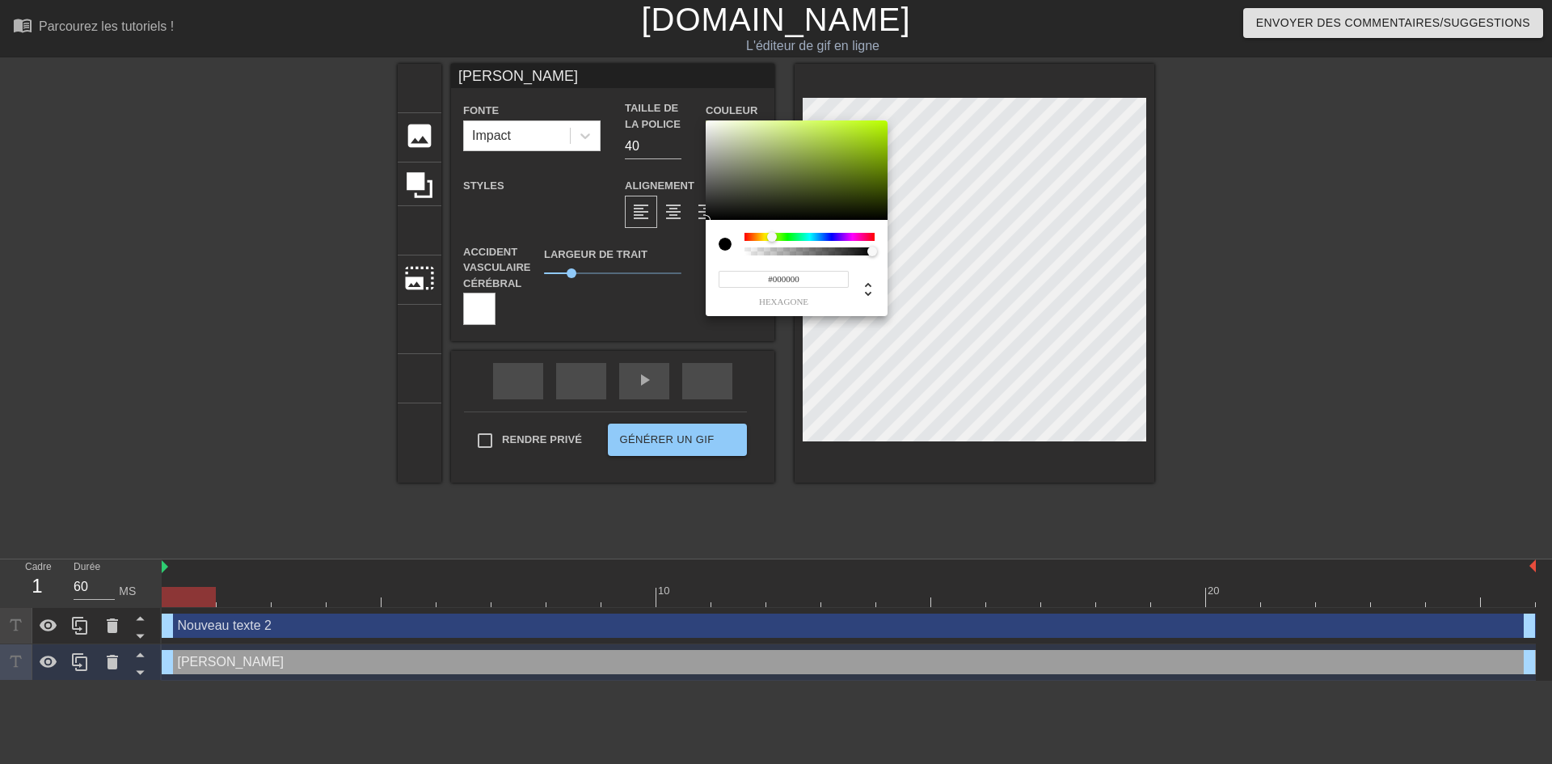
drag, startPoint x: 760, startPoint y: 239, endPoint x: 772, endPoint y: 239, distance: 12.1
click at [772, 239] on div at bounding box center [772, 237] width 10 height 10
type input "#B0ED07"
click at [882, 127] on div at bounding box center [797, 170] width 182 height 100
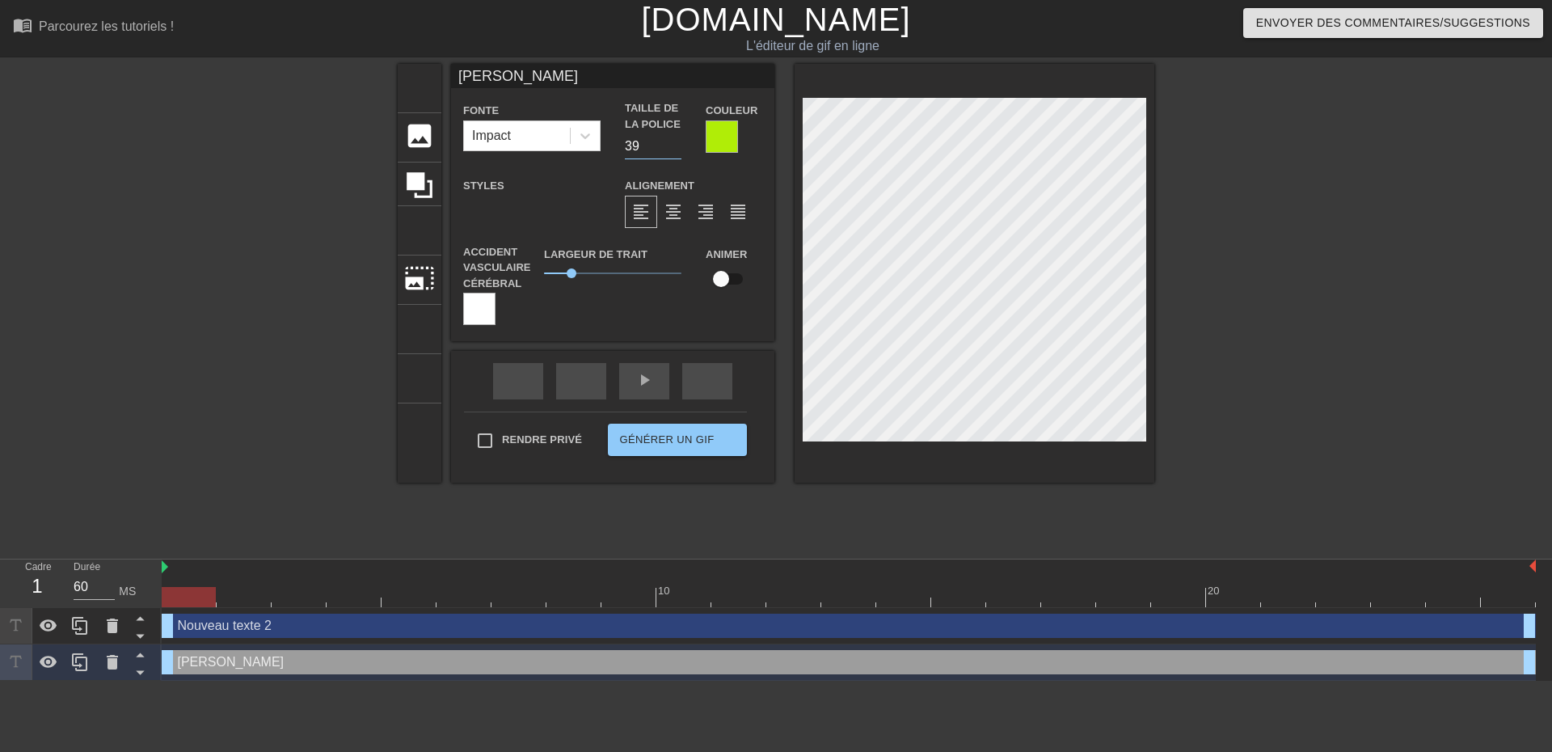
click at [672, 146] on input "39" at bounding box center [653, 146] width 57 height 26
click at [672, 146] on input "38" at bounding box center [653, 146] width 57 height 26
click at [672, 146] on input "37" at bounding box center [653, 146] width 57 height 26
click at [672, 146] on input "36" at bounding box center [653, 146] width 57 height 26
click at [672, 146] on input "35" at bounding box center [653, 146] width 57 height 26
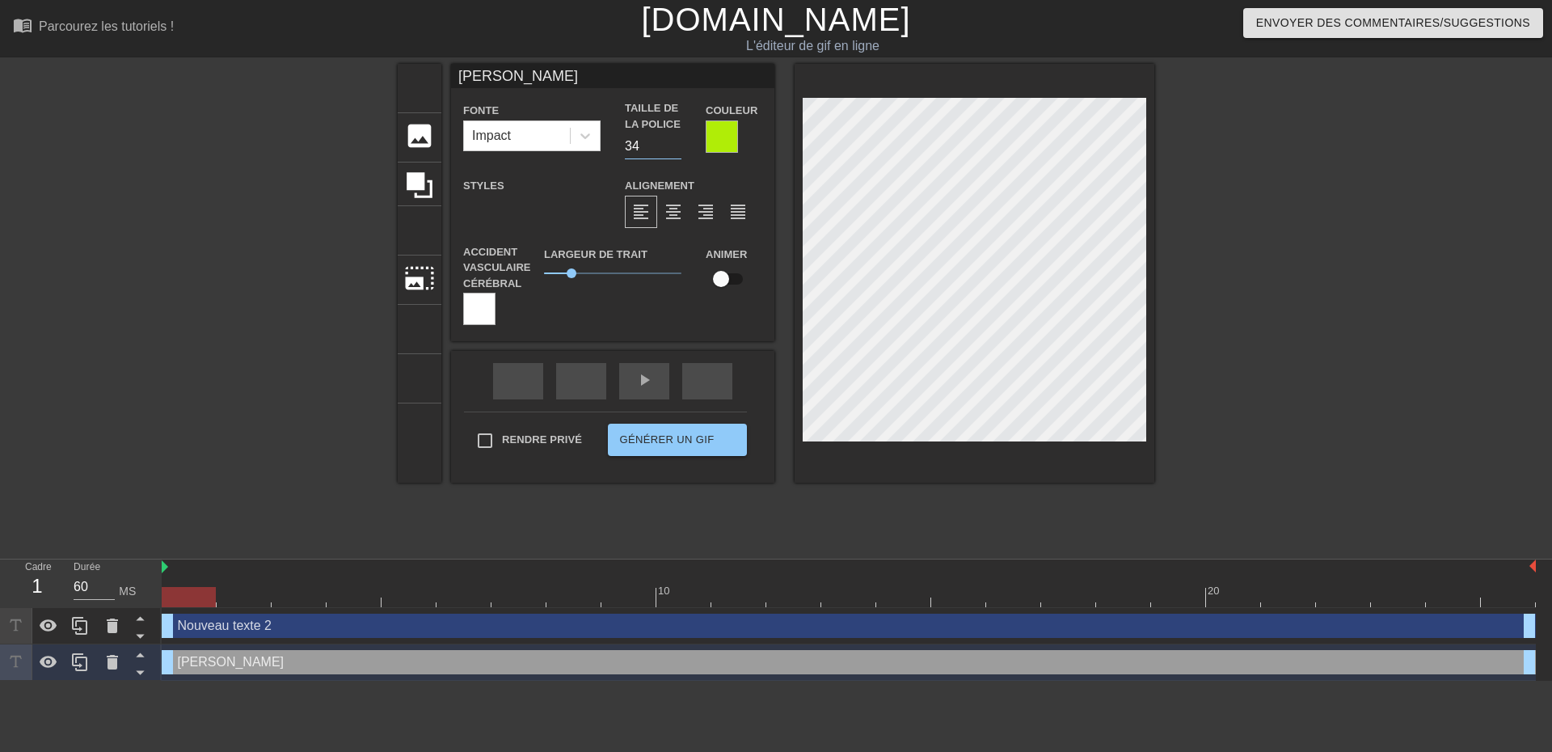
click at [672, 146] on input "34" at bounding box center [653, 146] width 57 height 26
click at [672, 144] on input "35" at bounding box center [653, 146] width 57 height 26
click at [672, 144] on input "36" at bounding box center [653, 146] width 57 height 26
click at [672, 144] on input "63" at bounding box center [653, 146] width 57 height 26
click at [672, 148] on input "62" at bounding box center [653, 146] width 57 height 26
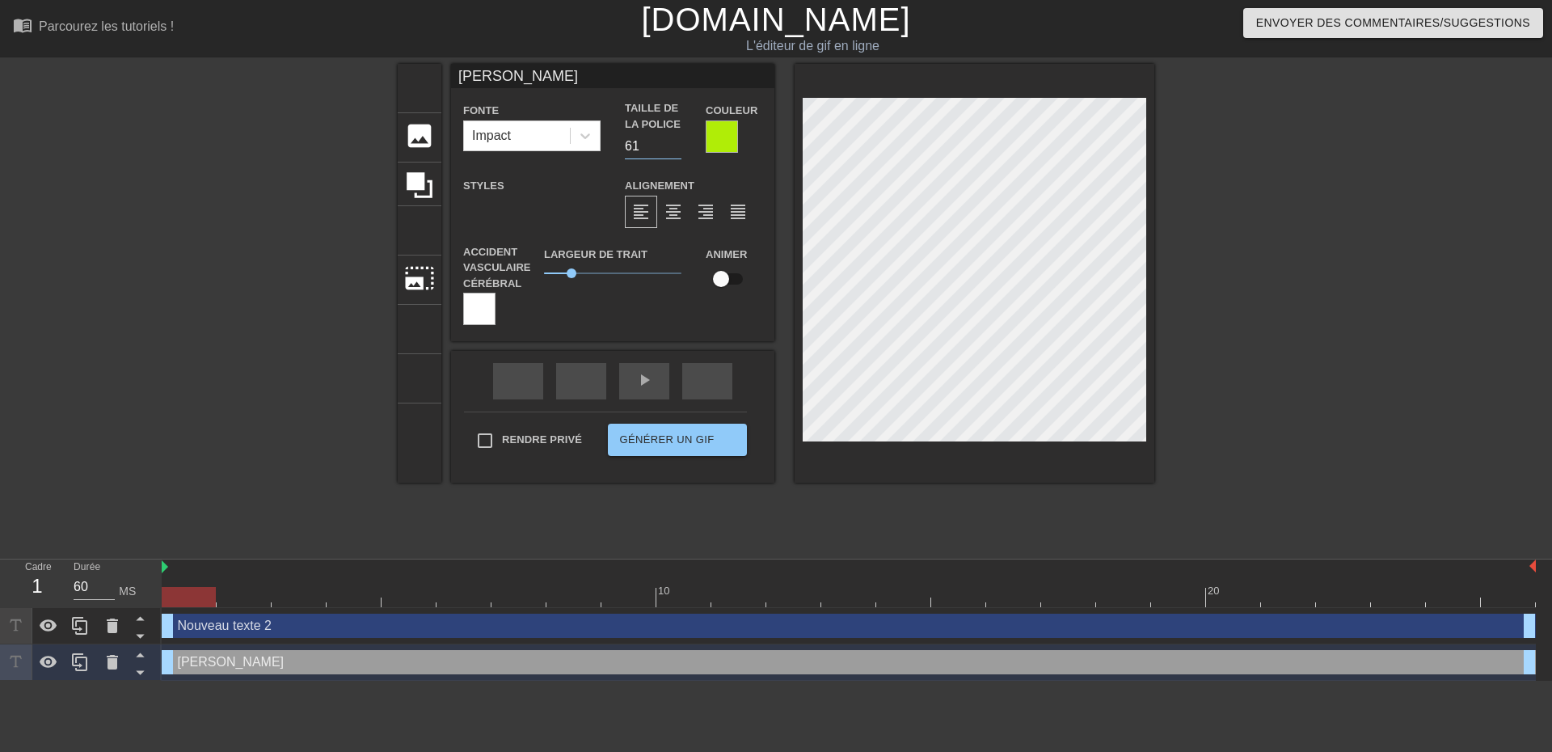
click at [672, 148] on input "61" at bounding box center [653, 146] width 57 height 26
click at [672, 148] on input "60" at bounding box center [653, 146] width 57 height 26
click at [672, 148] on input "59" at bounding box center [653, 146] width 57 height 26
click at [672, 148] on input "58" at bounding box center [653, 146] width 57 height 26
click at [672, 148] on input "57" at bounding box center [653, 146] width 57 height 26
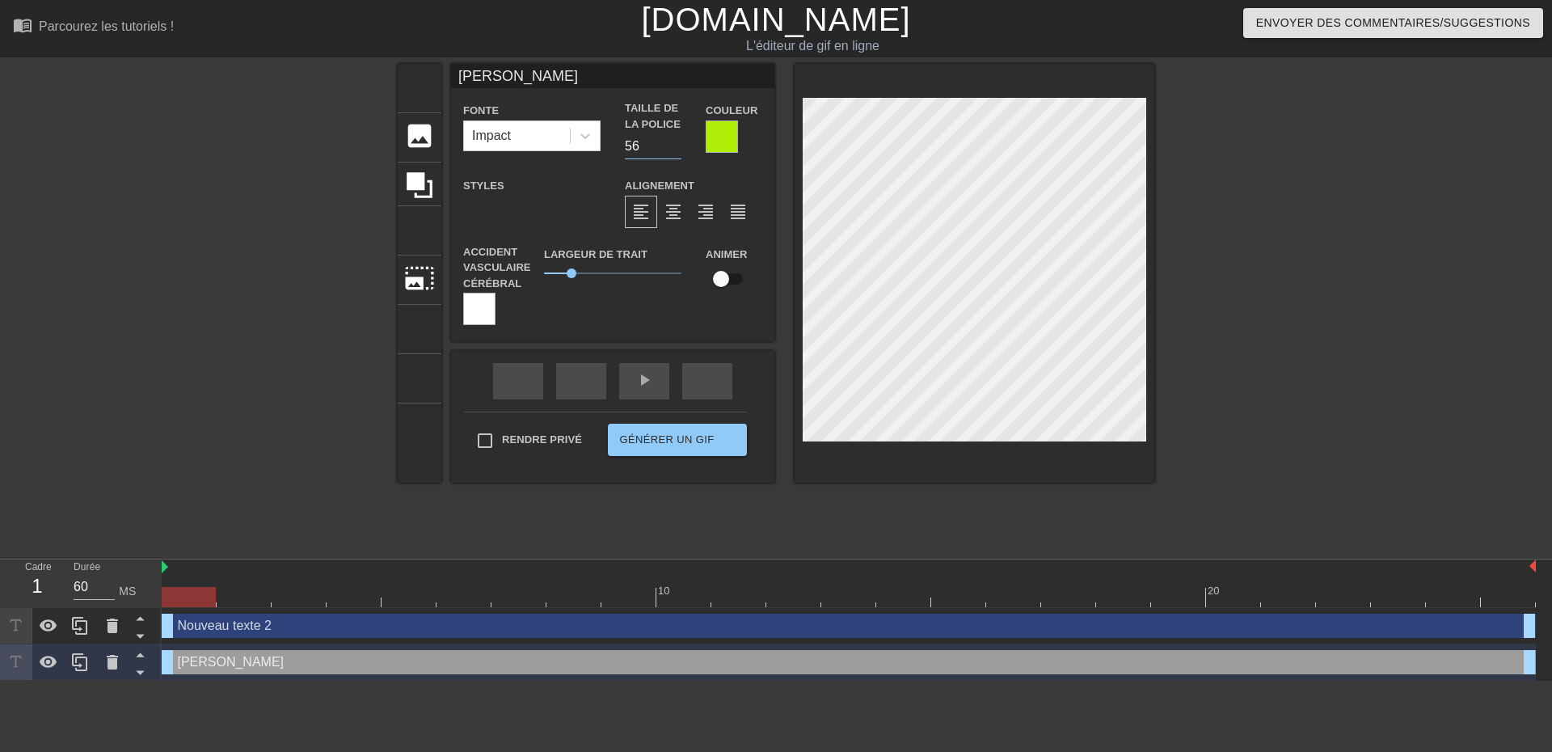
click at [672, 148] on input "56" at bounding box center [653, 146] width 57 height 26
click at [672, 148] on input "55" at bounding box center [653, 146] width 57 height 26
click at [672, 148] on input "54" at bounding box center [653, 146] width 57 height 26
click at [672, 148] on input "53" at bounding box center [653, 146] width 57 height 26
click at [672, 148] on input "52" at bounding box center [653, 146] width 57 height 26
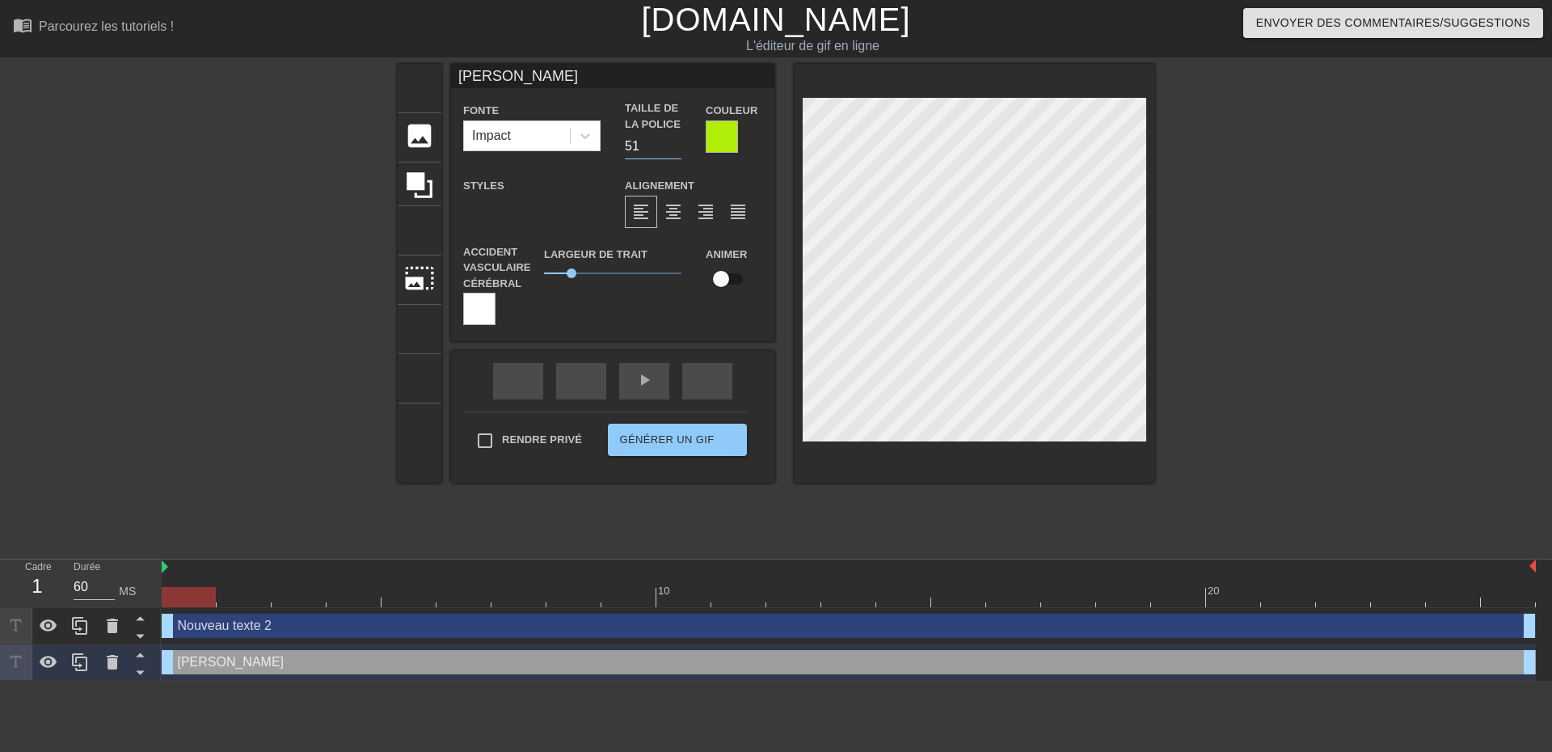
click at [672, 148] on input "51" at bounding box center [653, 146] width 57 height 26
type input "50"
click at [672, 148] on input "50" at bounding box center [653, 146] width 57 height 26
click at [588, 138] on icon at bounding box center [585, 136] width 16 height 16
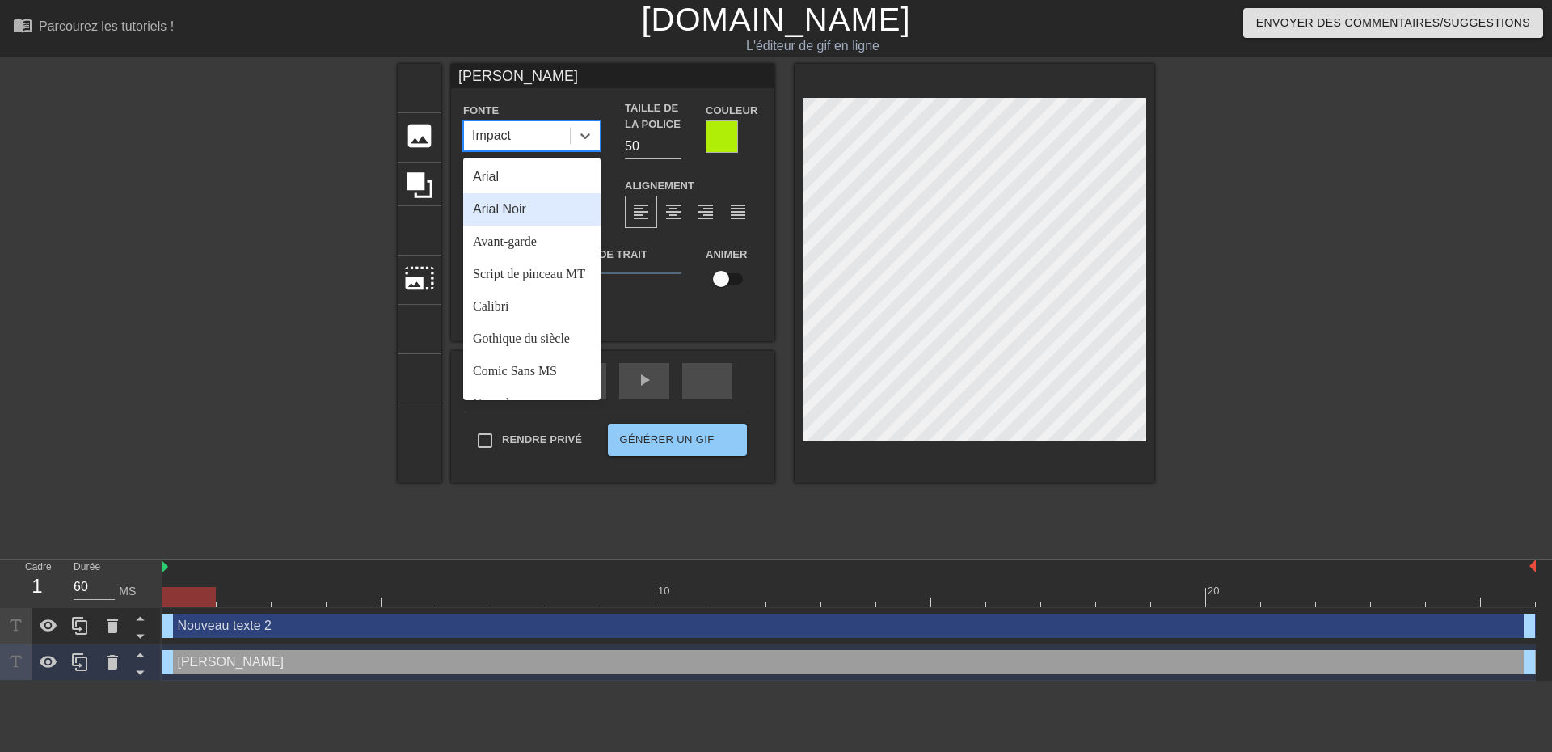
click at [540, 211] on div "Arial Noir" at bounding box center [531, 209] width 137 height 32
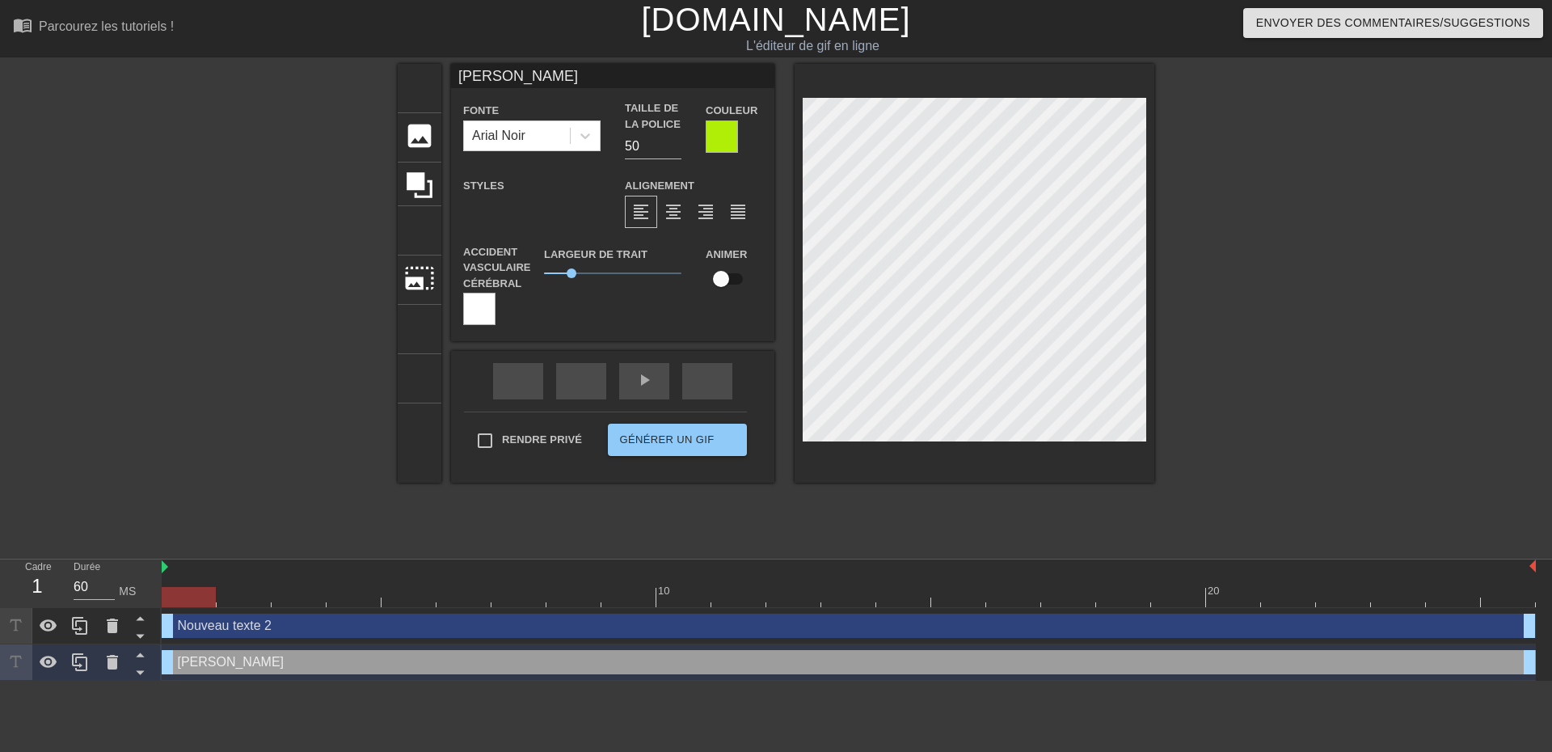
drag, startPoint x: 726, startPoint y: 280, endPoint x: 761, endPoint y: 280, distance: 35.6
click at [761, 280] on div "Animer" at bounding box center [733, 269] width 81 height 51
click at [737, 276] on input "checkbox" at bounding box center [721, 278] width 92 height 31
checkbox input "true"
click at [478, 317] on div at bounding box center [479, 309] width 32 height 32
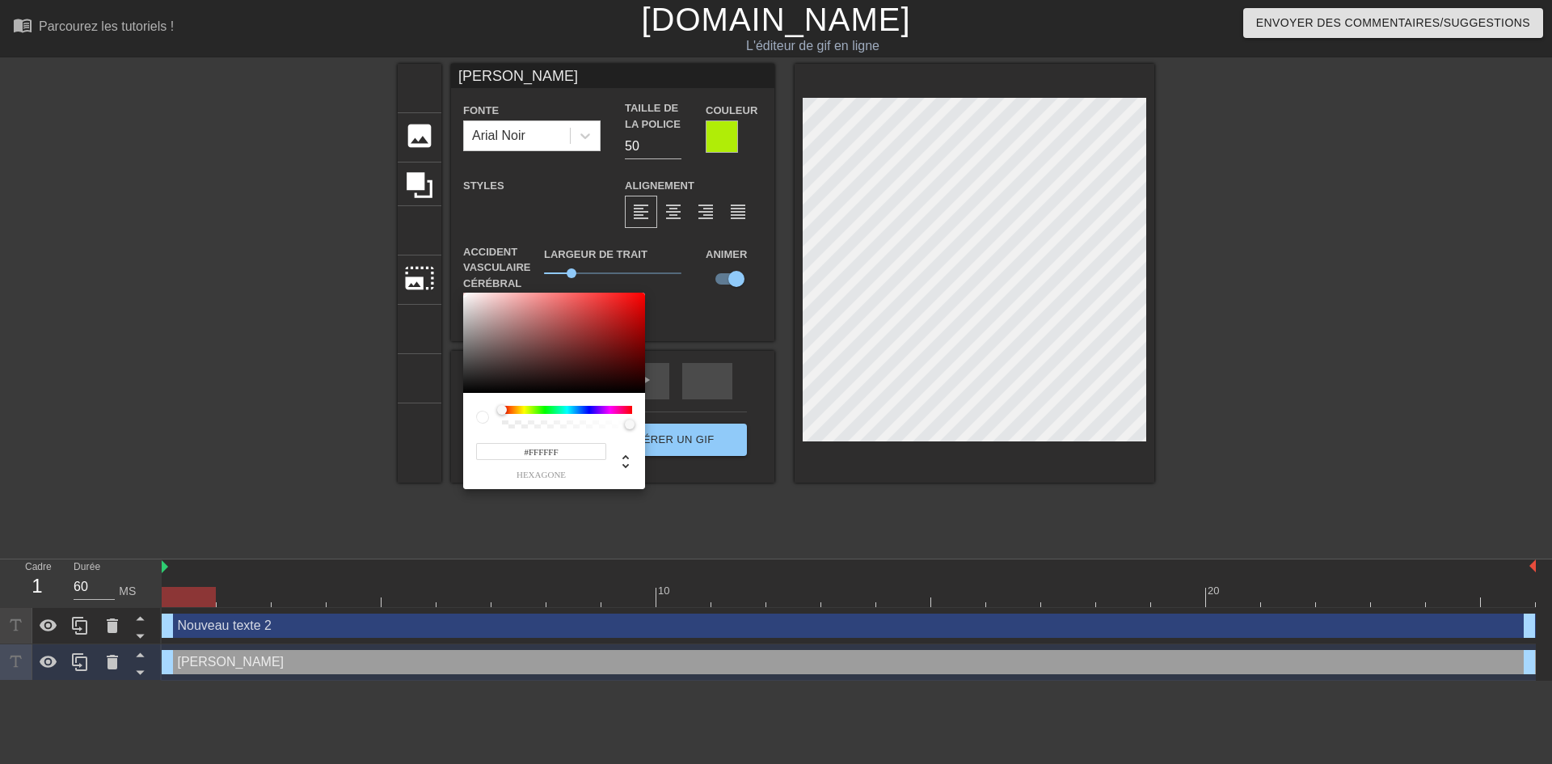
click at [584, 409] on div at bounding box center [567, 410] width 130 height 8
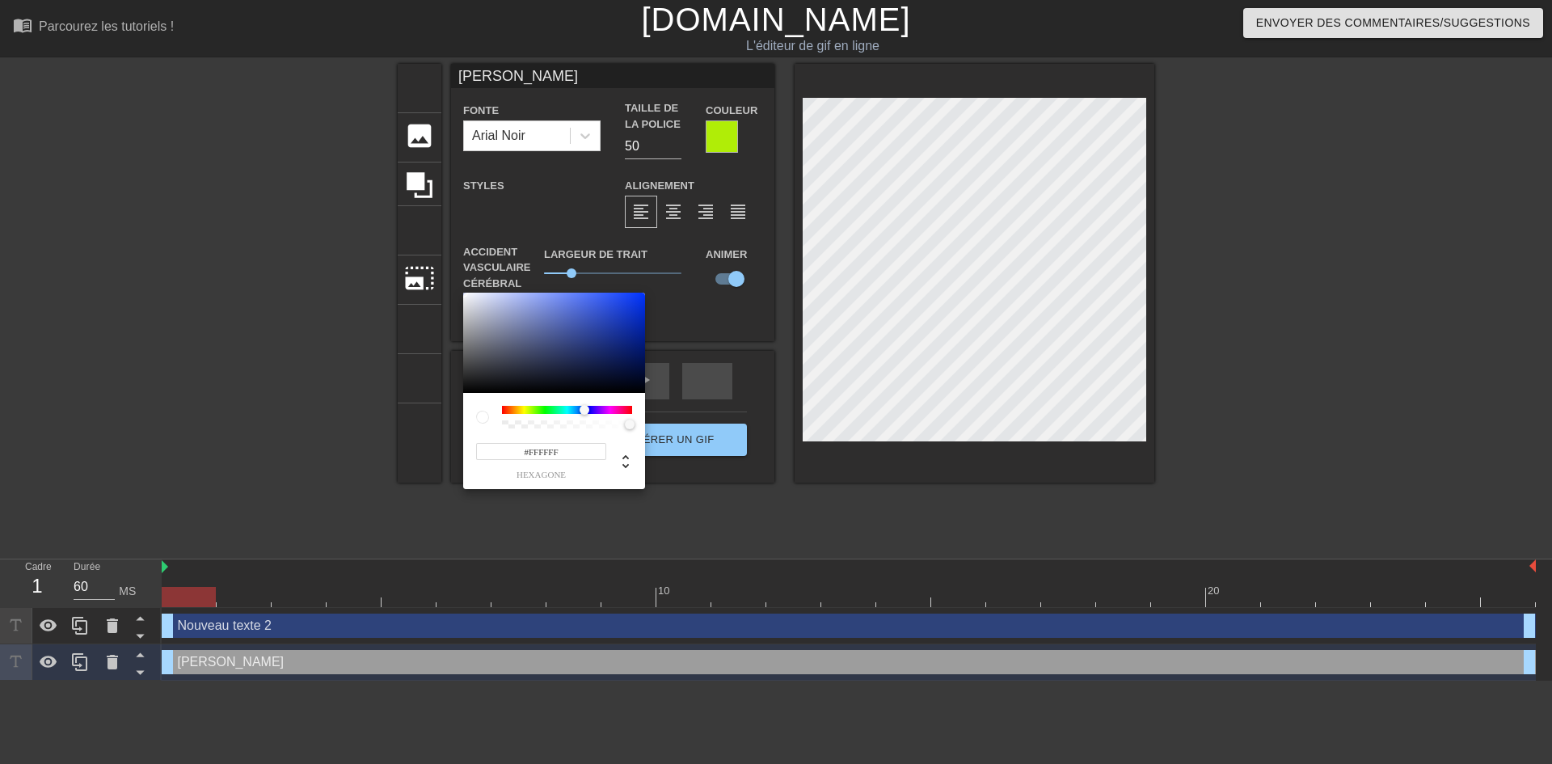
drag, startPoint x: 504, startPoint y: 407, endPoint x: 584, endPoint y: 403, distance: 81.0
click at [584, 403] on div "#FFFFFF hexagone" at bounding box center [554, 441] width 182 height 96
type input "#0738FD"
click at [640, 293] on div at bounding box center [554, 343] width 182 height 100
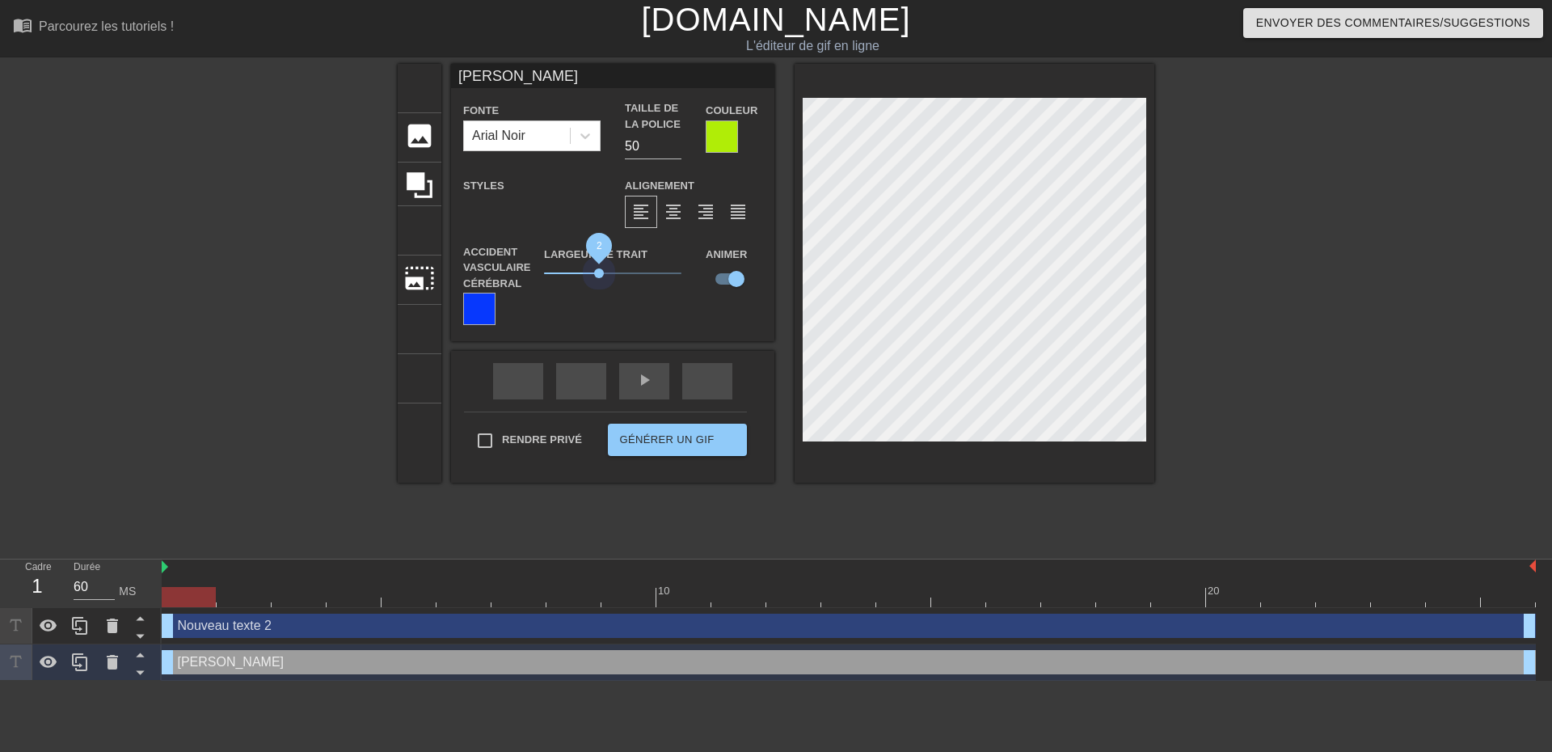
drag, startPoint x: 570, startPoint y: 270, endPoint x: 599, endPoint y: 280, distance: 30.7
click at [599, 280] on span "2" at bounding box center [612, 272] width 137 height 19
click at [473, 317] on div at bounding box center [479, 309] width 32 height 32
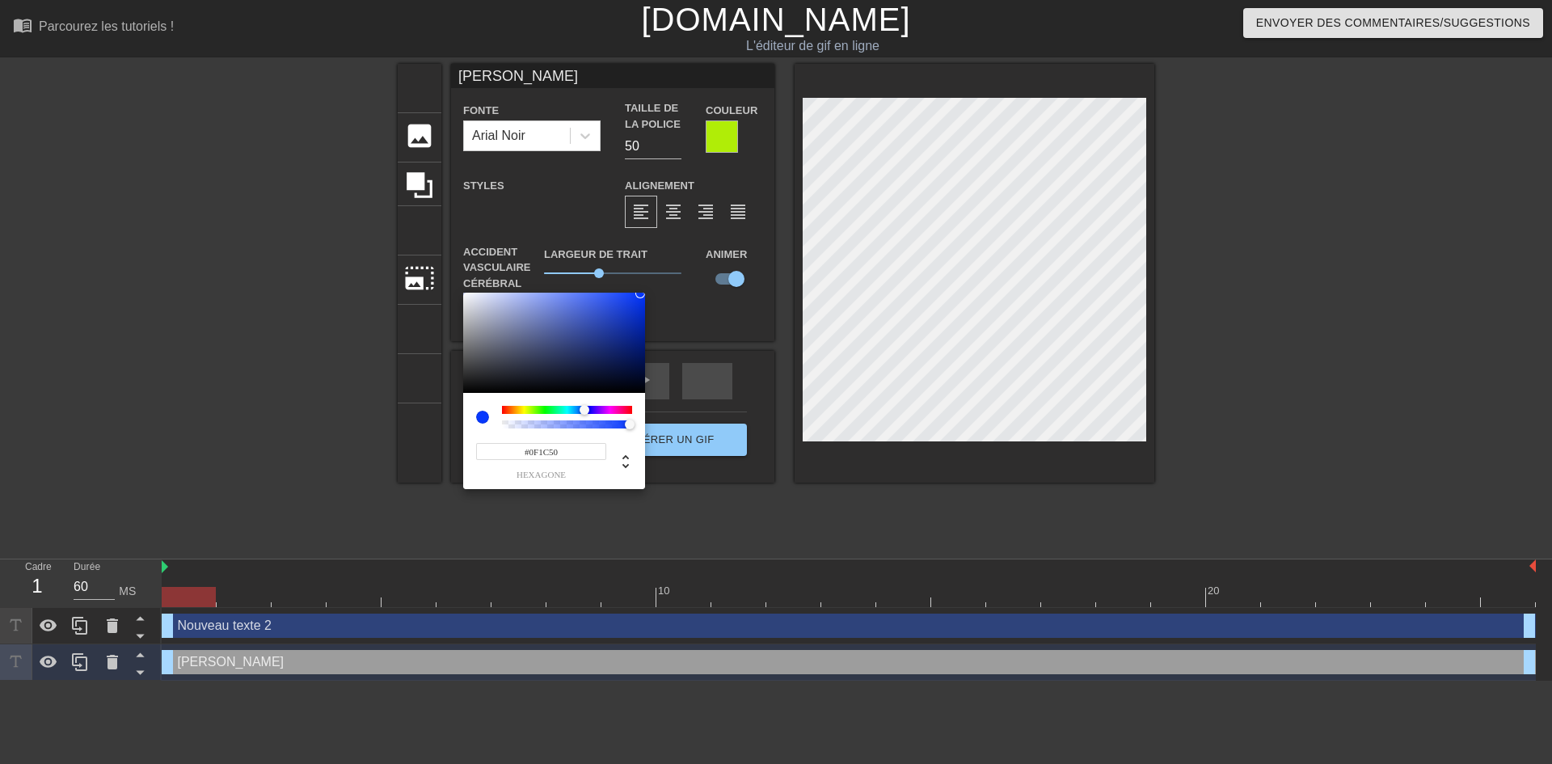
click at [612, 361] on div at bounding box center [554, 343] width 182 height 100
click at [615, 353] on div at bounding box center [554, 343] width 182 height 100
type input "#1B44EC"
click at [624, 300] on div at bounding box center [554, 343] width 182 height 100
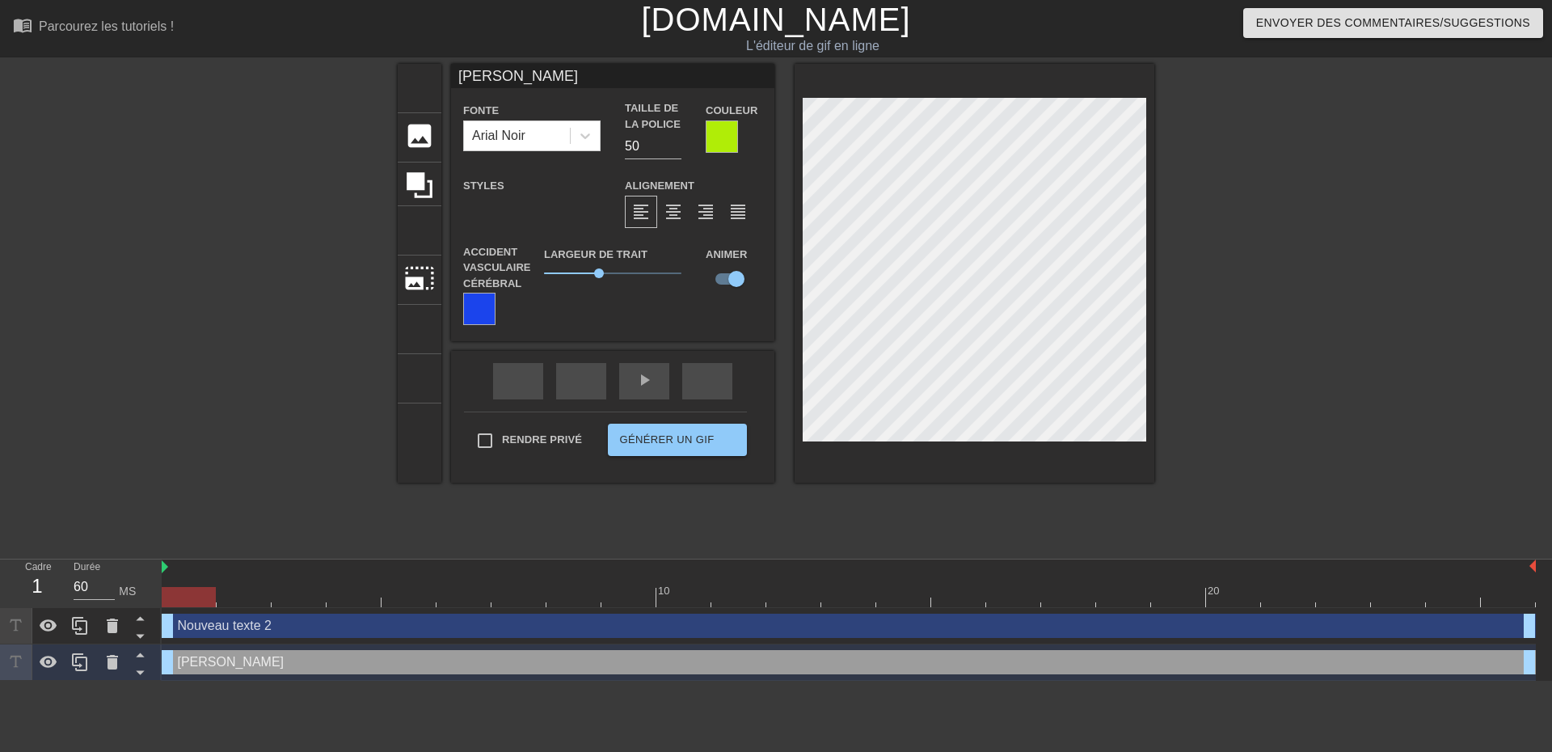
scroll to position [2, 5]
type input "New text 2"
type input "40"
checkbox input "false"
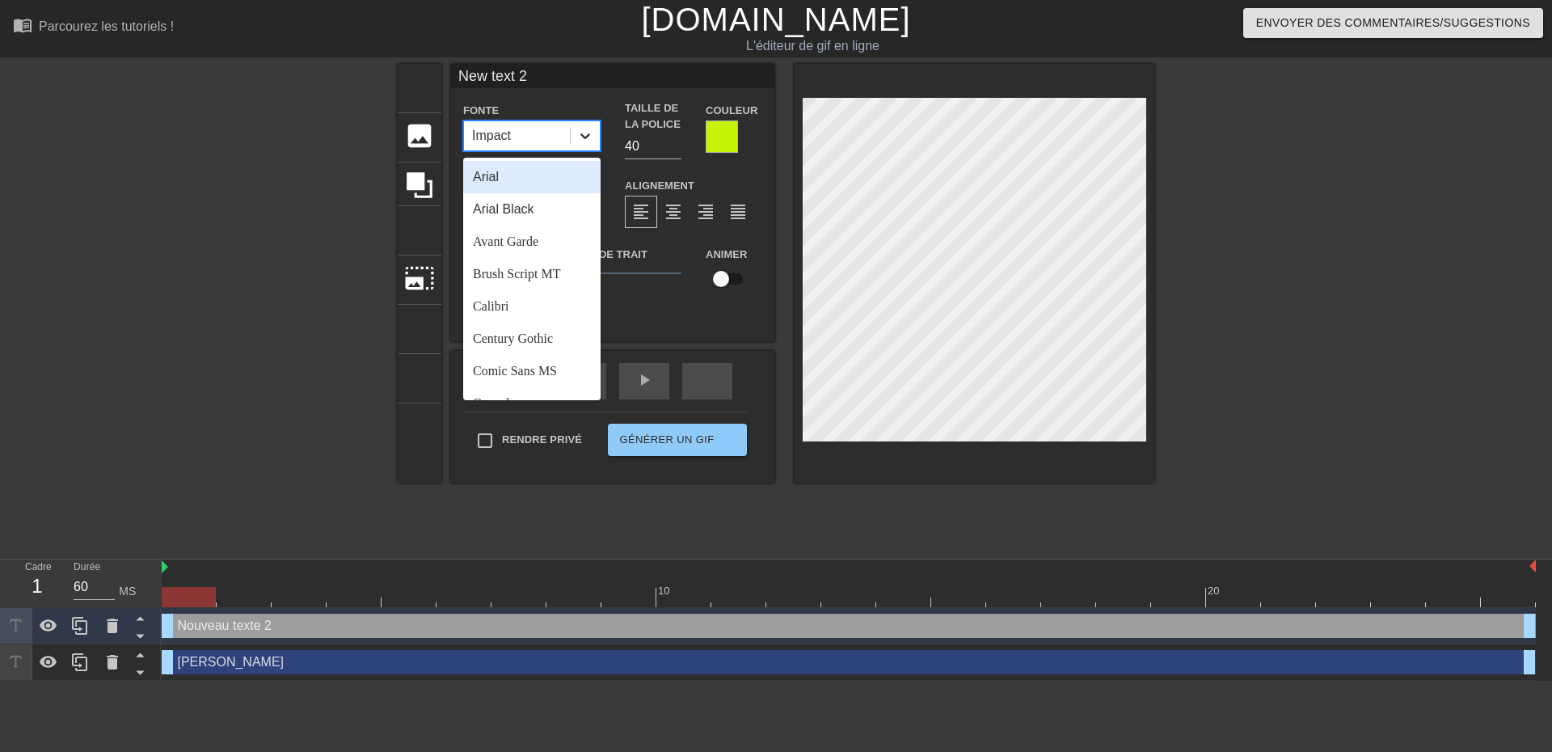
click at [581, 139] on icon at bounding box center [585, 136] width 16 height 16
click at [521, 213] on font "Arial Noir" at bounding box center [499, 209] width 53 height 14
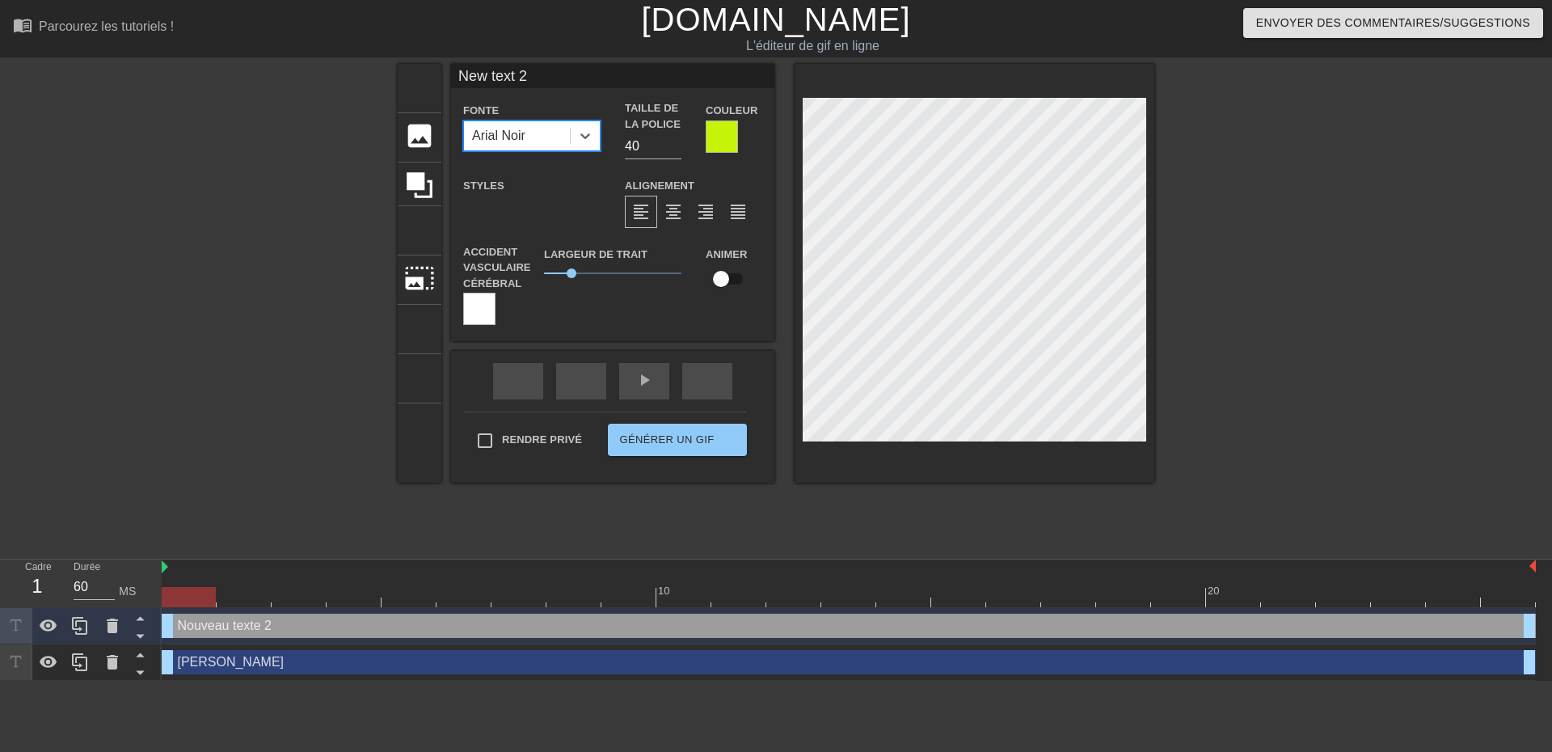
type input "Emmanuel"
type input "50"
checkbox input "true"
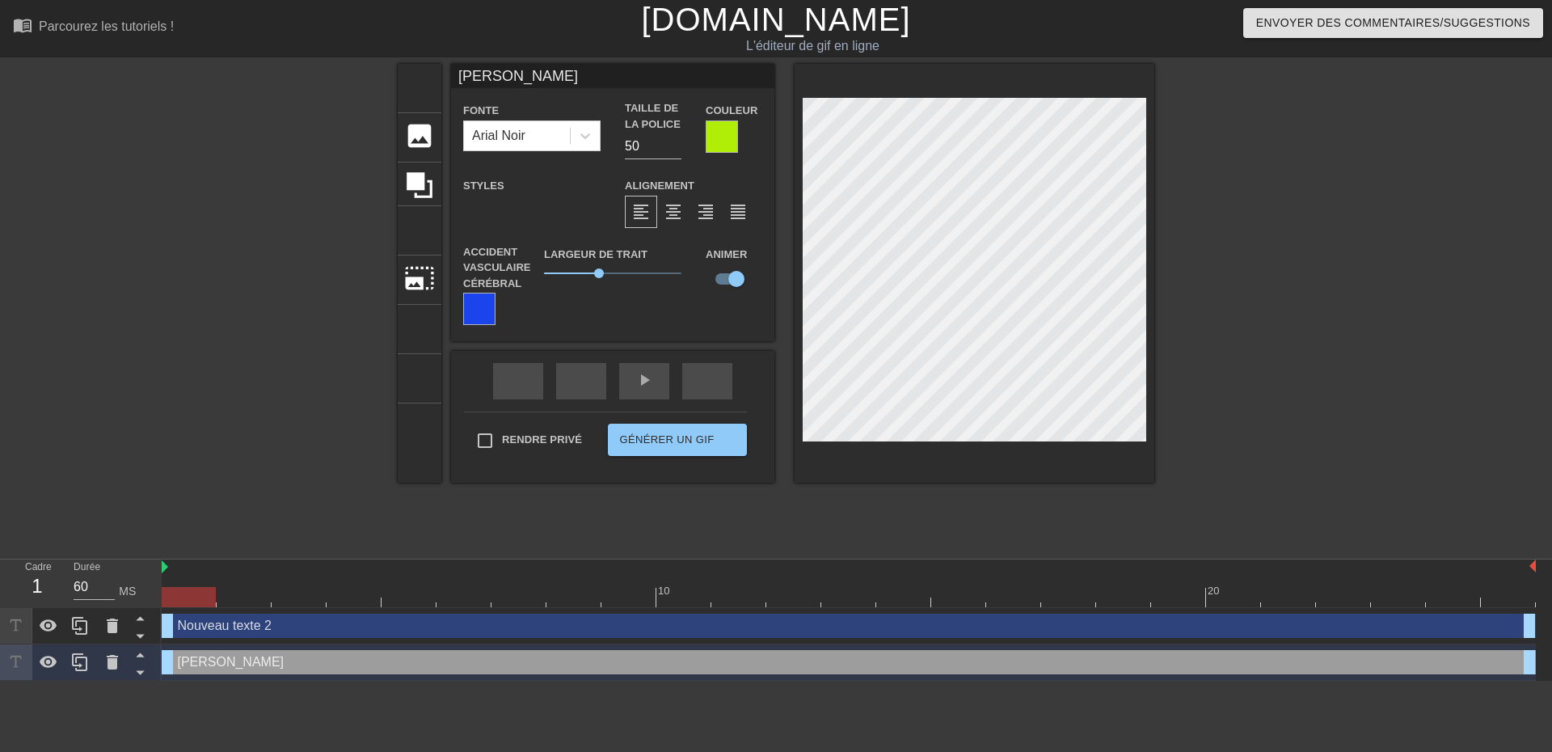
type input "New text 2"
type input "40"
checkbox input "false"
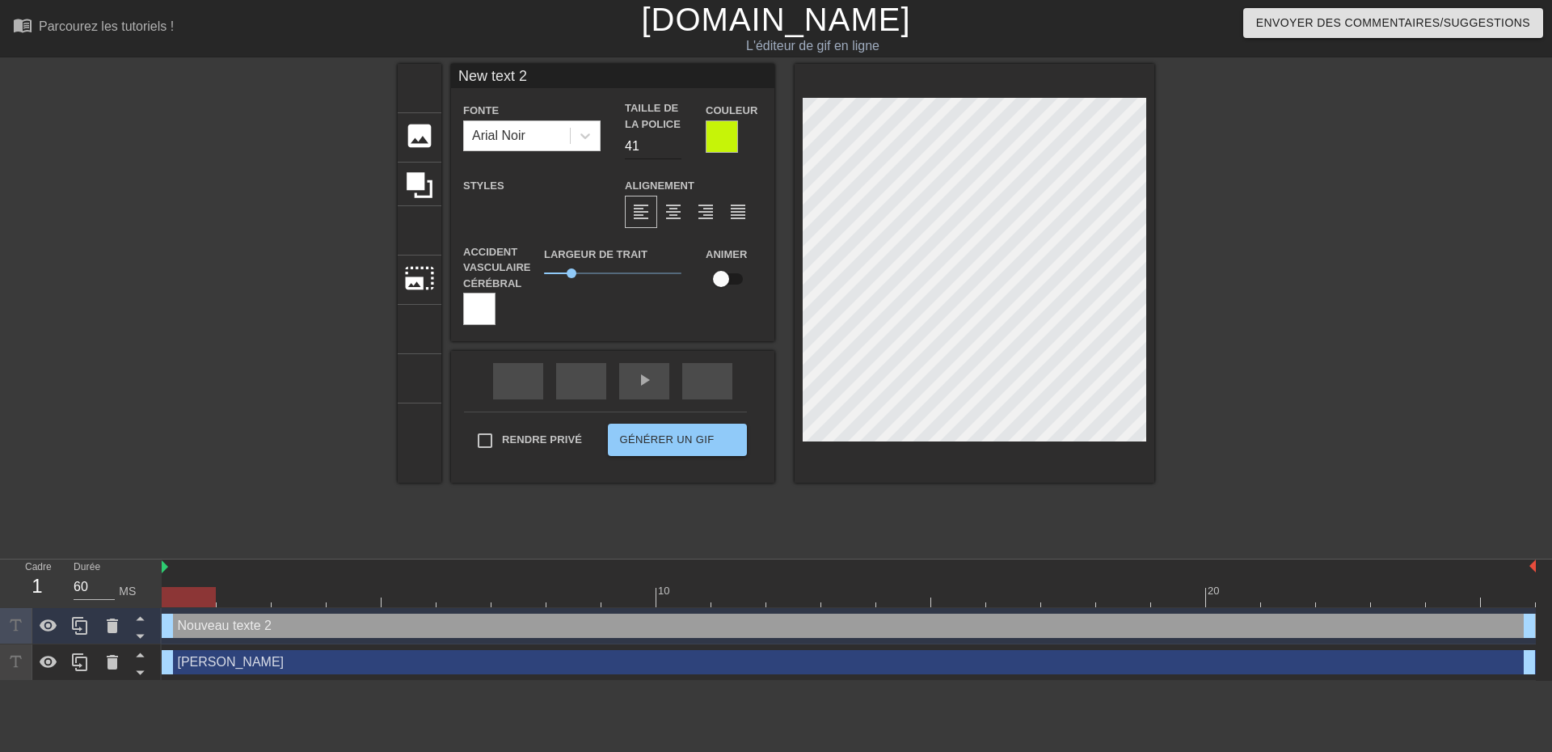
click at [672, 141] on input "41" at bounding box center [653, 146] width 57 height 26
click at [672, 141] on input "42" at bounding box center [653, 146] width 57 height 26
click at [672, 141] on input "43" at bounding box center [653, 146] width 57 height 26
click at [672, 141] on input "44" at bounding box center [653, 146] width 57 height 26
click at [672, 141] on input "45" at bounding box center [653, 146] width 57 height 26
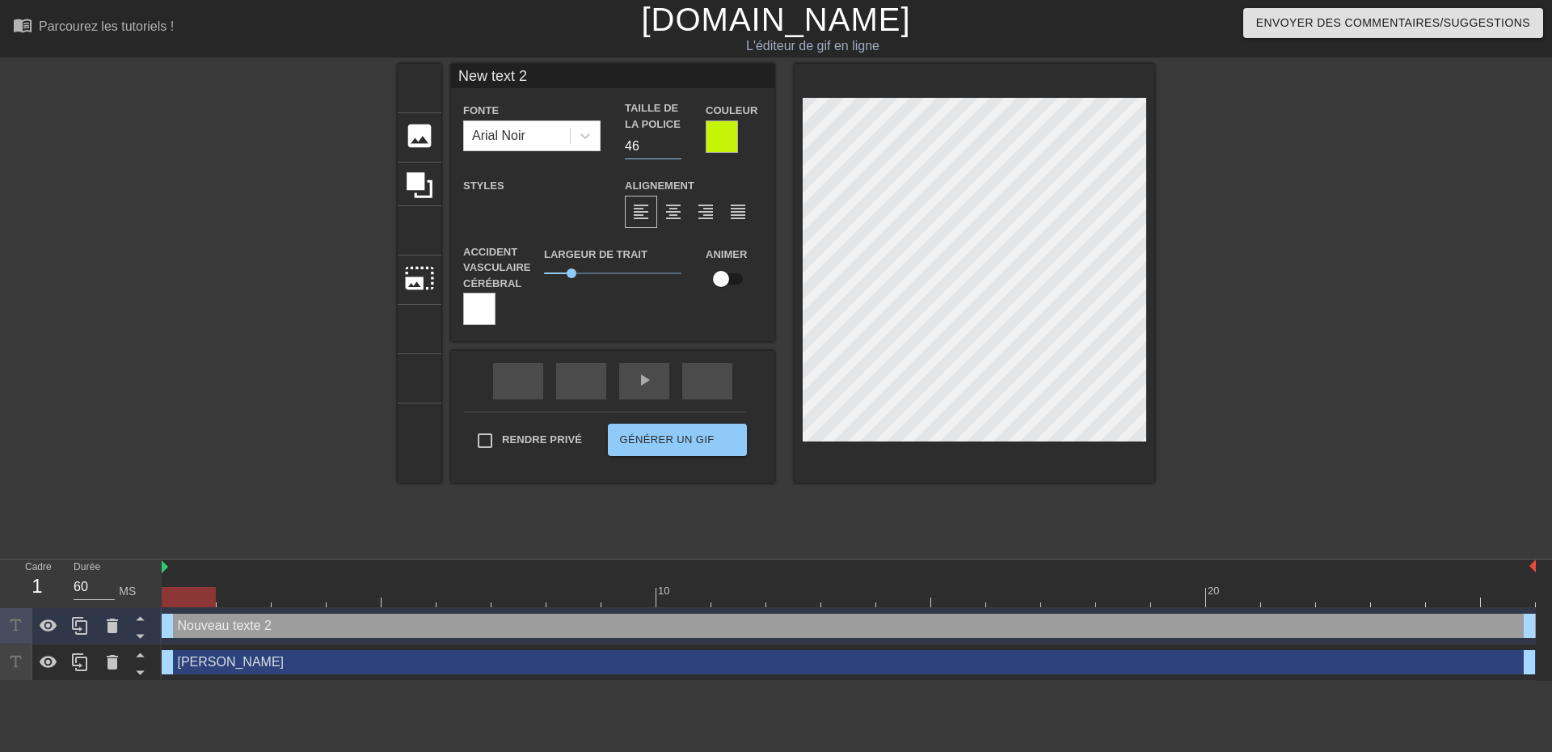
click at [672, 141] on input "46" at bounding box center [653, 146] width 57 height 26
click at [672, 141] on input "47" at bounding box center [653, 146] width 57 height 26
click at [672, 141] on input "48" at bounding box center [653, 146] width 57 height 26
click at [672, 141] on input "49" at bounding box center [653, 146] width 57 height 26
type input "50"
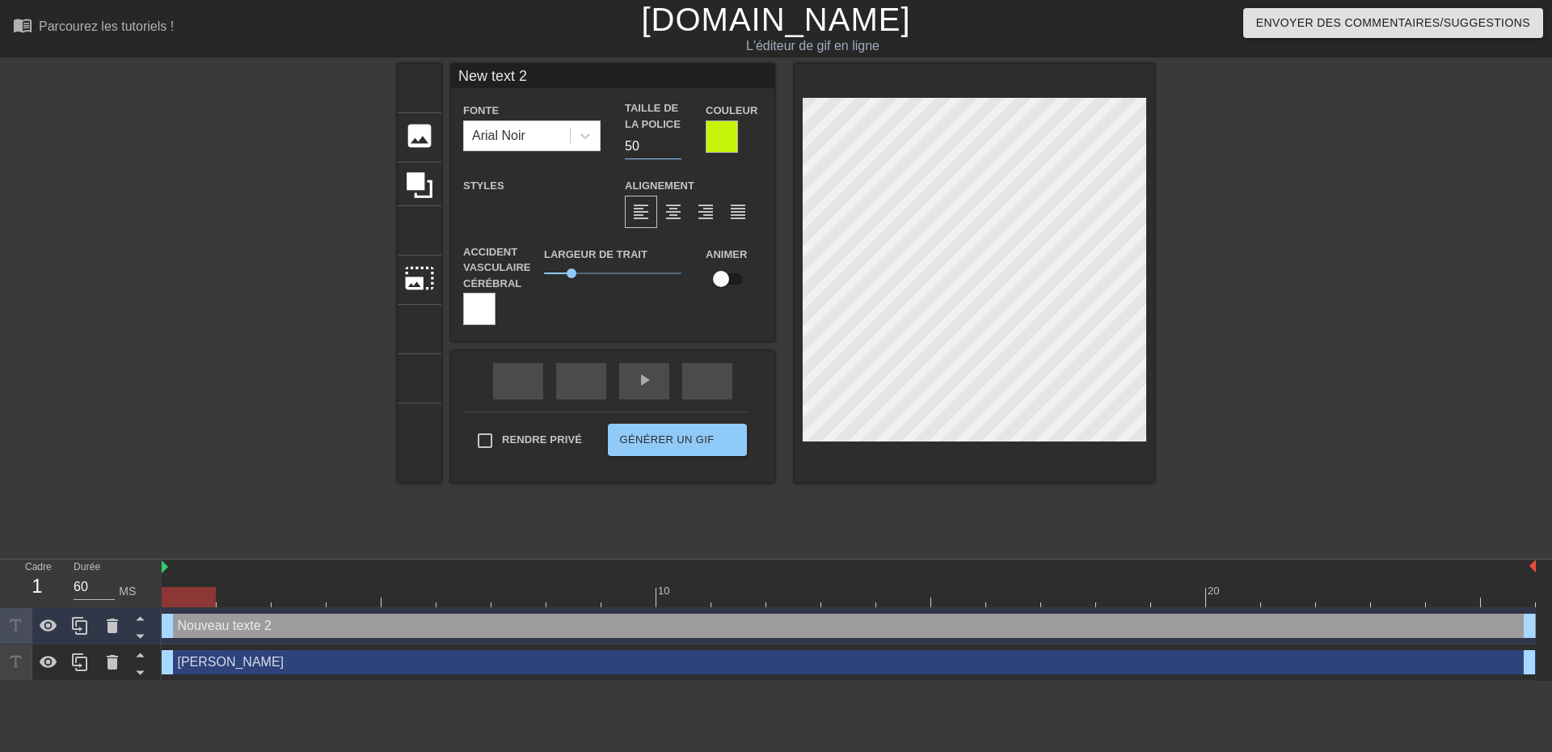
click at [672, 141] on input "50" at bounding box center [653, 146] width 57 height 26
click at [740, 275] on input "checkbox" at bounding box center [721, 278] width 92 height 31
checkbox input "true"
click at [482, 310] on div at bounding box center [479, 309] width 32 height 32
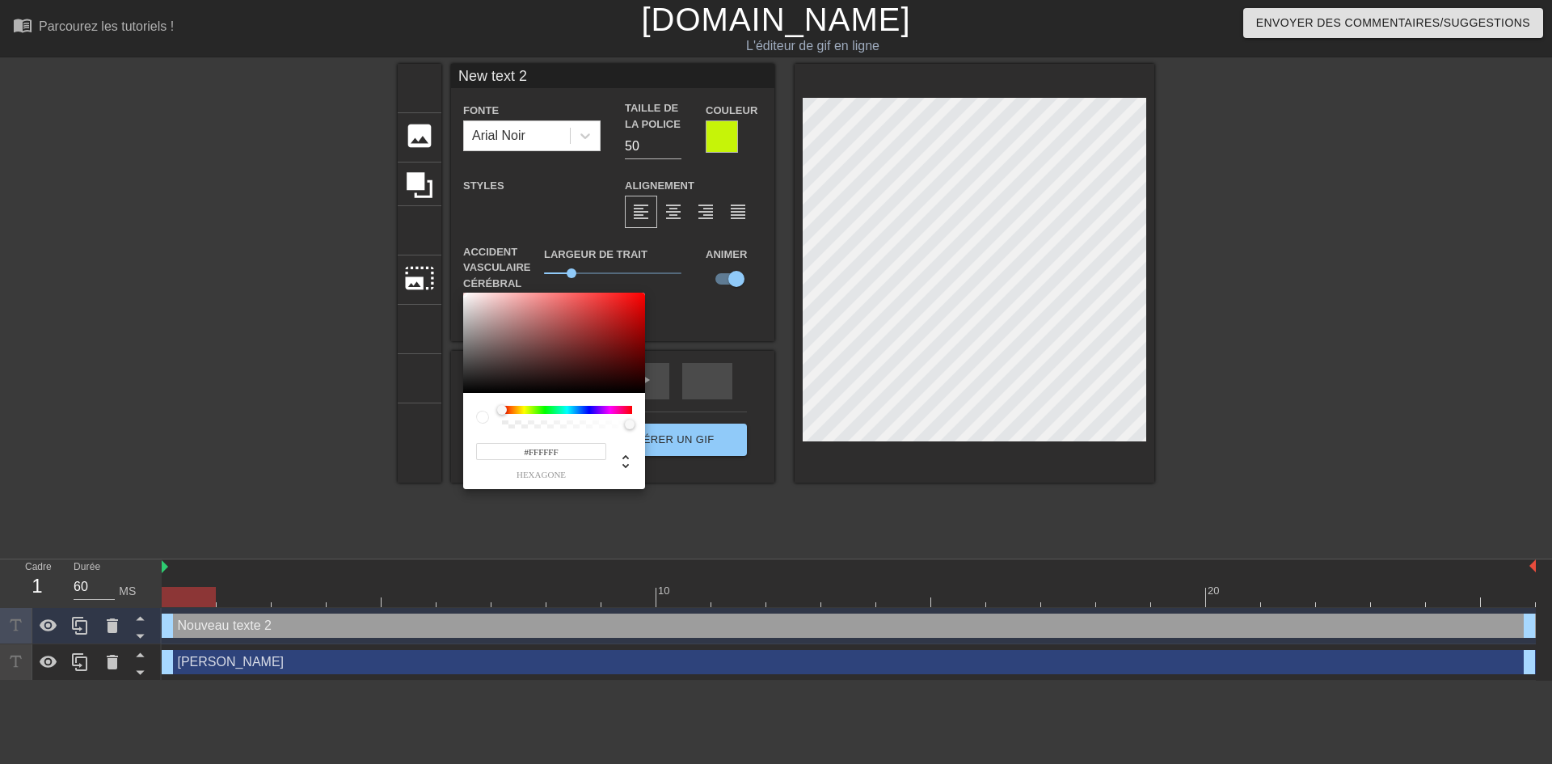
click at [587, 409] on div at bounding box center [567, 410] width 130 height 8
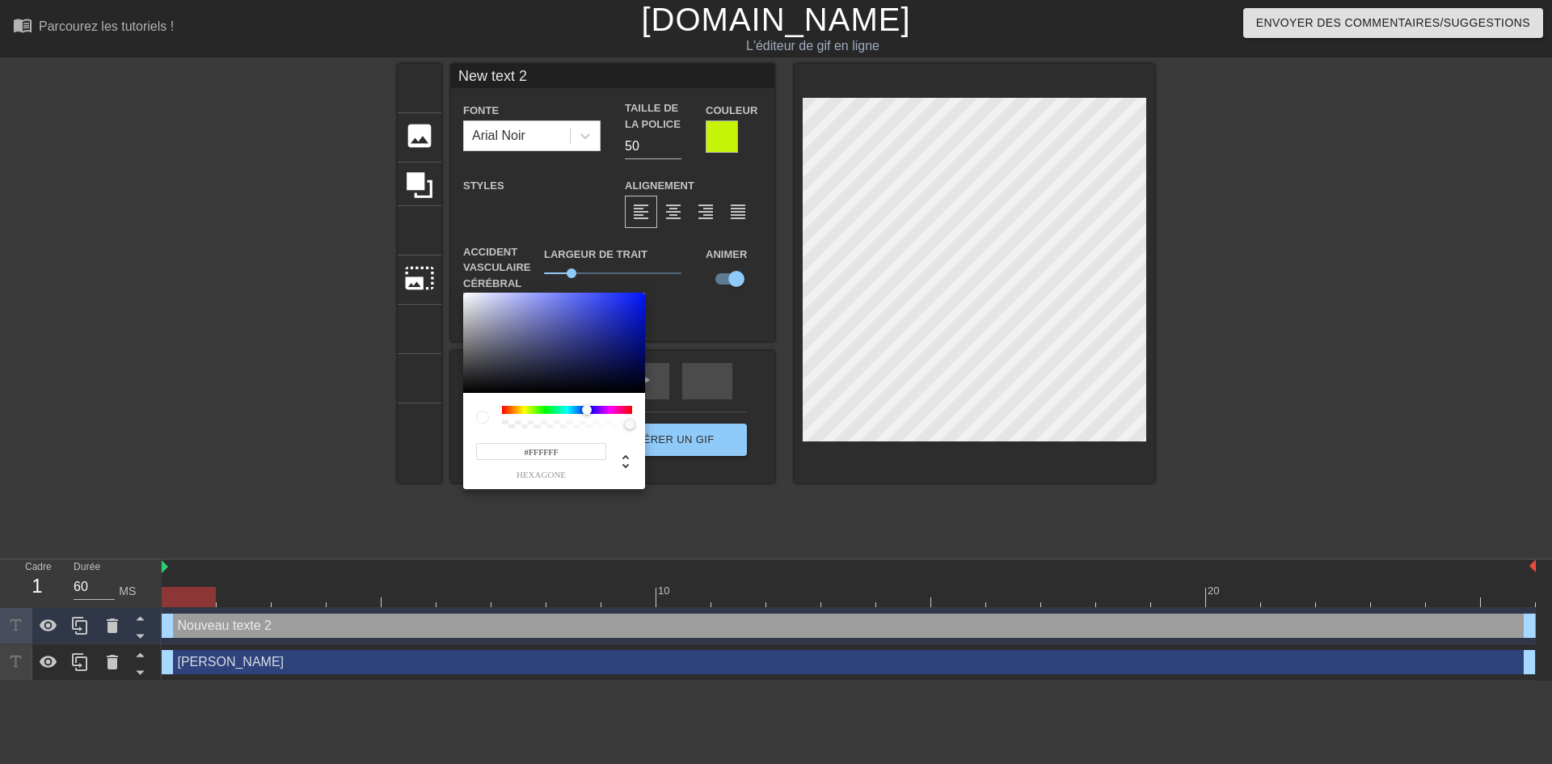
type input "#101A7D"
click at [622, 344] on div at bounding box center [554, 343] width 182 height 100
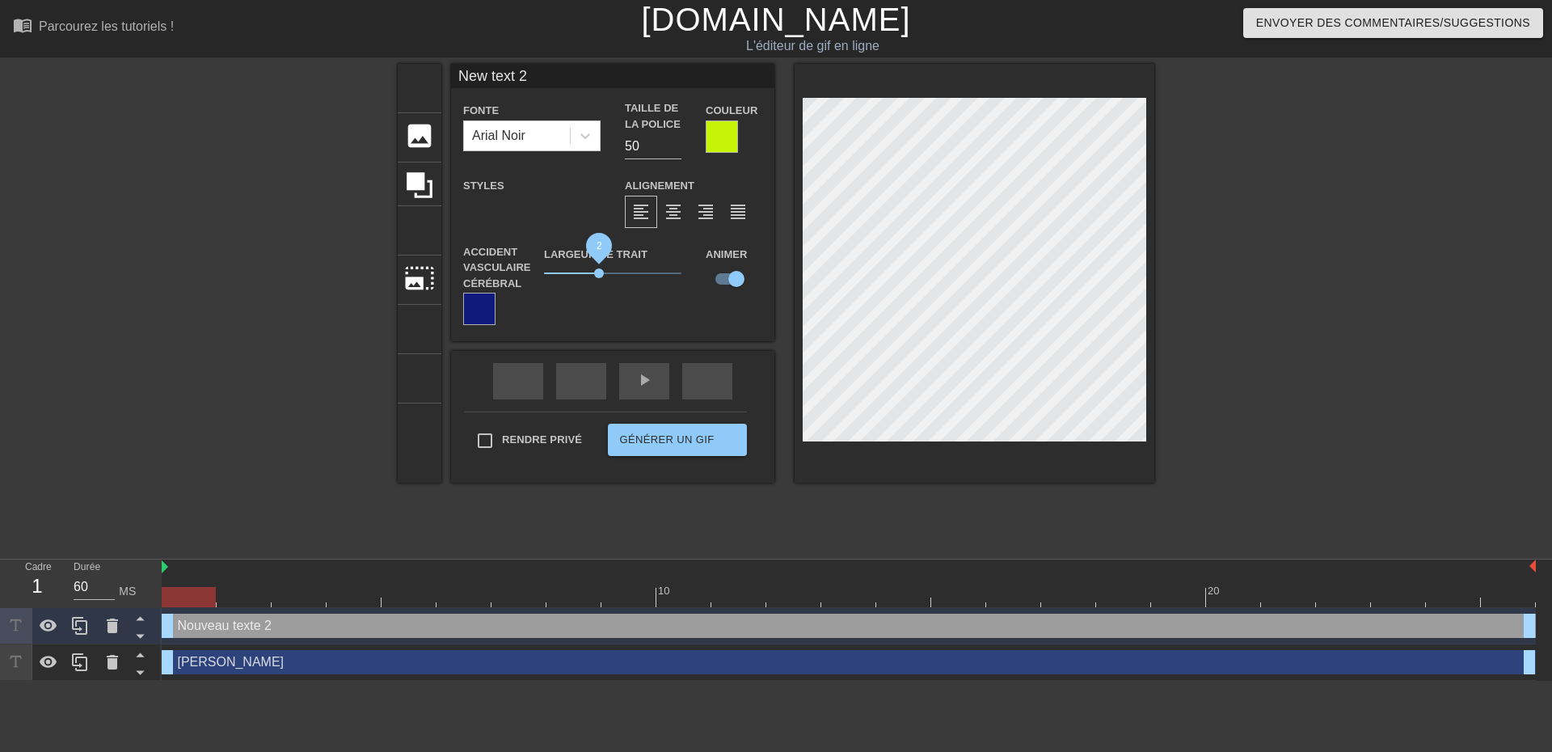
drag, startPoint x: 571, startPoint y: 272, endPoint x: 599, endPoint y: 277, distance: 27.9
click at [599, 277] on span "2" at bounding box center [599, 273] width 10 height 10
type input "New text"
type textarea "New text"
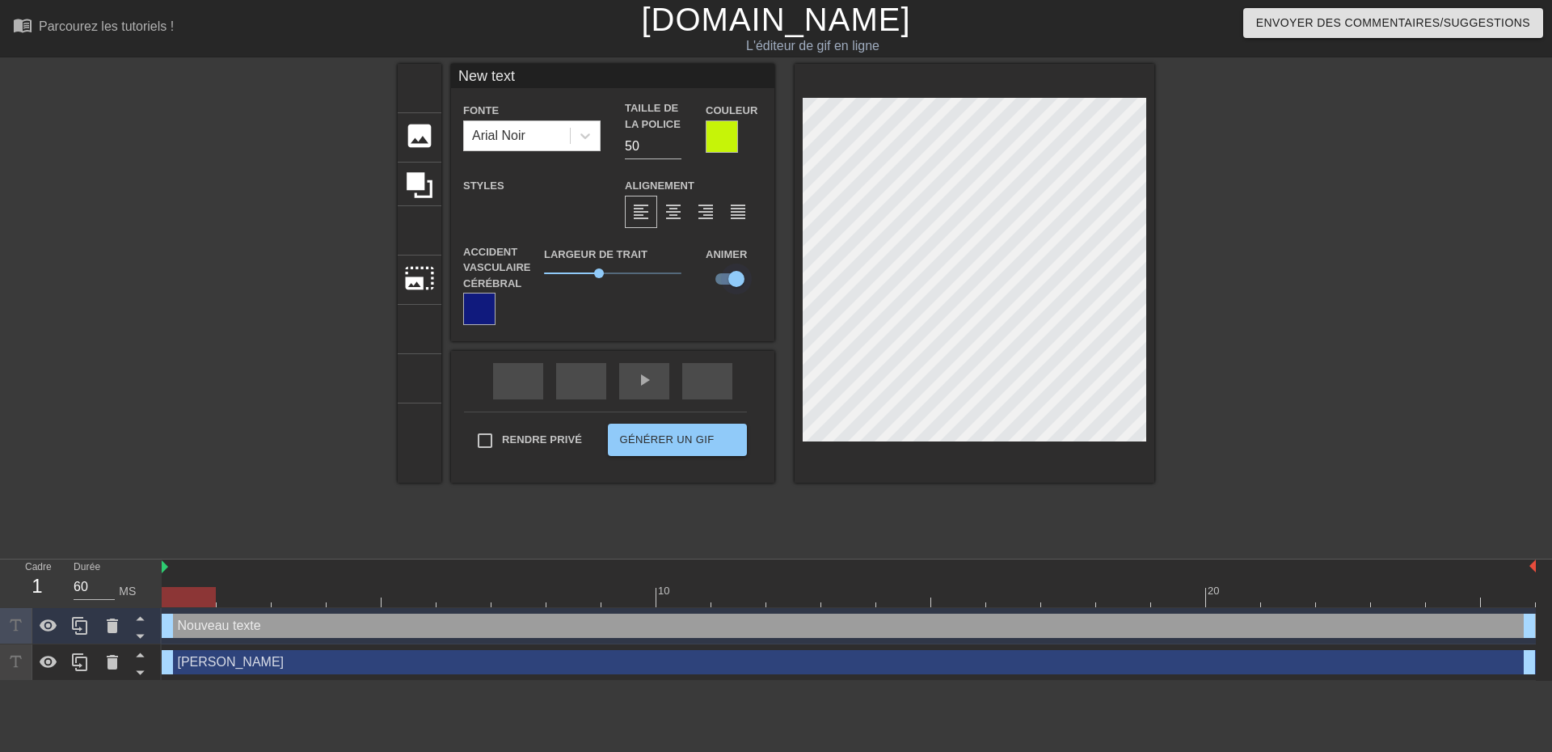
type input "New text"
type textarea "New text"
type input "New tex"
type textarea "New tex"
type input "New te"
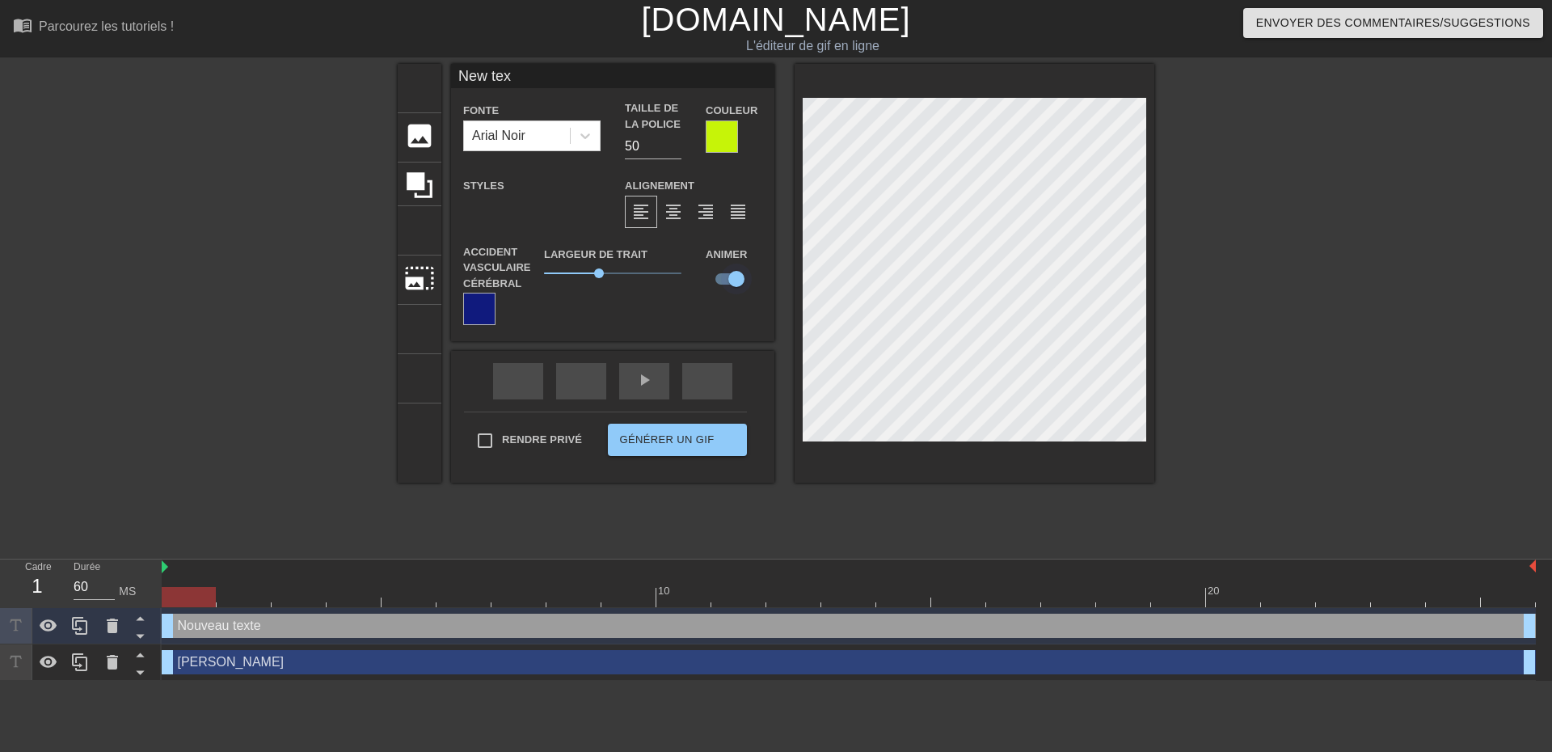
type textarea "New te"
type input "New t"
type textarea "New t"
type input "New"
type textarea "New"
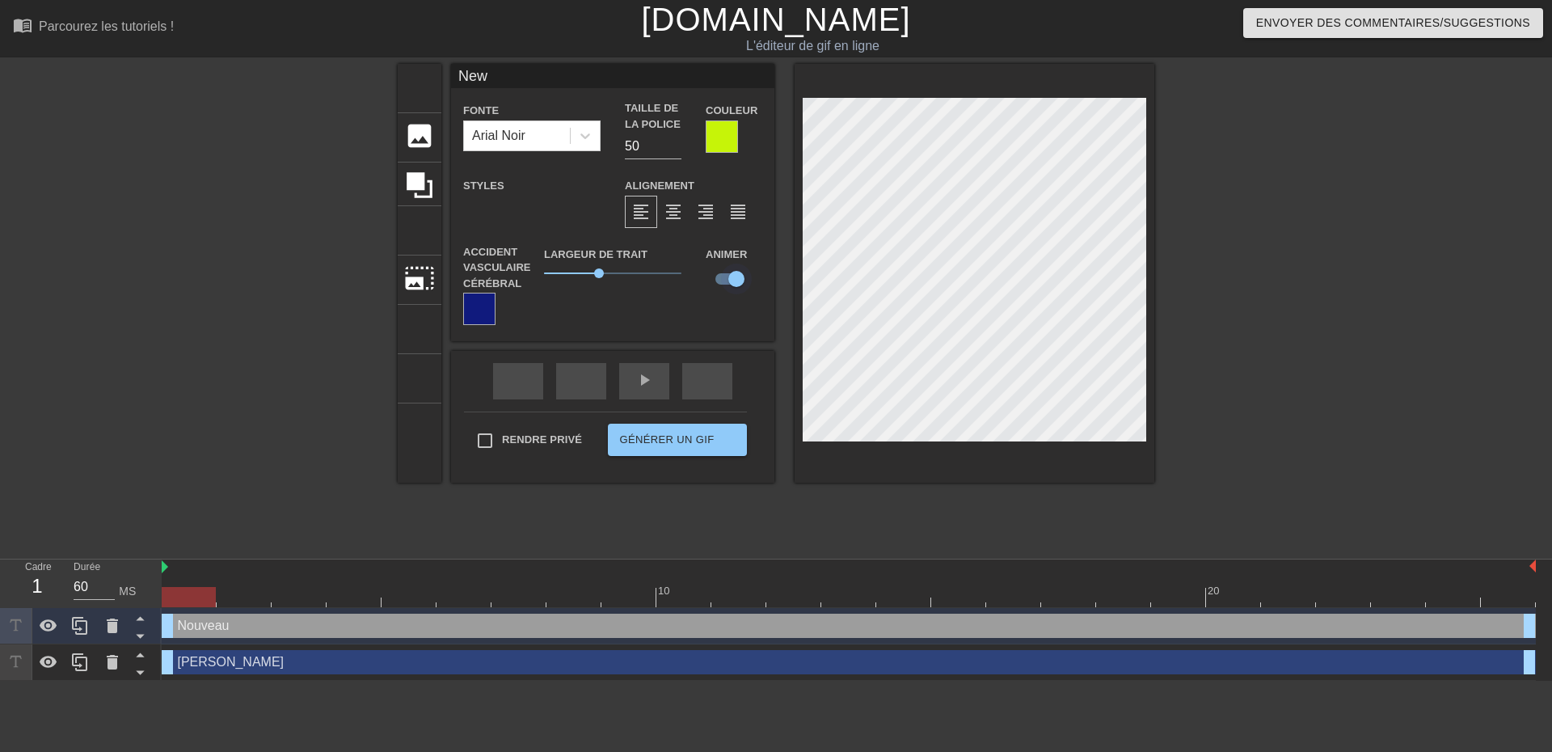
type input "New"
type textarea "New"
type input "Ne"
type textarea "Ne"
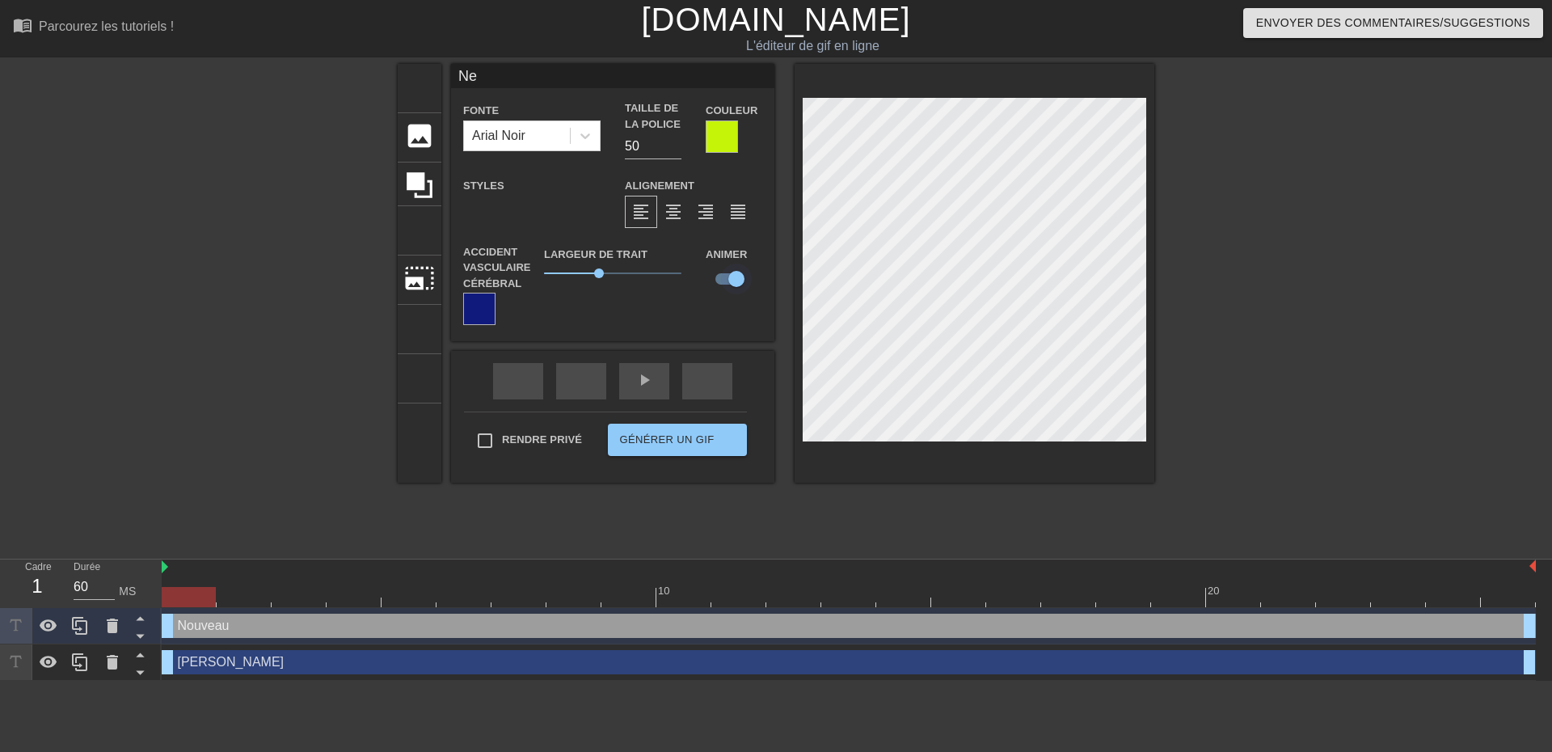
type input "N"
type textarea "N"
type input "V"
type textarea "V"
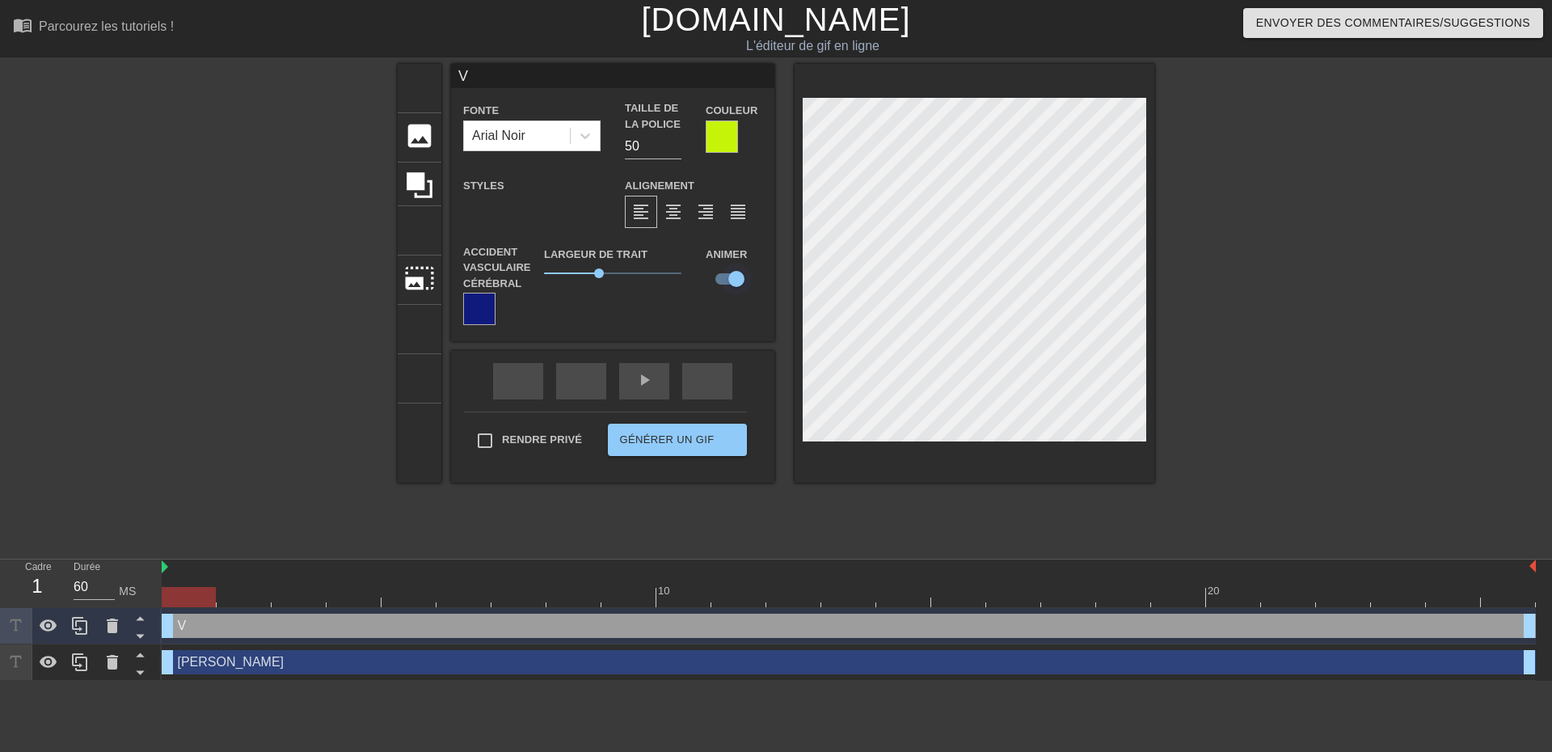
type input "VA"
type textarea "VA"
type input "VAN"
type textarea "VAN"
type input "VAND"
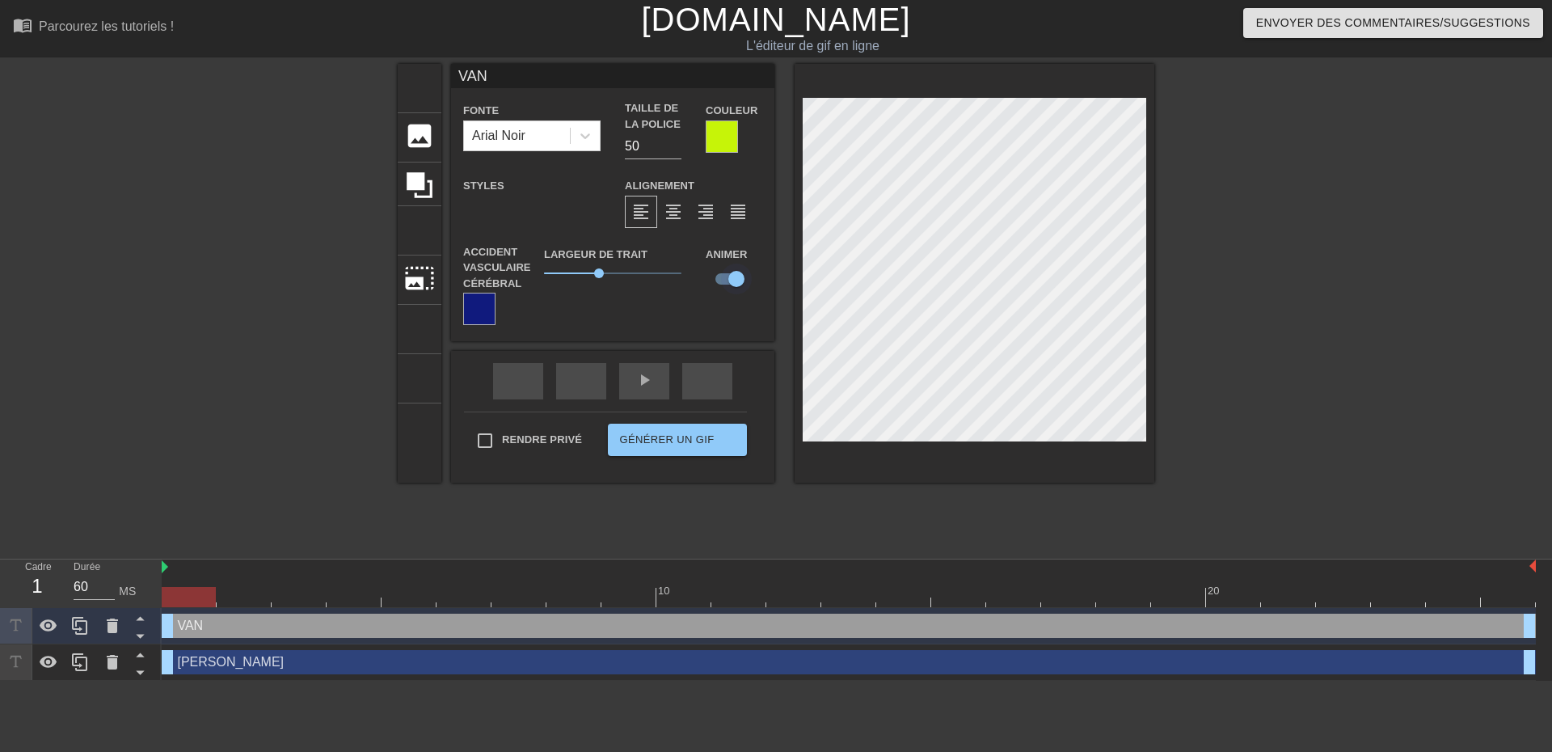
type textarea "VAND"
type input "VANDE"
type textarea "VANDE"
type input "VANDEB"
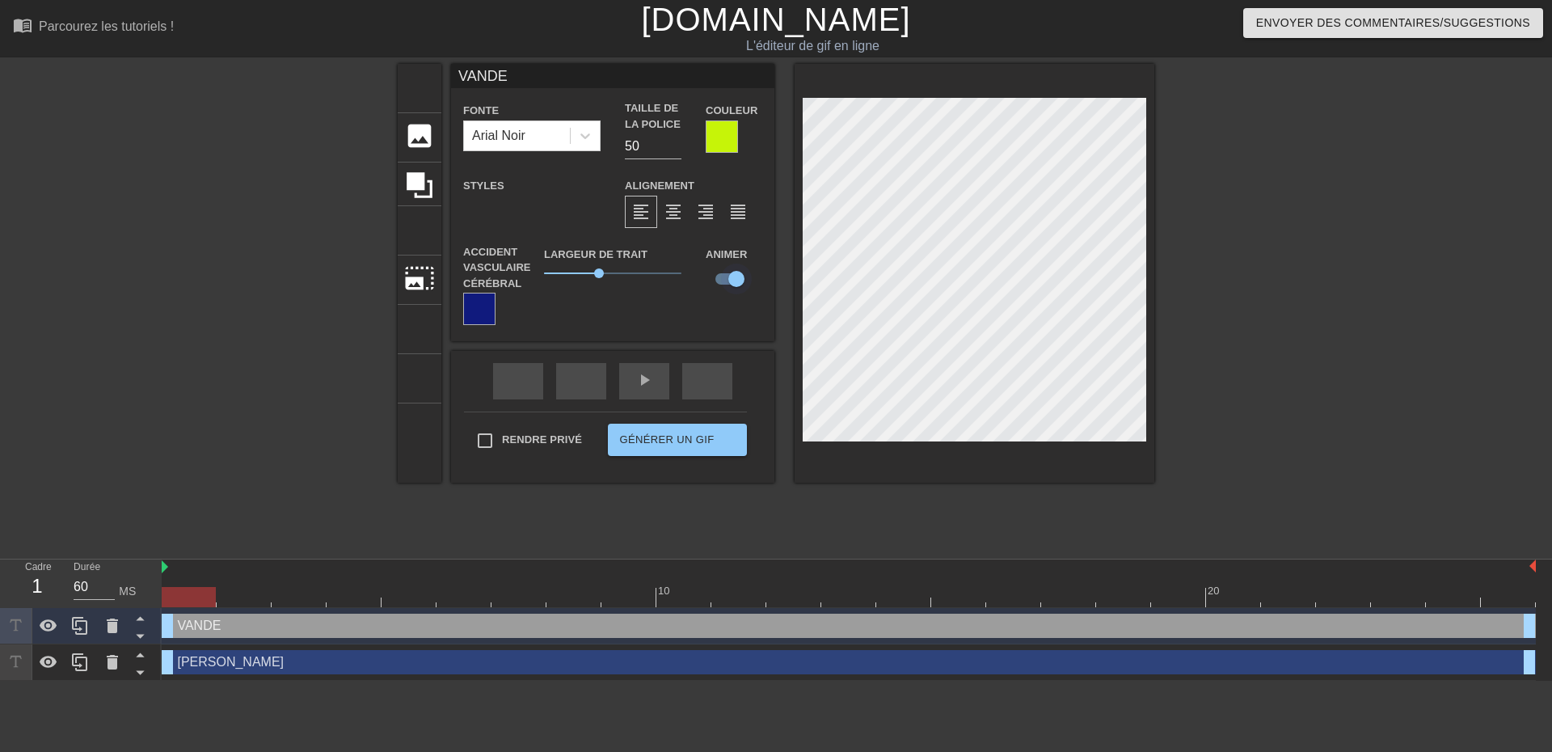
type textarea "VANDEB"
type input "VANDEBU"
type textarea "VANDEBU"
type input "VANDEBUE"
type textarea "VANDEBUE"
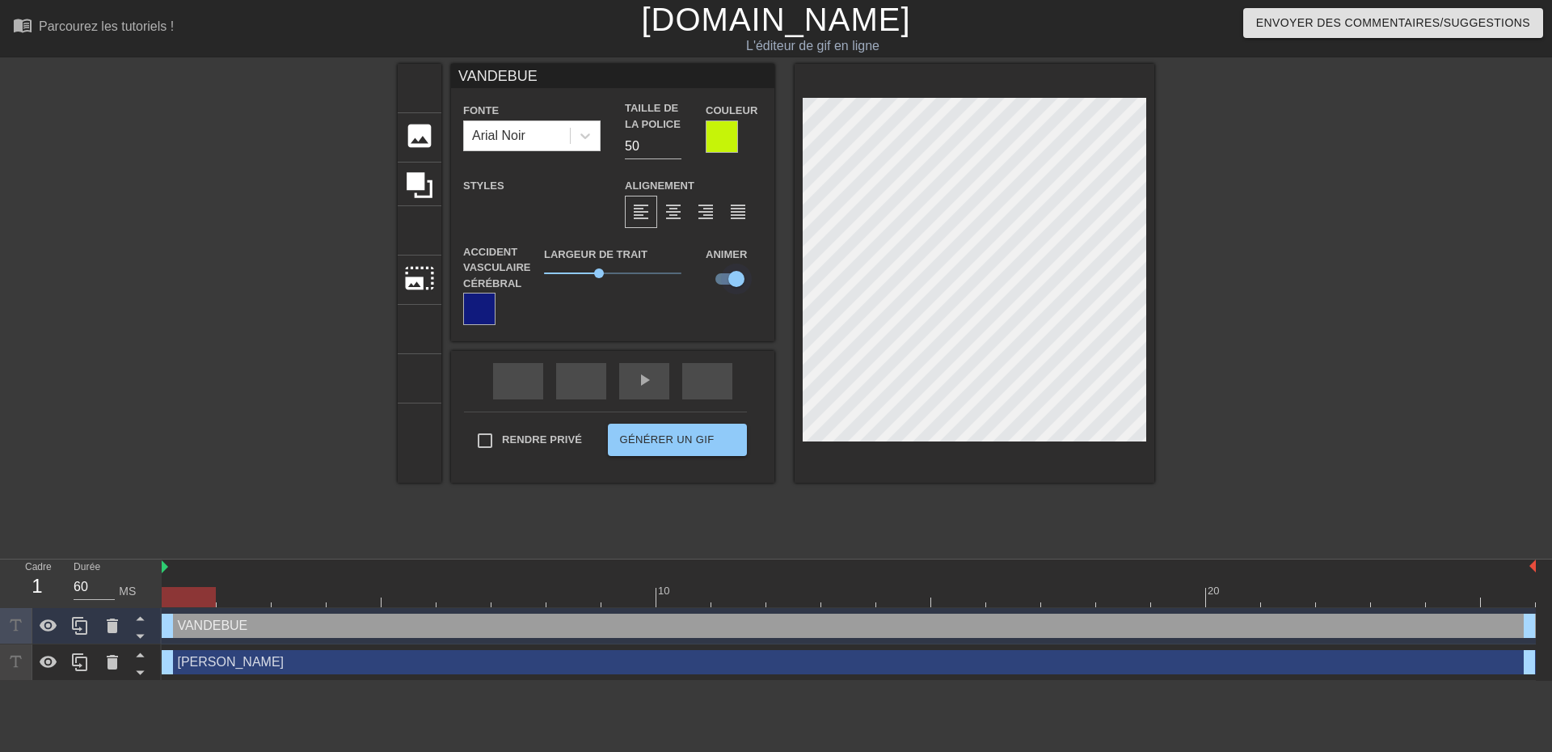
type input "VANDEBUER"
type textarea "VANDEBUER"
type input "VANDEBUERI"
type textarea "VANDEBUERI"
type input "VANDEBUERIE"
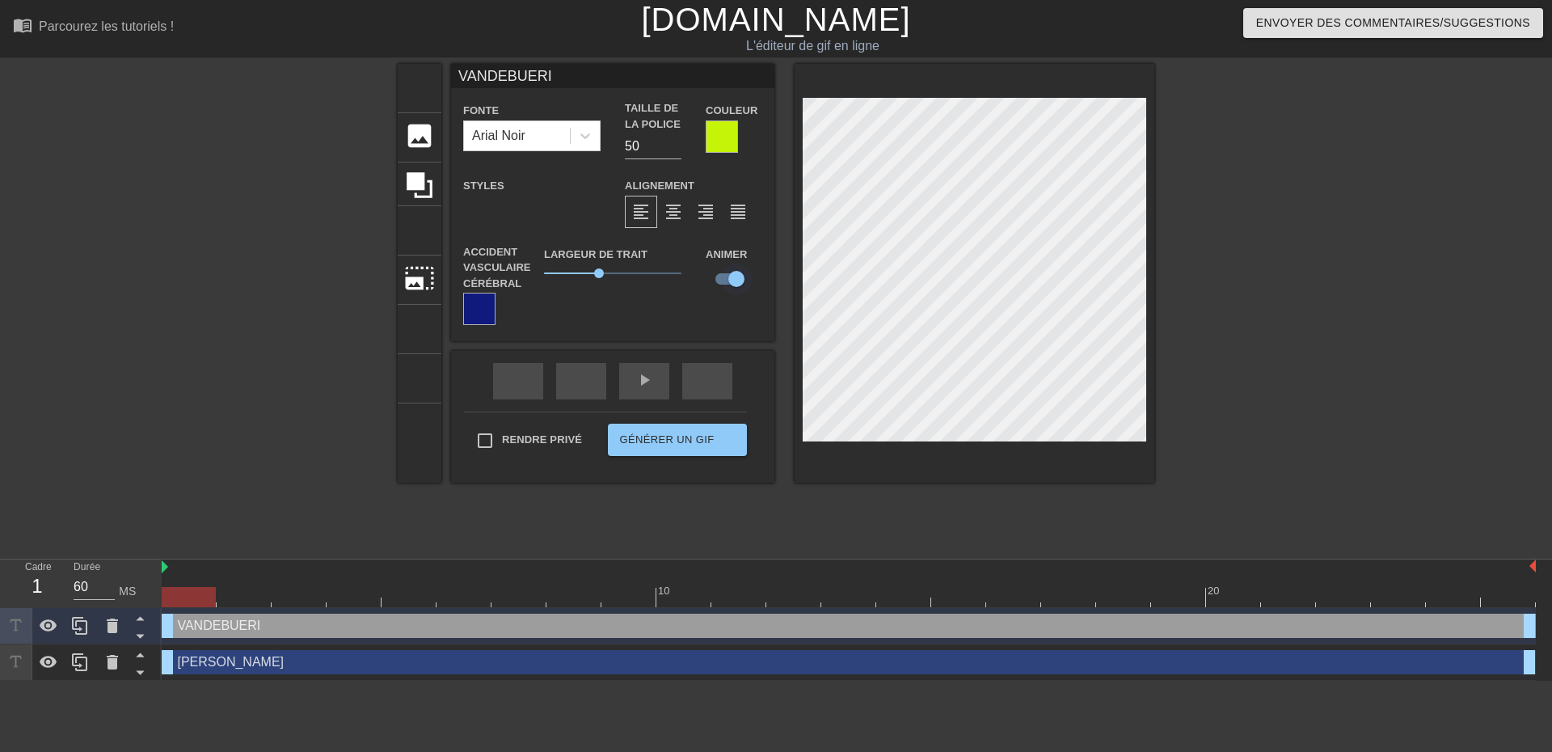
type textarea "VANDEBUERIE"
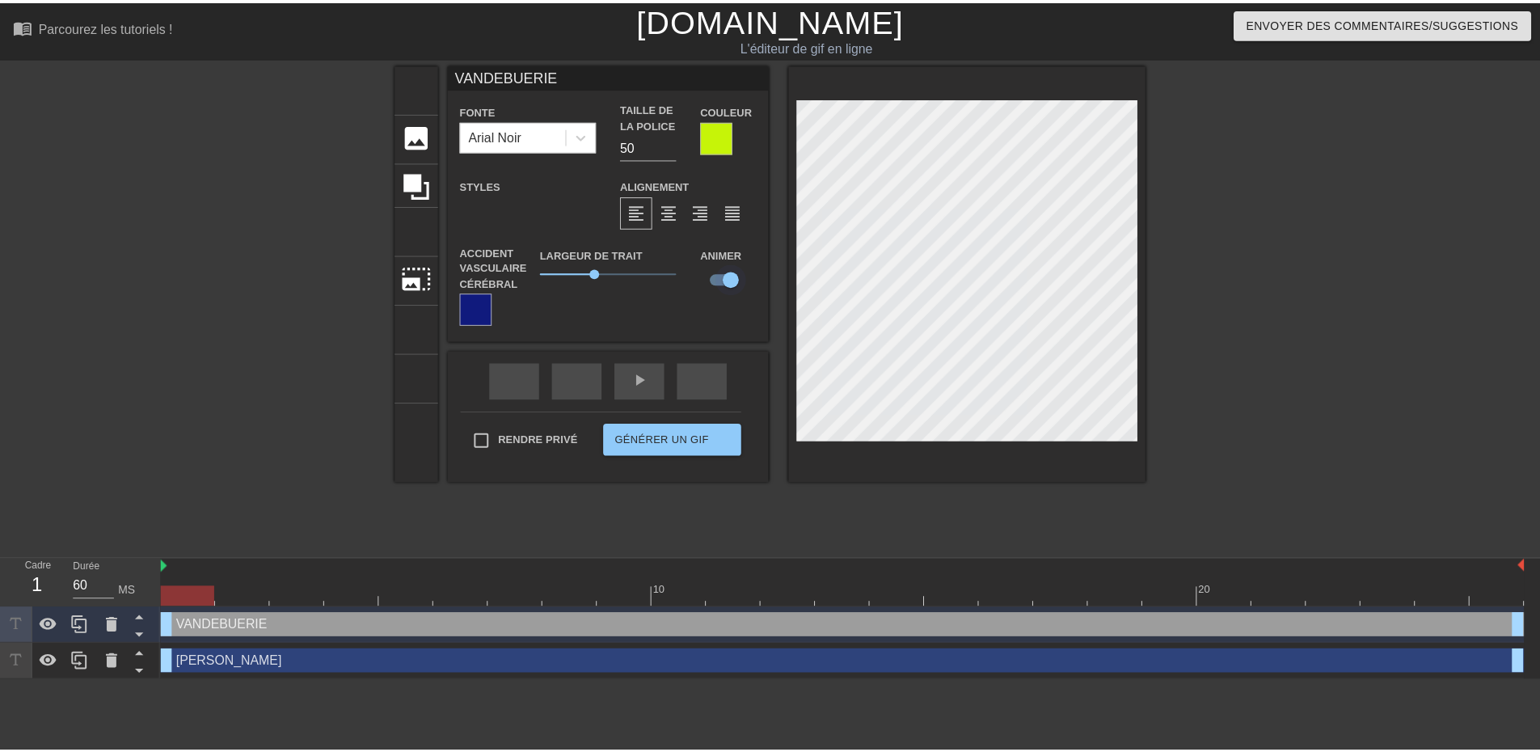
scroll to position [2, 6]
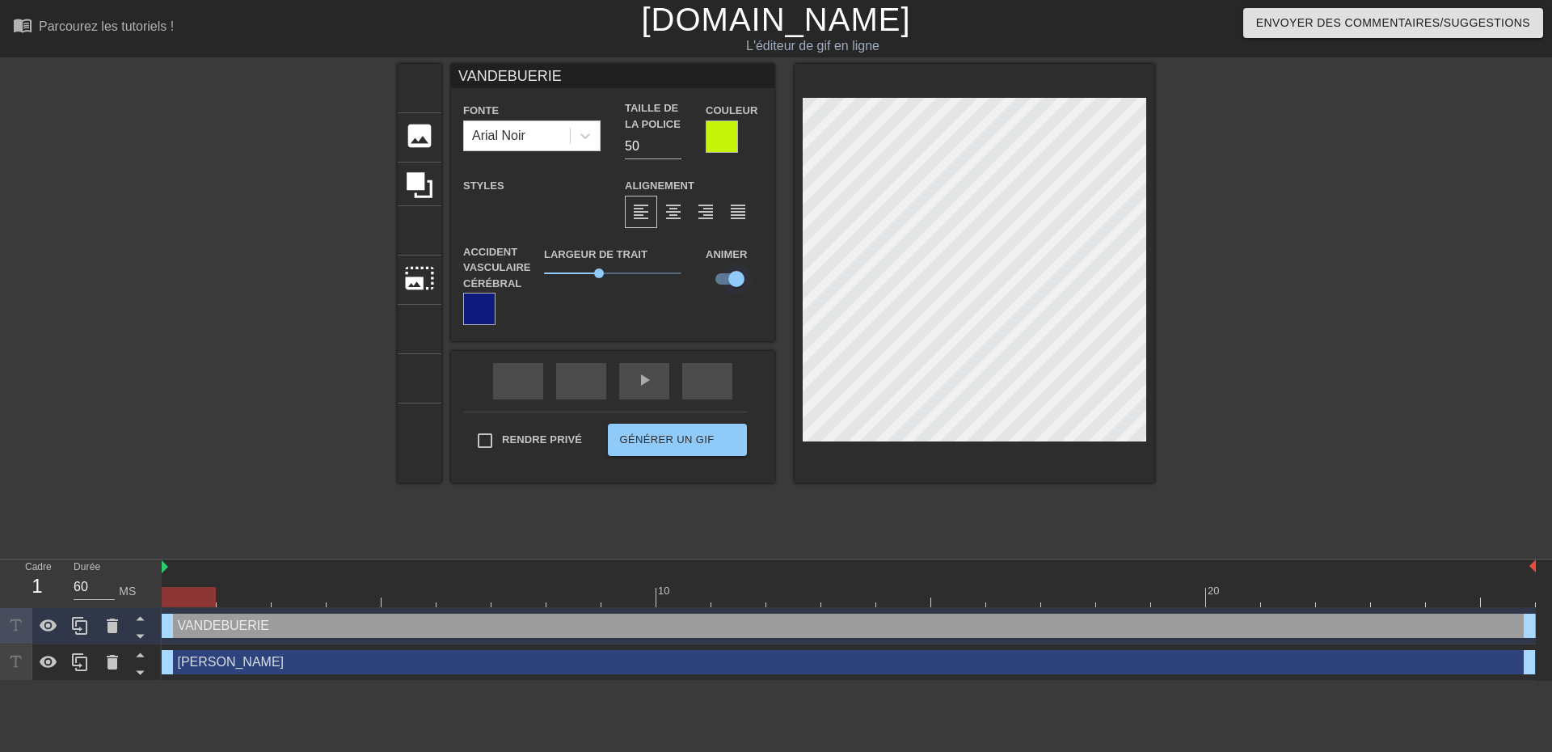
type input "Emmanuel"
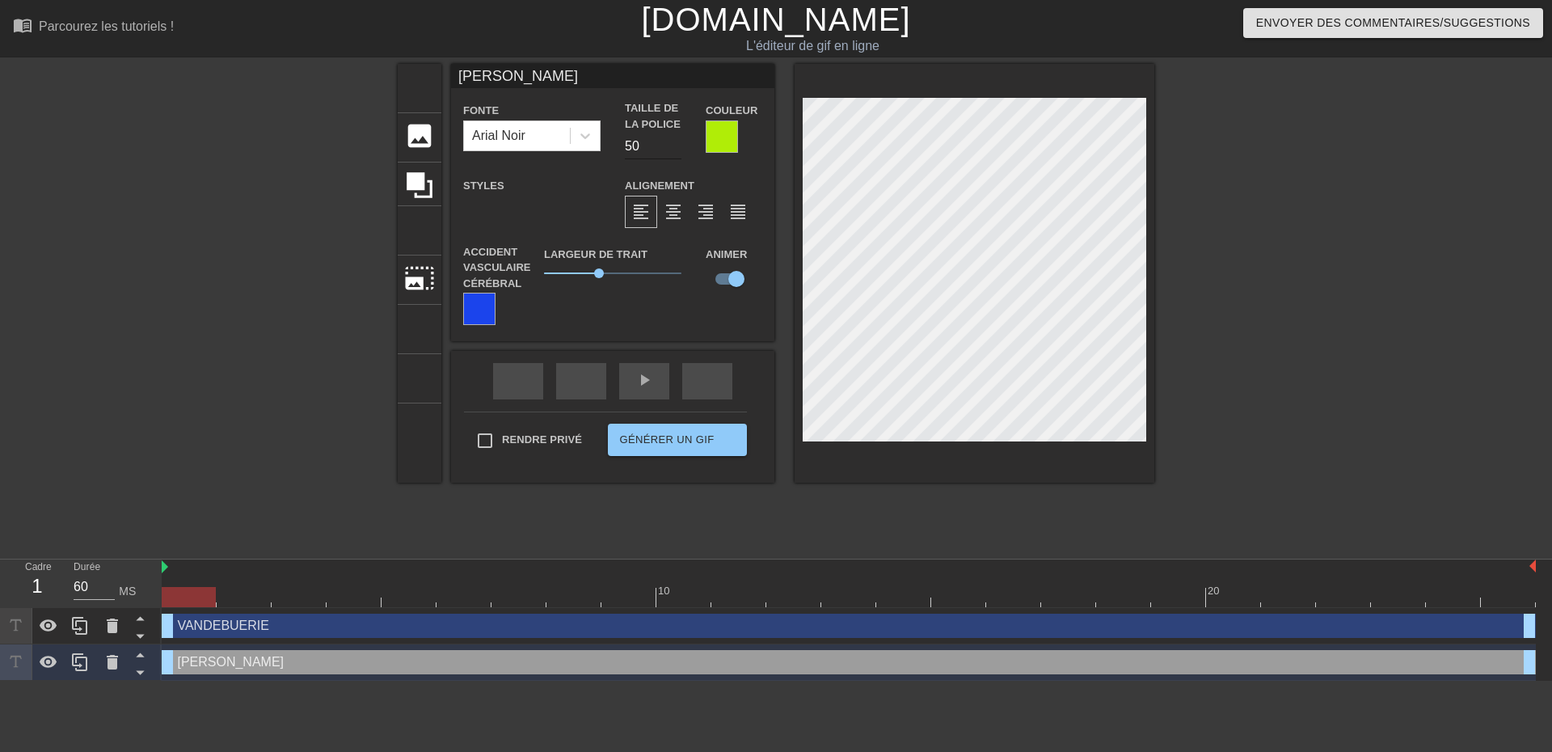
click at [644, 145] on input "50" at bounding box center [653, 146] width 57 height 26
type input "5"
type input "40"
type input "VANDEBUERIE"
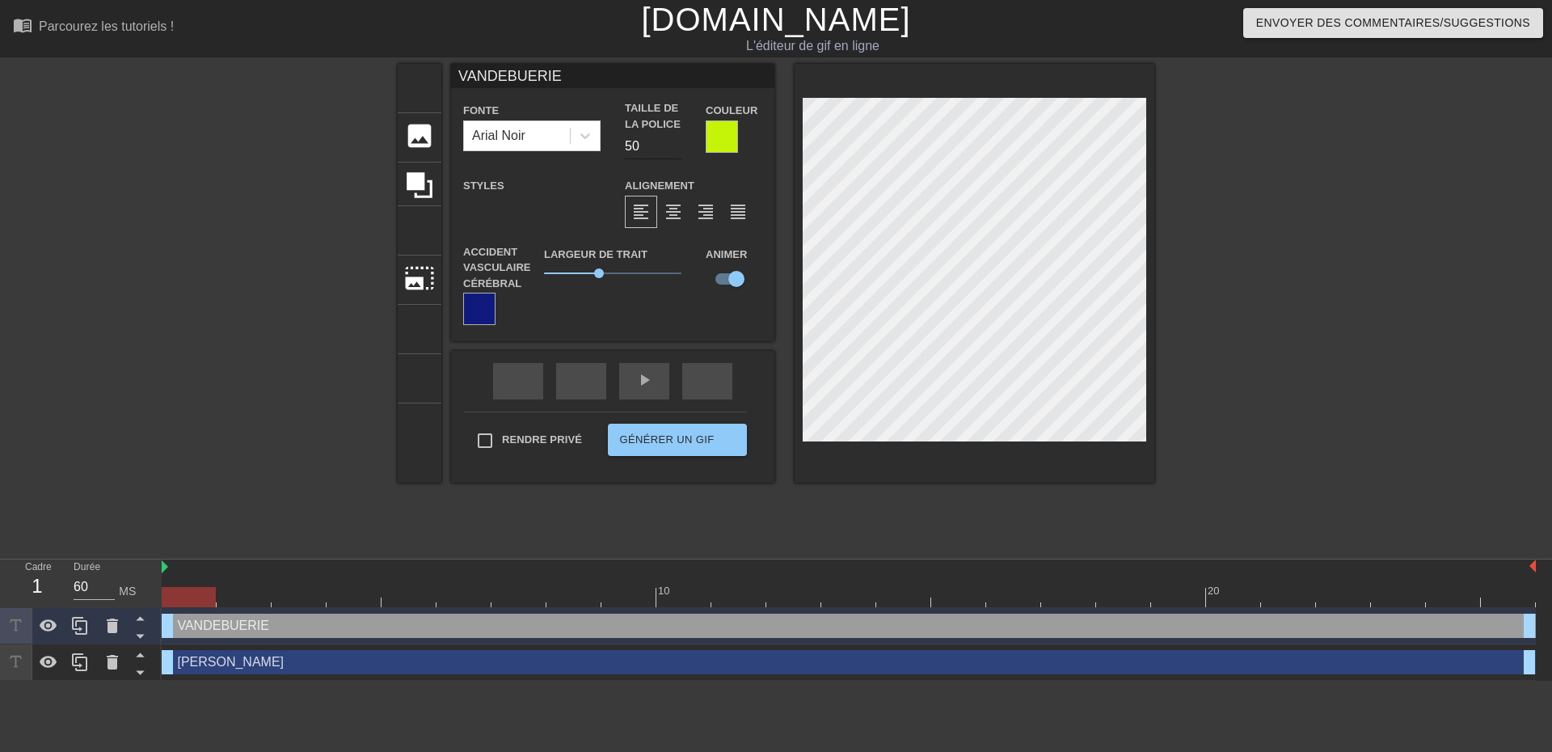
click at [655, 142] on input "50" at bounding box center [653, 146] width 57 height 26
type input "5"
type input "40"
type input "Emmanuel"
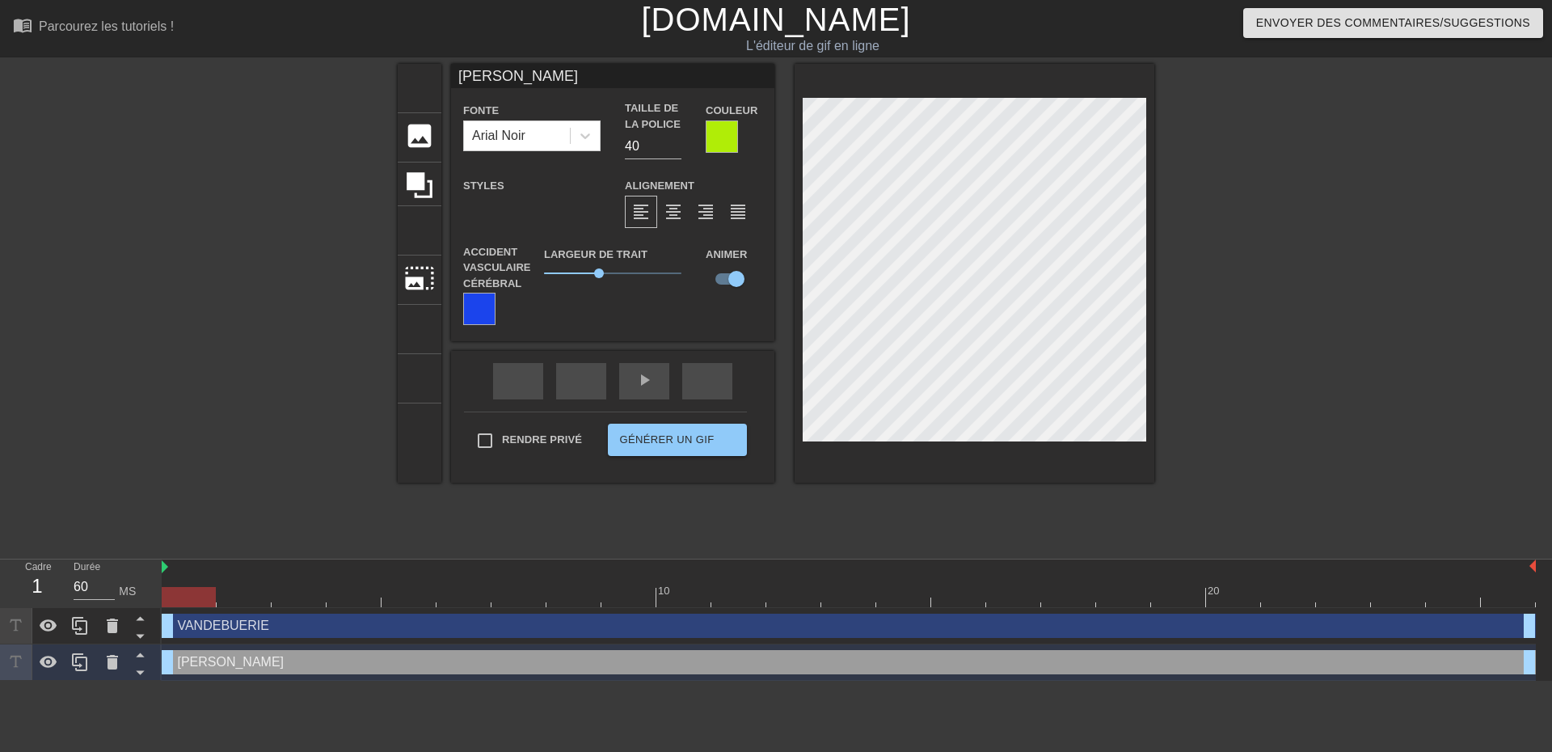
click at [482, 310] on div at bounding box center [479, 309] width 32 height 32
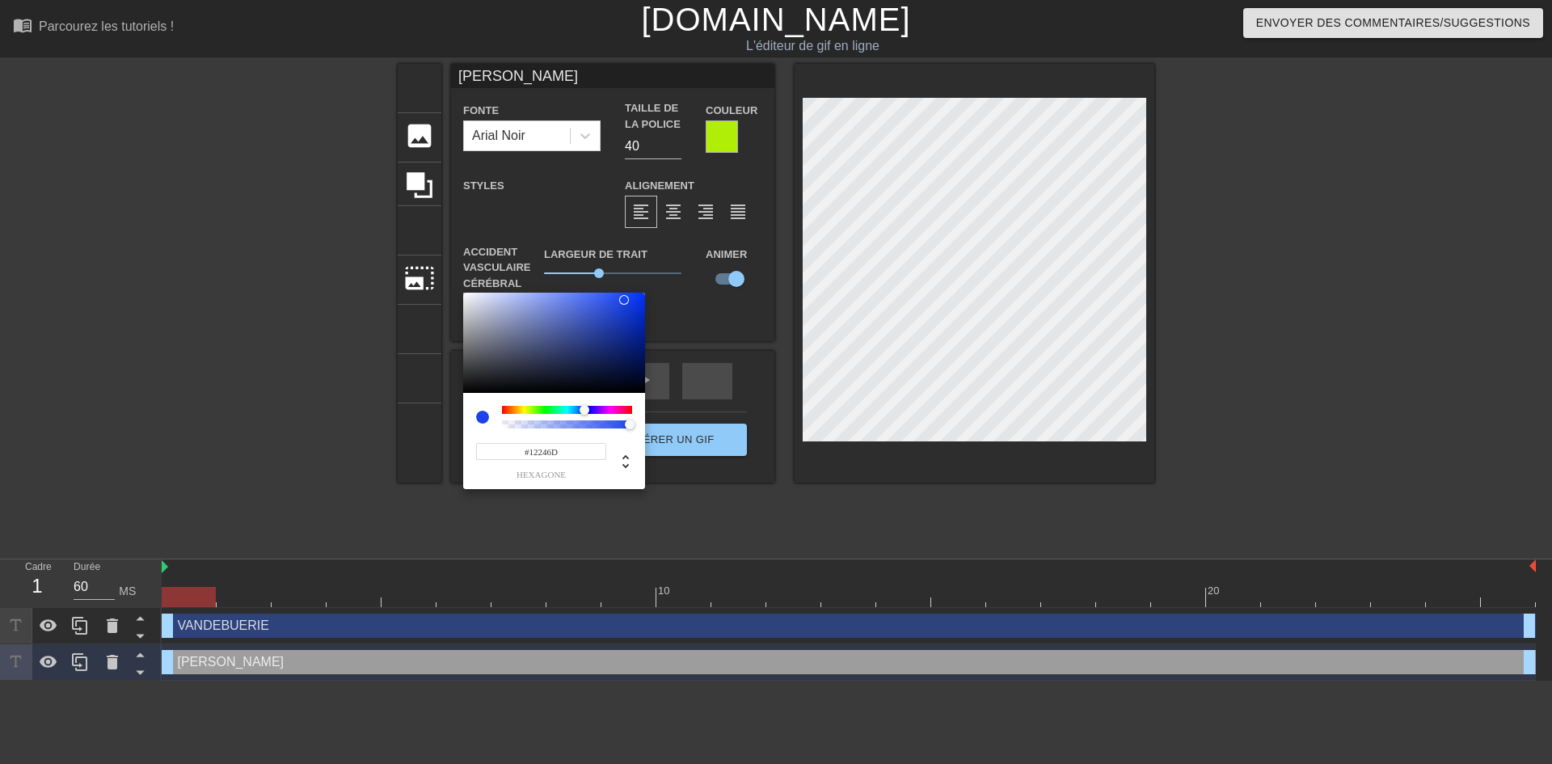
click at [615, 350] on div at bounding box center [554, 343] width 182 height 100
type input "#0C163D"
click at [609, 369] on div at bounding box center [554, 343] width 182 height 100
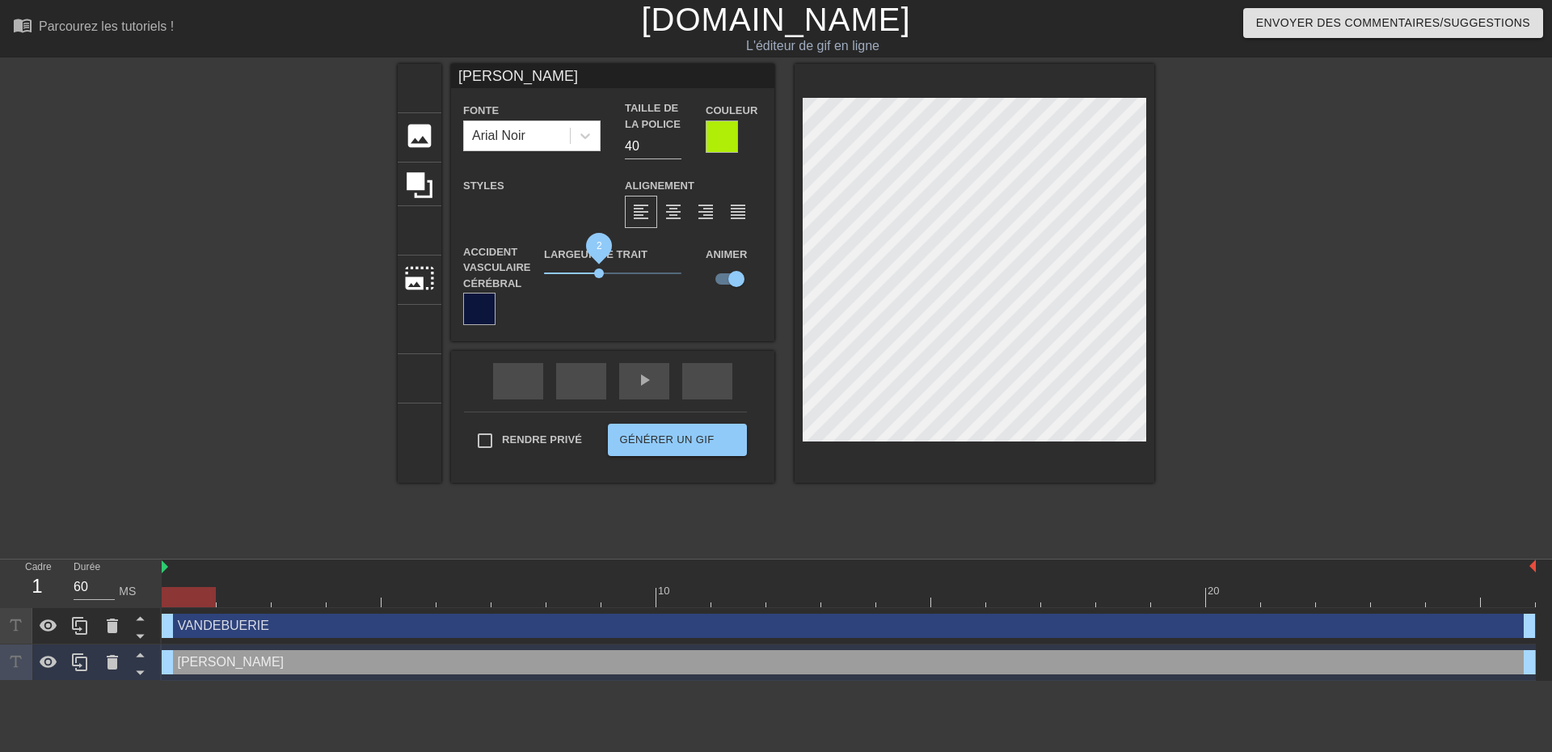
click at [599, 274] on span "2" at bounding box center [599, 273] width 10 height 10
type input "VANDEBUERIE"
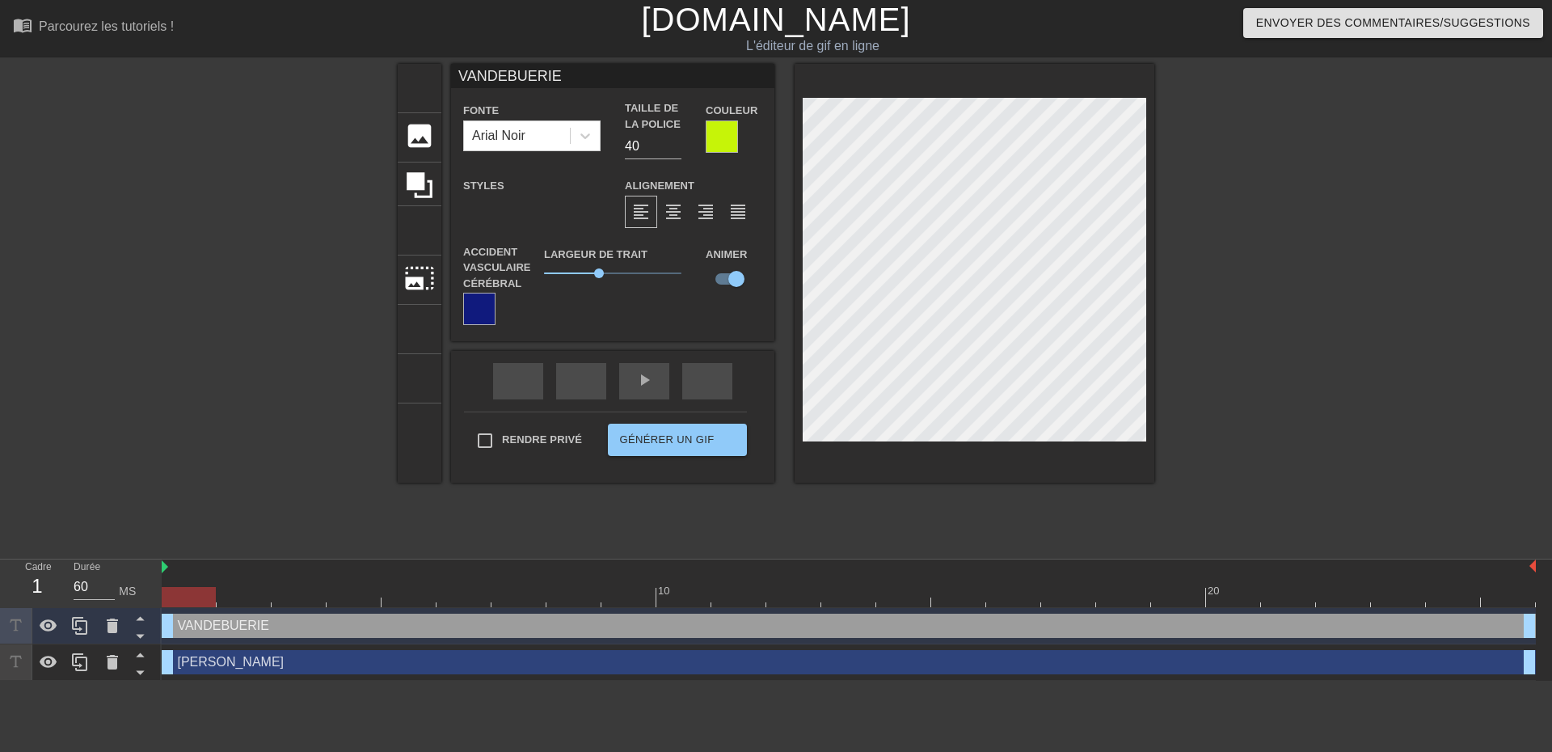
click at [597, 319] on div "Largeur de trait 2" at bounding box center [613, 285] width 162 height 82
click at [414, 141] on font "image" at bounding box center [419, 135] width 31 height 31
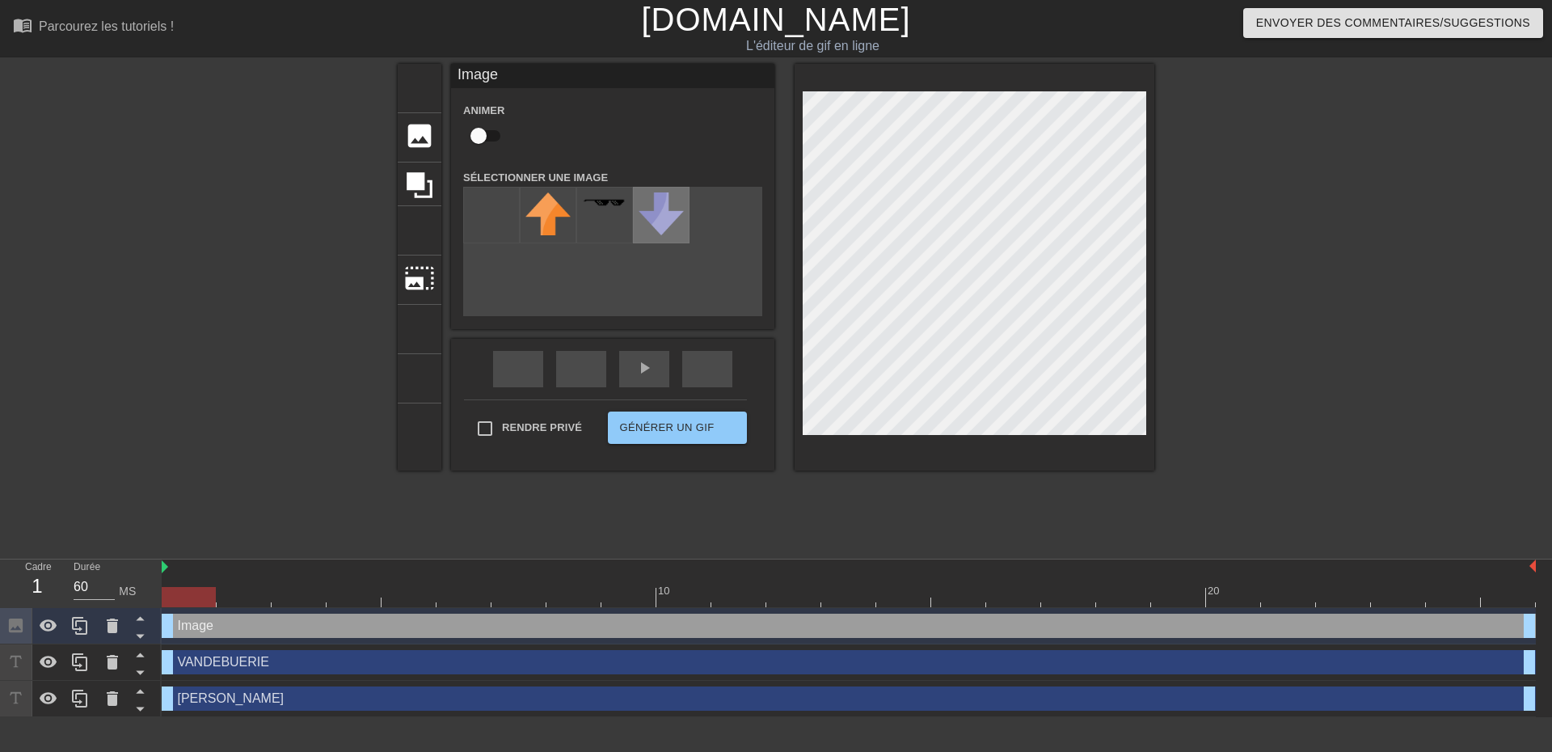
click at [659, 228] on img at bounding box center [661, 213] width 45 height 43
click at [428, 141] on font "image" at bounding box center [419, 135] width 31 height 31
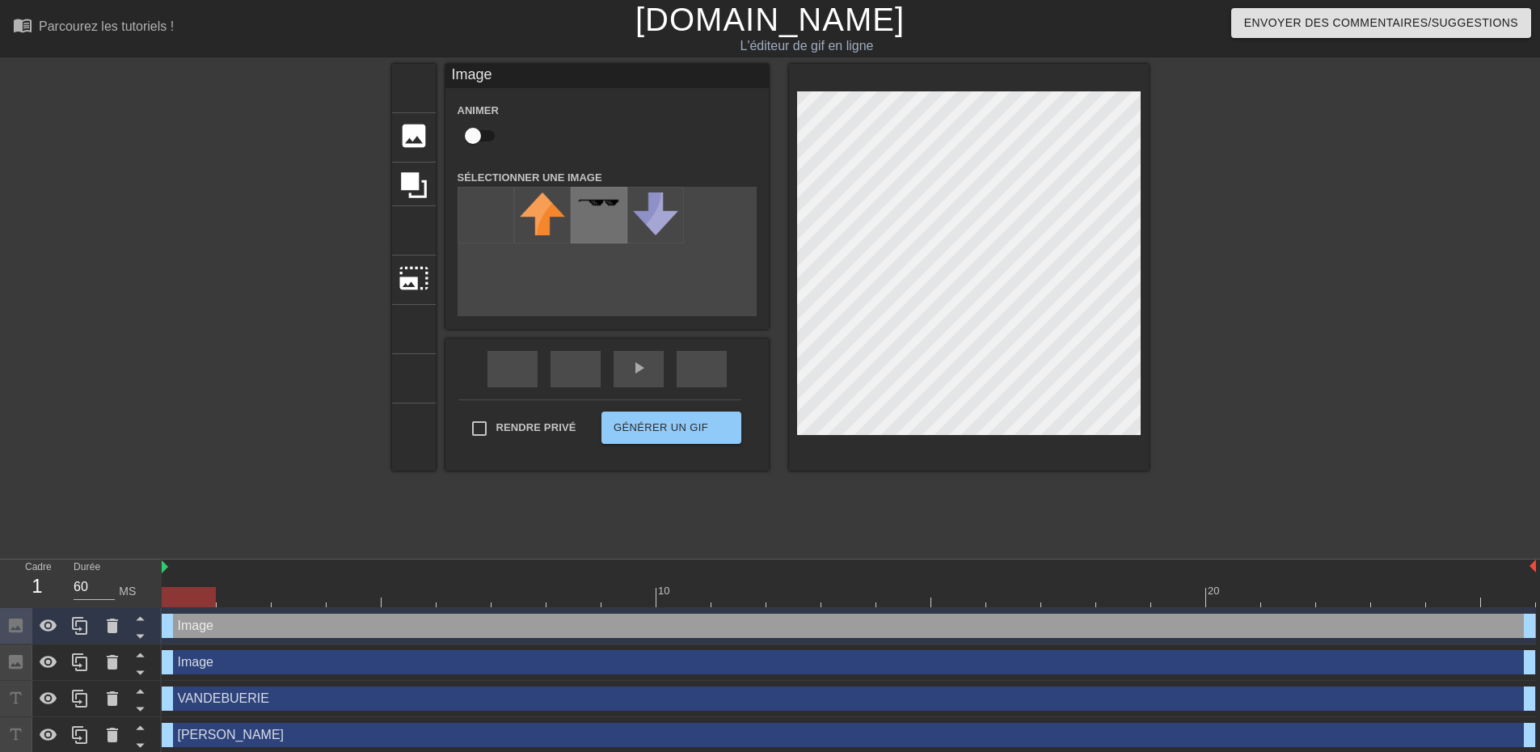
drag, startPoint x: 674, startPoint y: 230, endPoint x: 609, endPoint y: 207, distance: 68.8
click at [609, 207] on img at bounding box center [598, 202] width 45 height 9
click at [475, 230] on input "file" at bounding box center [485, 215] width 55 height 55
drag, startPoint x: 475, startPoint y: 141, endPoint x: 528, endPoint y: 141, distance: 52.5
click at [528, 141] on div "Animer" at bounding box center [606, 125] width 323 height 51
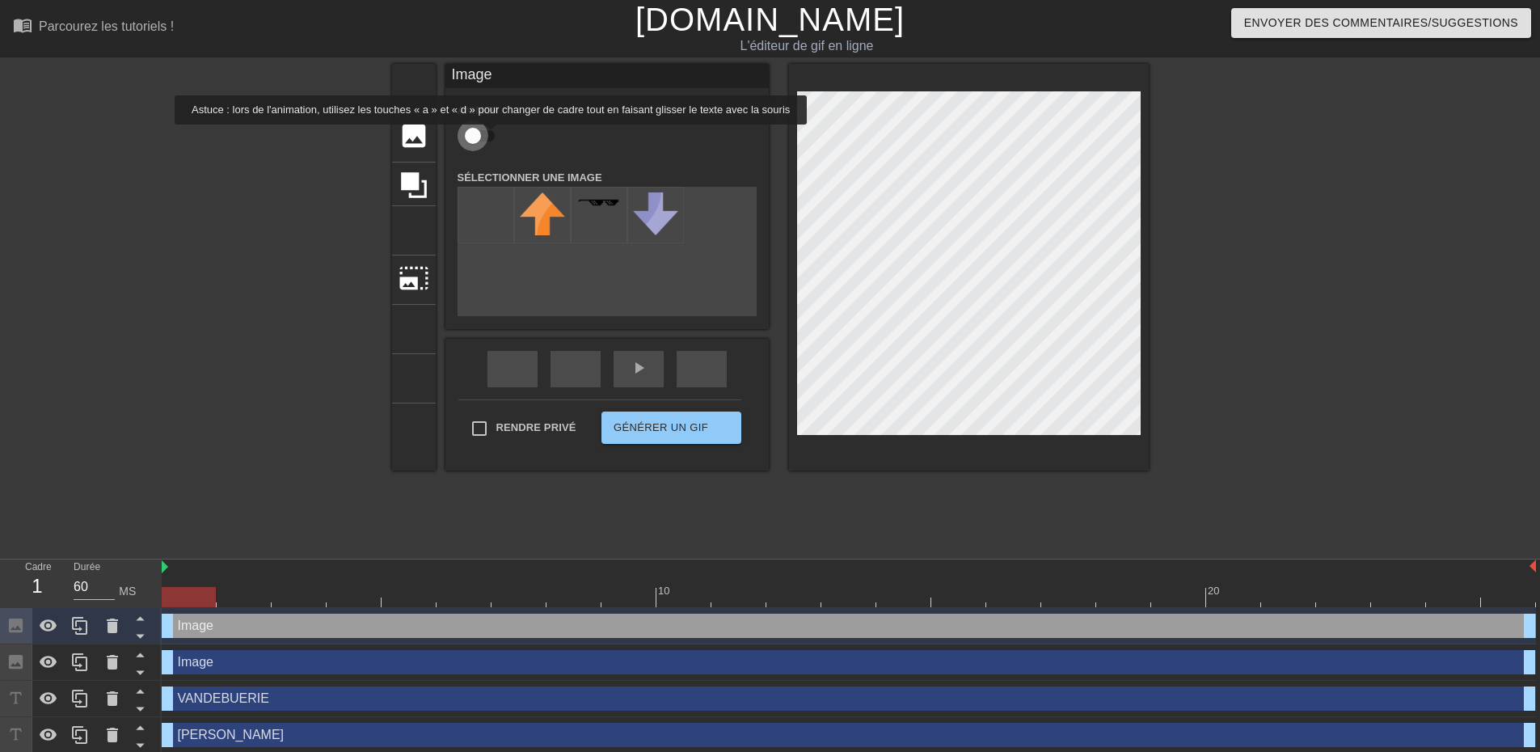
click at [487, 136] on input "checkbox" at bounding box center [473, 135] width 92 height 31
checkbox input "true"
click at [498, 293] on div "ajouter_photo_alternative" at bounding box center [606, 251] width 299 height 129
click at [709, 220] on div "ajouter_photo_alternative" at bounding box center [606, 251] width 299 height 129
drag, startPoint x: 763, startPoint y: 251, endPoint x: 417, endPoint y: 181, distance: 353.0
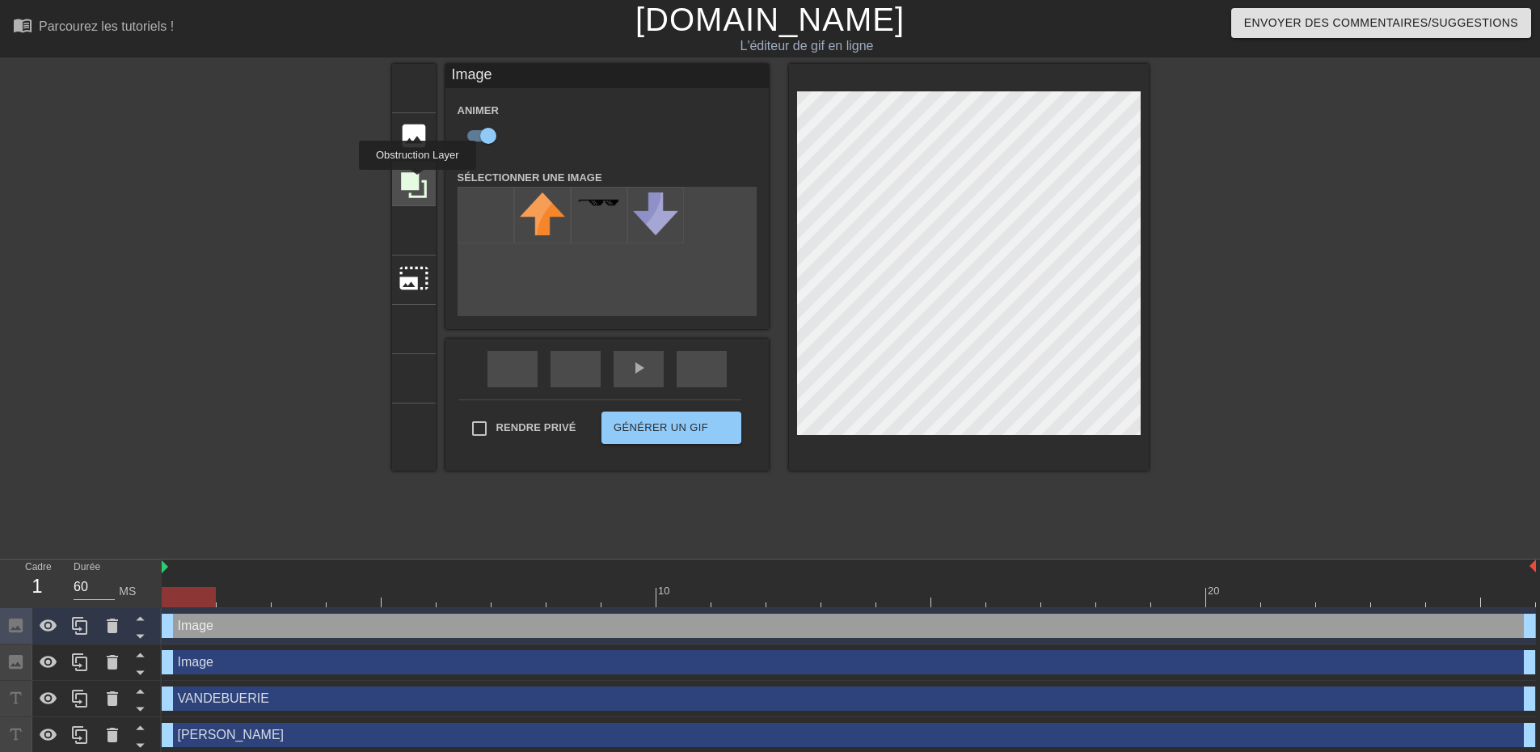
click at [417, 181] on icon at bounding box center [414, 185] width 26 height 26
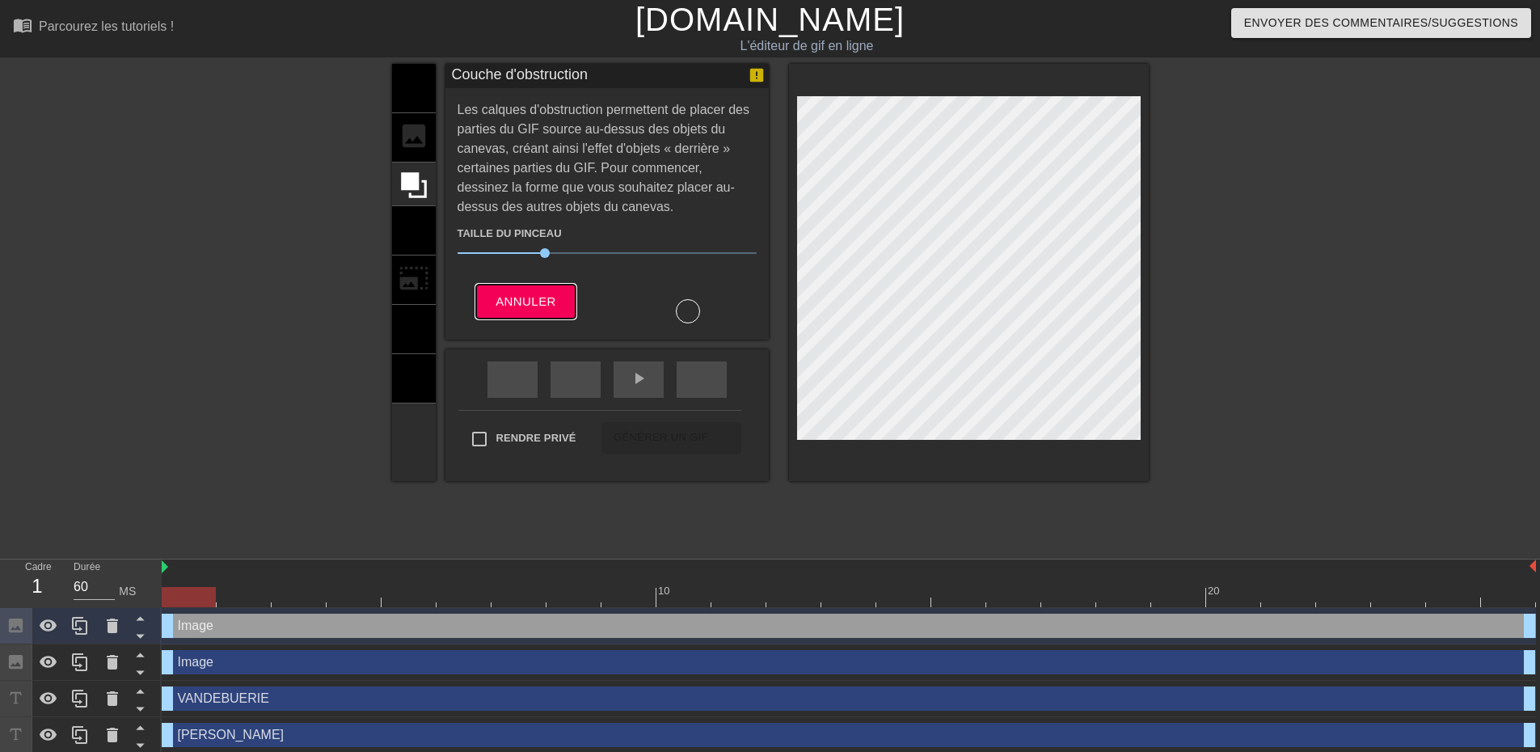
click at [525, 312] on button "Annuler" at bounding box center [525, 302] width 99 height 34
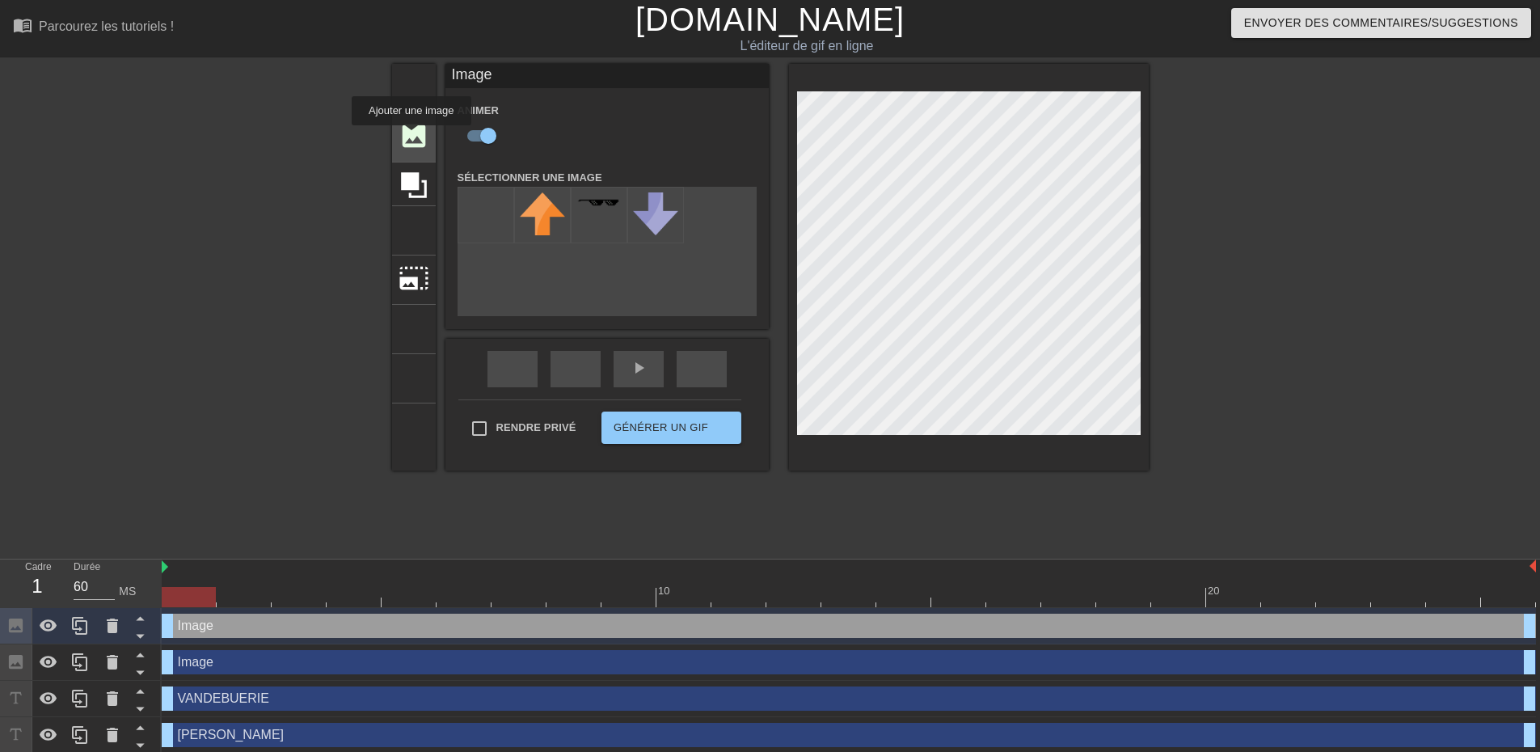
click at [411, 137] on font "image" at bounding box center [413, 135] width 31 height 31
click at [608, 221] on div at bounding box center [599, 215] width 57 height 57
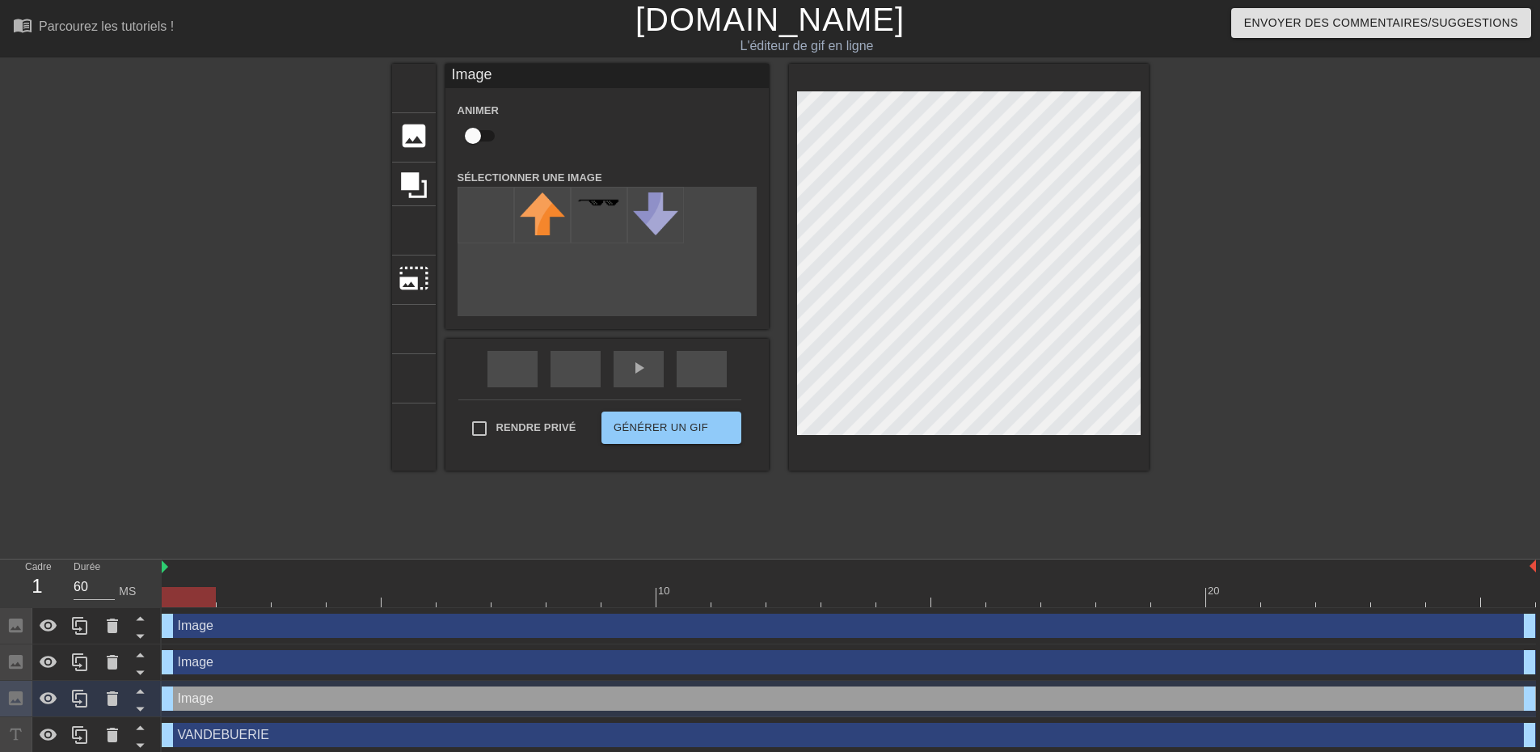
click at [1373, 387] on div "titre ajouter_cercle image ajouter_cercle recadrer photo_size_select_large aide…" at bounding box center [770, 306] width 1540 height 485
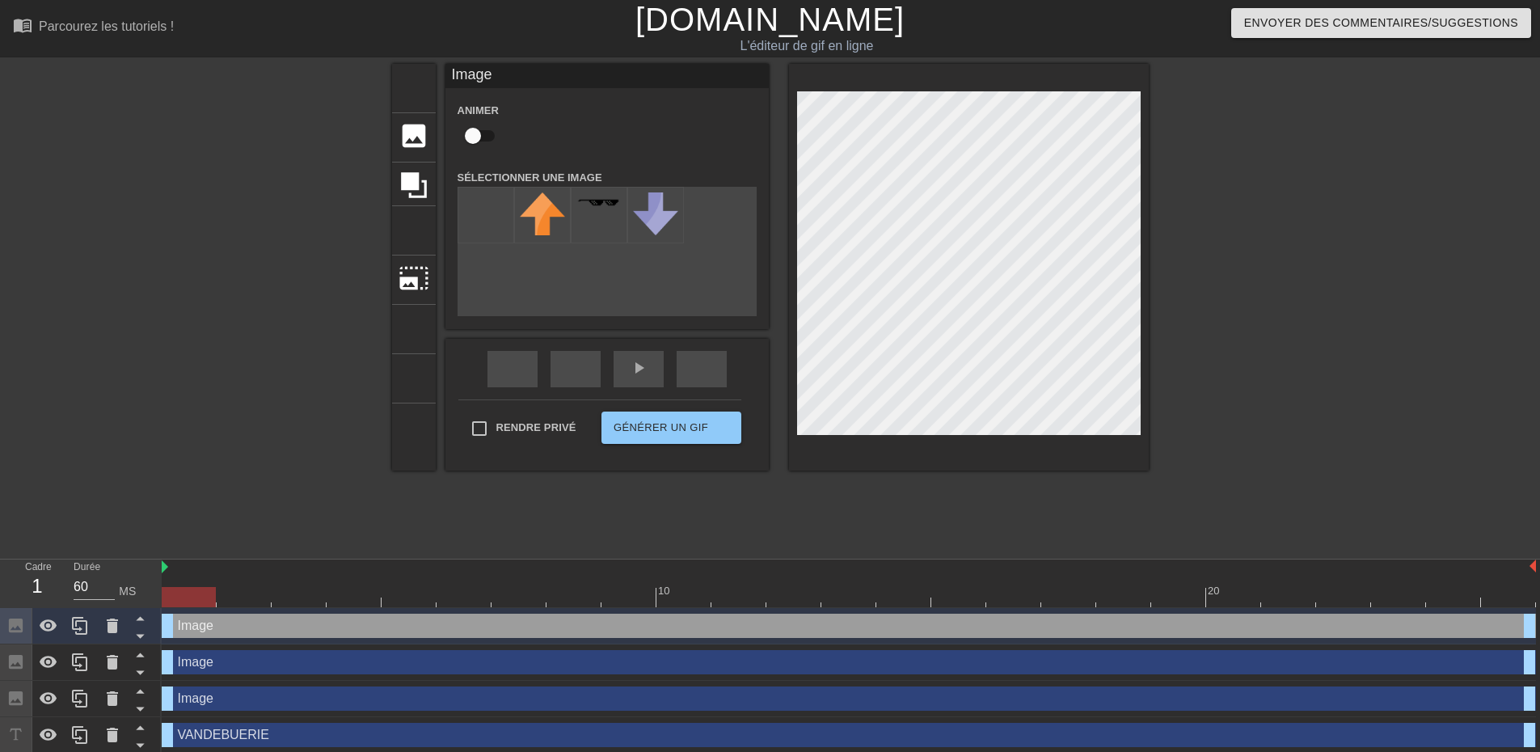
click at [1506, 403] on div "titre ajouter_cercle image ajouter_cercle recadrer photo_size_select_large aide…" at bounding box center [770, 306] width 1540 height 485
checkbox input "true"
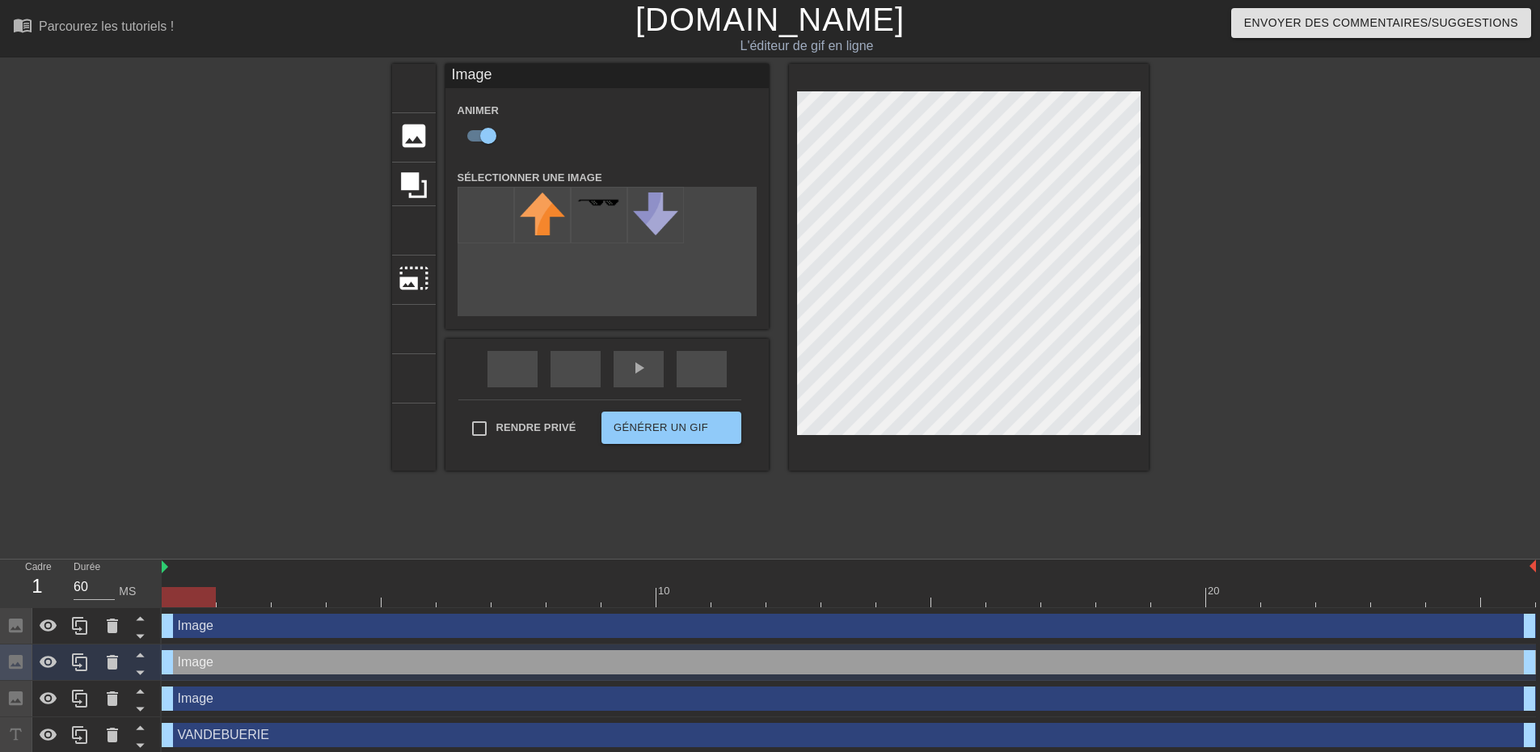
click at [1452, 383] on div "titre ajouter_cercle image ajouter_cercle recadrer photo_size_select_large aide…" at bounding box center [770, 306] width 1540 height 485
click at [489, 216] on input "file" at bounding box center [485, 215] width 55 height 55
type input "C:\fakepath\50shades-of-grey-thumbs-up.gif"
click at [546, 221] on img at bounding box center [542, 215] width 45 height 47
click at [533, 201] on img at bounding box center [542, 215] width 45 height 47
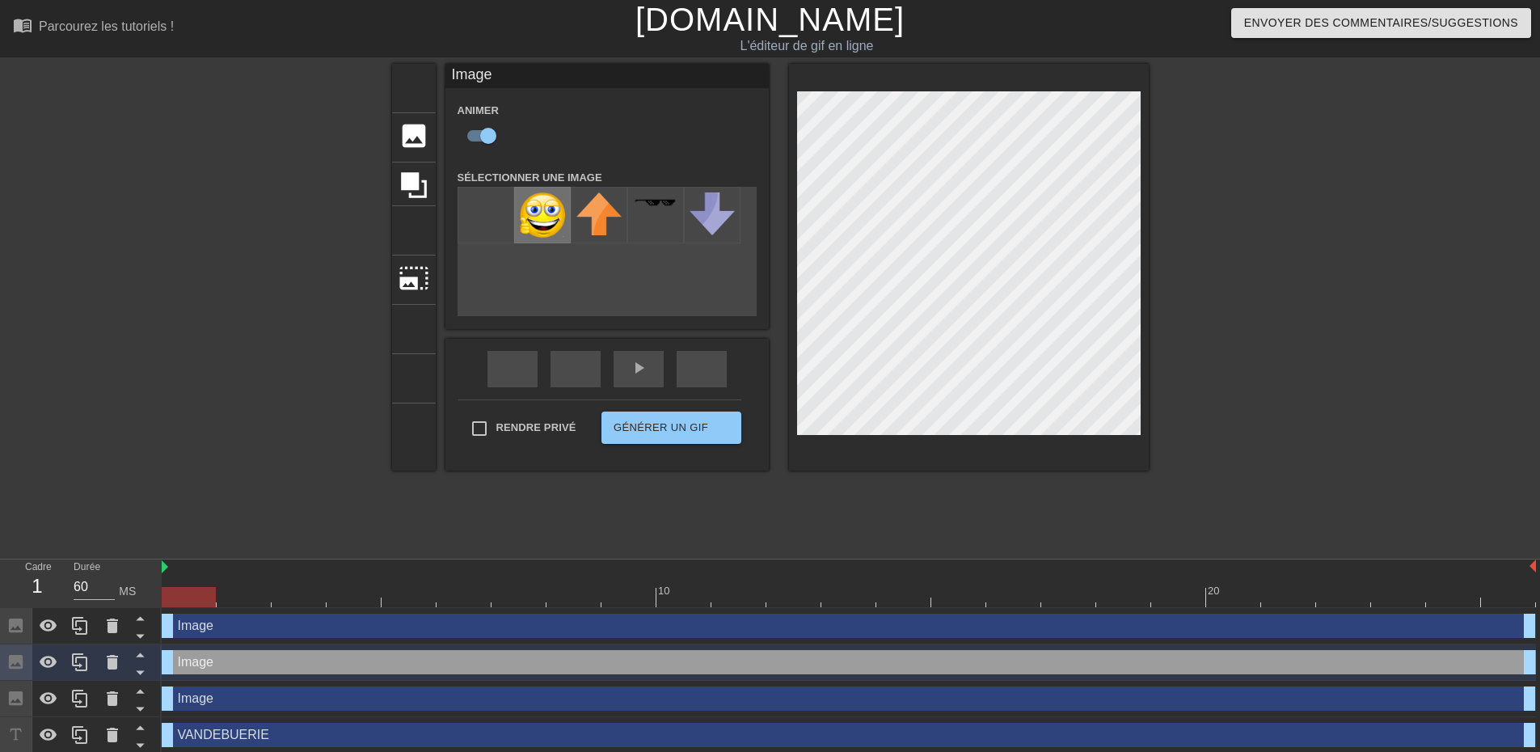
click at [528, 207] on img at bounding box center [542, 215] width 45 height 47
click at [409, 136] on font "image" at bounding box center [413, 135] width 31 height 31
checkbox input "false"
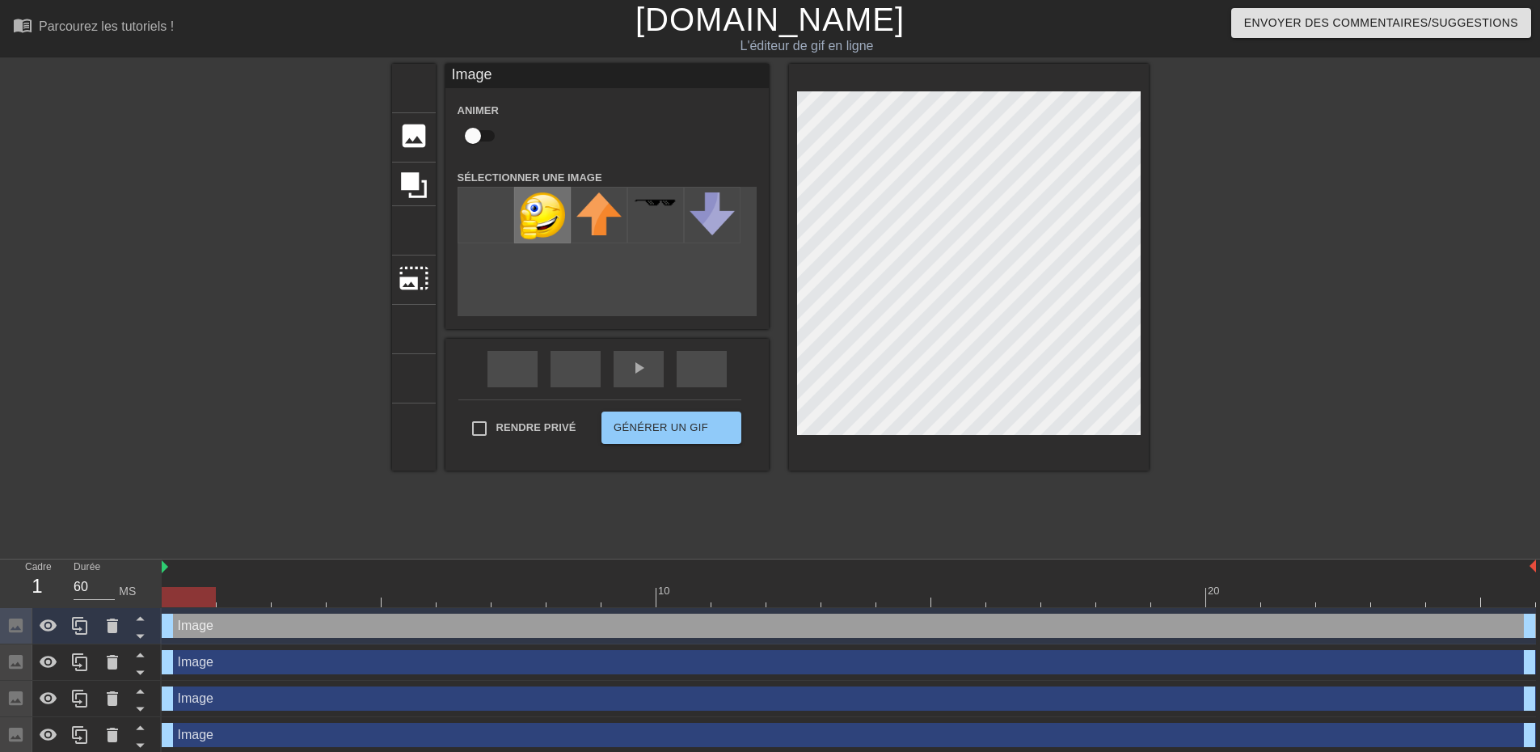
click at [535, 221] on img at bounding box center [542, 215] width 45 height 47
click at [476, 429] on input "Rendre privé" at bounding box center [479, 428] width 34 height 34
checkbox input "true"
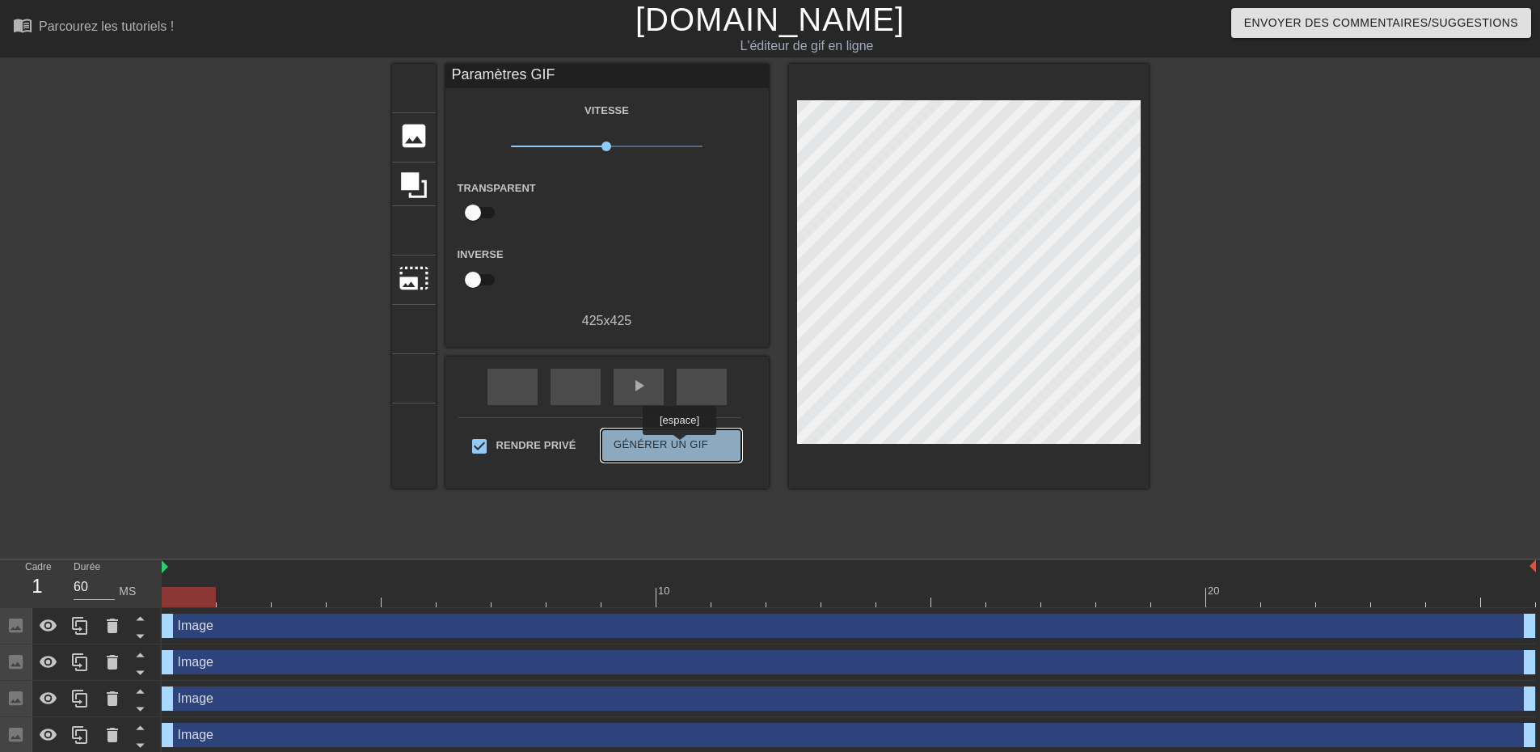
click at [679, 446] on font "Générer un GIF" at bounding box center [660, 444] width 95 height 12
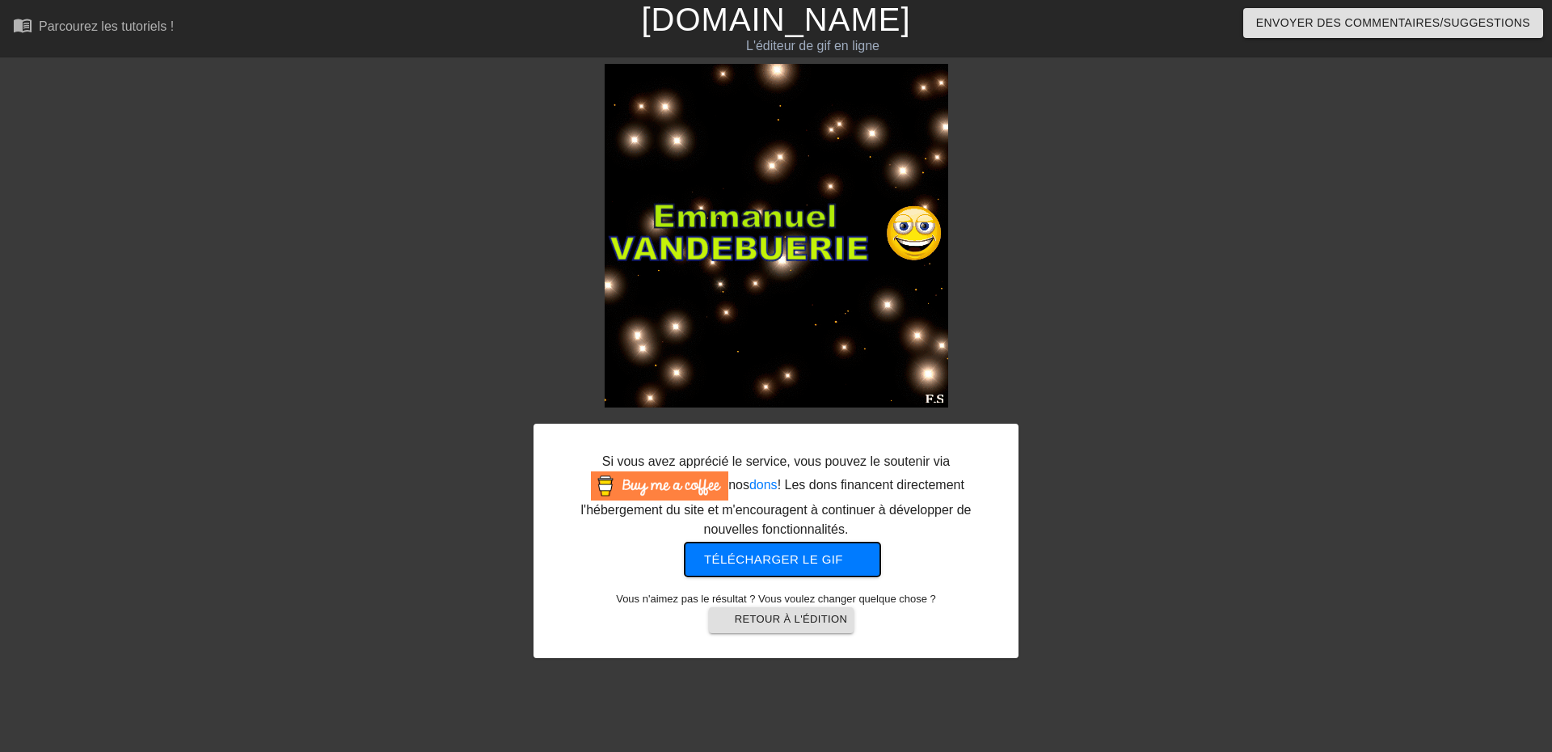
click at [820, 563] on font "Télécharger le gif" at bounding box center [773, 559] width 139 height 14
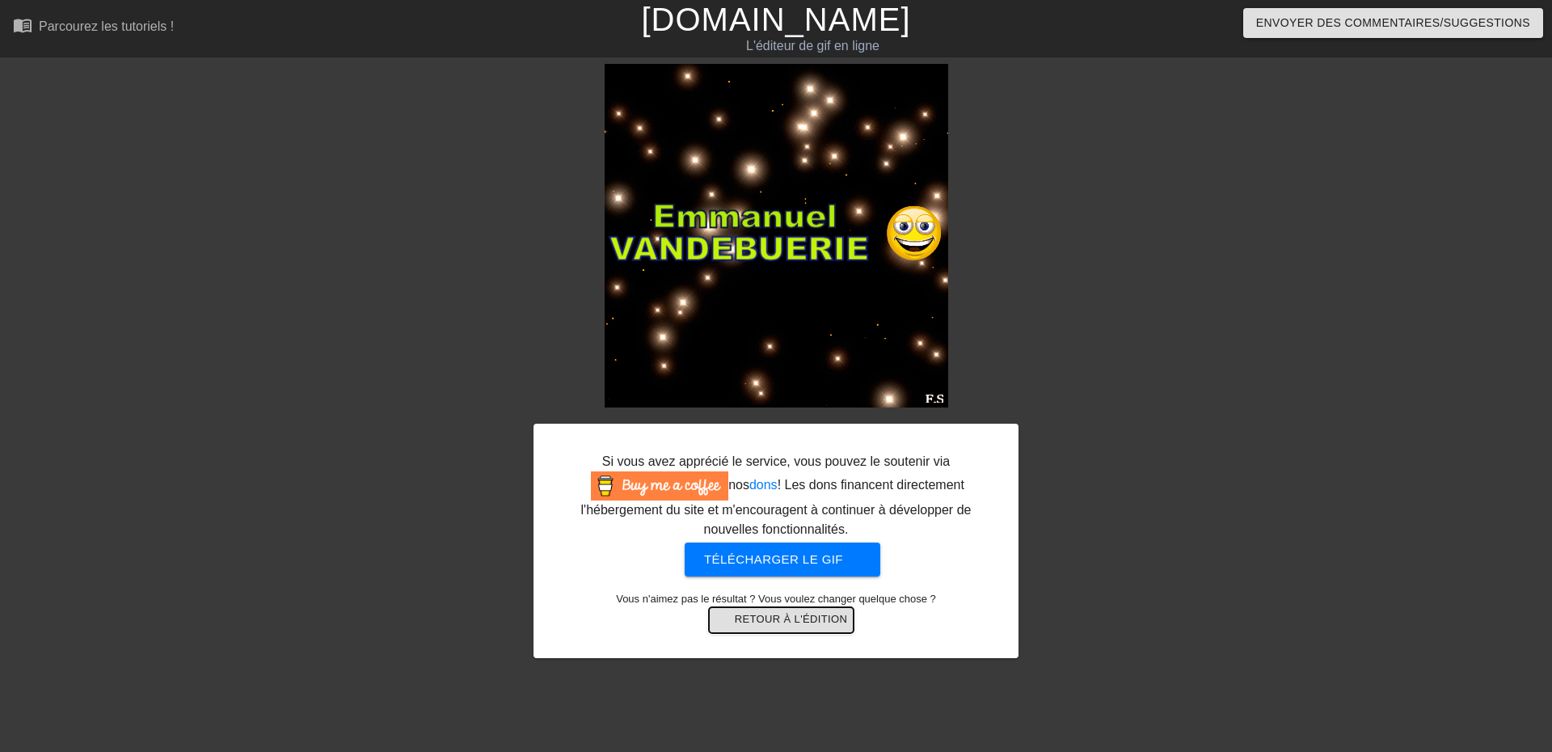
click at [760, 621] on font "Retour à l'édition" at bounding box center [791, 619] width 113 height 12
